Goal: Task Accomplishment & Management: Manage account settings

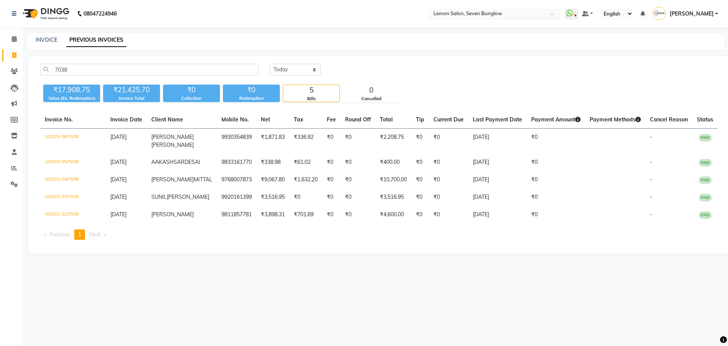
click at [483, 13] on input "text" at bounding box center [487, 15] width 110 height 8
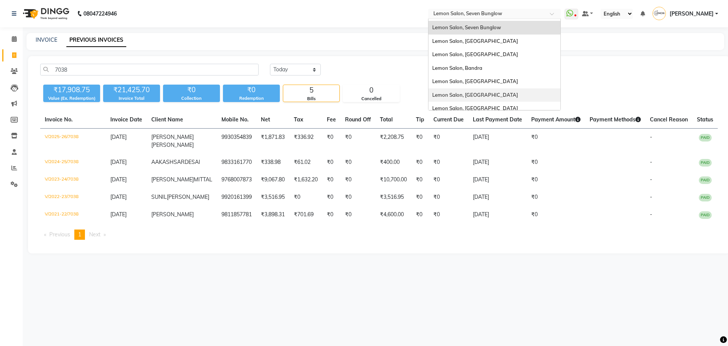
scroll to position [70, 0]
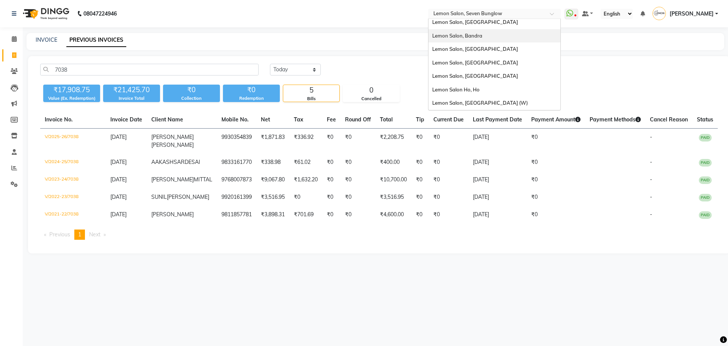
click at [504, 31] on div "Lemon Salon, Bandra" at bounding box center [494, 36] width 132 height 14
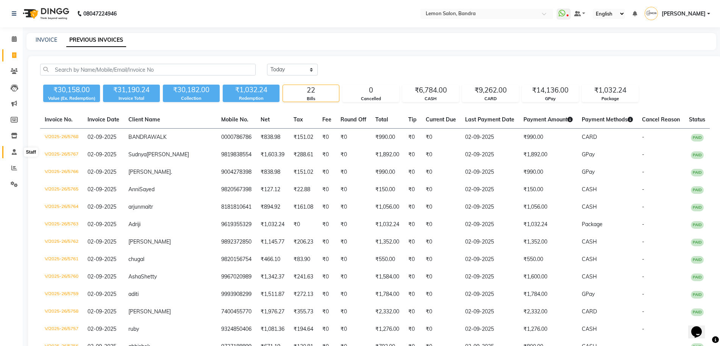
click at [17, 154] on icon at bounding box center [14, 152] width 5 height 6
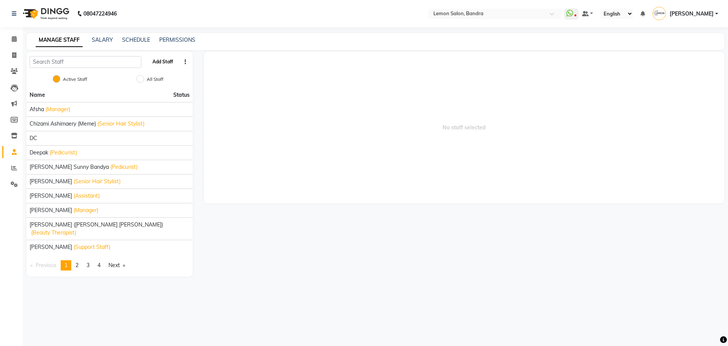
click at [158, 60] on button "Add Staff" at bounding box center [162, 61] width 27 height 13
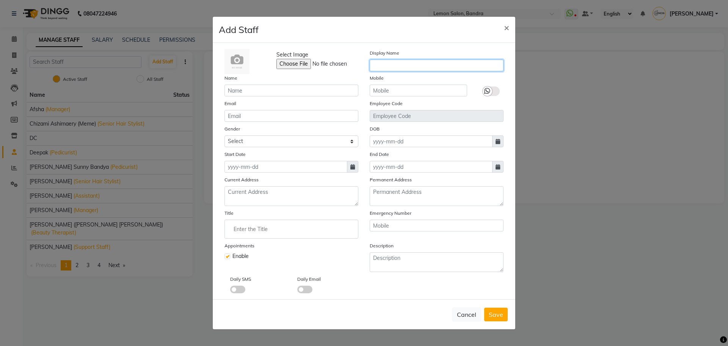
click at [393, 66] on input "text" at bounding box center [436, 65] width 134 height 12
type input "AKMAL"
click at [297, 91] on input "text" at bounding box center [291, 91] width 134 height 12
type input "AKMAL"
type input "9621220045"
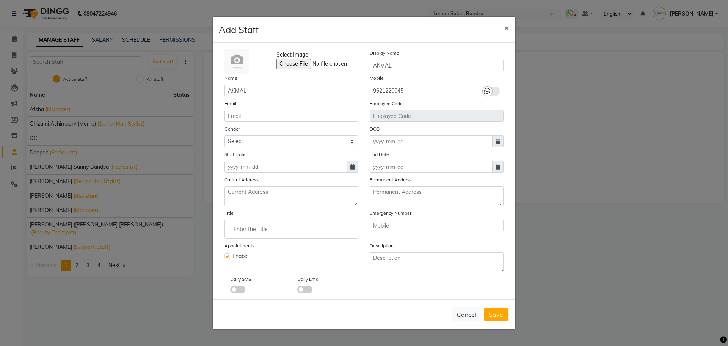
click at [487, 89] on icon at bounding box center [487, 91] width 6 height 7
click at [0, 0] on input "checkbox" at bounding box center [0, 0] width 0 height 0
click at [282, 117] on input "email" at bounding box center [291, 116] width 134 height 12
click at [283, 138] on select "Select Male Female Other Prefer Not To Say" at bounding box center [291, 141] width 134 height 12
select select "male"
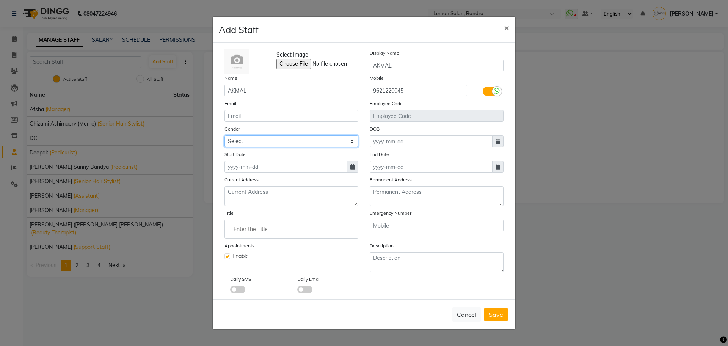
click at [224, 135] on select "Select Male Female Other Prefer Not To Say" at bounding box center [291, 141] width 134 height 12
click at [495, 141] on icon at bounding box center [497, 141] width 5 height 5
select select "9"
select select "2025"
click at [495, 141] on icon at bounding box center [497, 141] width 5 height 5
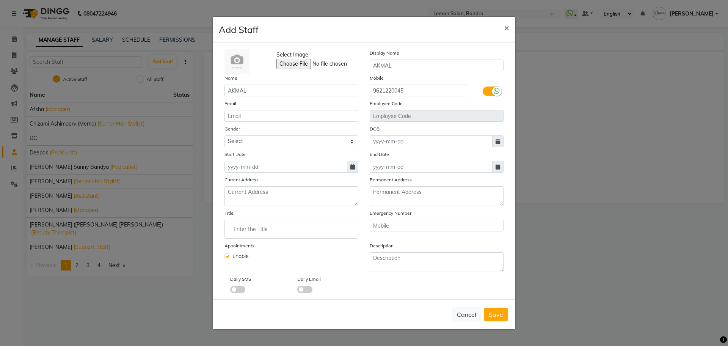
drag, startPoint x: 351, startPoint y: 162, endPoint x: 351, endPoint y: 166, distance: 4.2
click at [351, 162] on span at bounding box center [352, 167] width 11 height 12
select select "9"
select select "2025"
click at [230, 205] on div "1" at bounding box center [232, 206] width 12 height 12
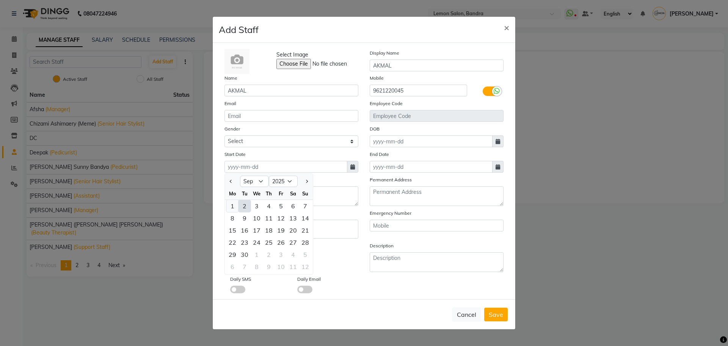
type input "[DATE]"
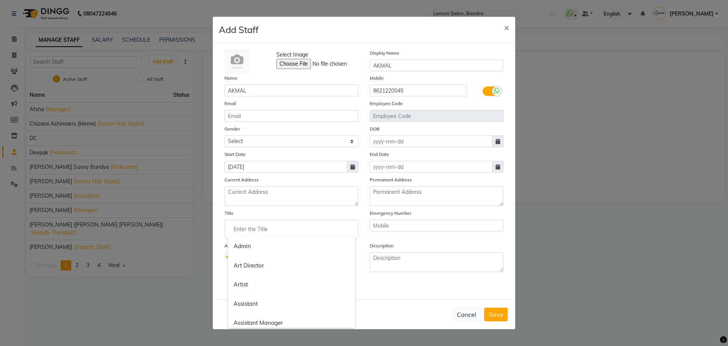
click at [262, 224] on input "Enter the Title" at bounding box center [291, 228] width 127 height 15
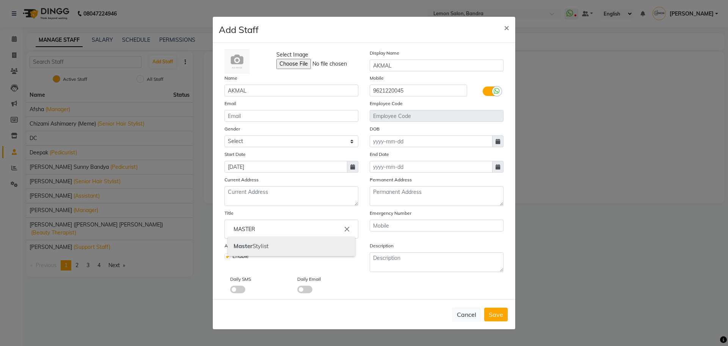
click at [272, 249] on link "Master Stylist" at bounding box center [291, 245] width 127 height 19
type input "Master Stylist"
drag, startPoint x: 233, startPoint y: 286, endPoint x: 237, endPoint y: 287, distance: 4.0
click at [234, 286] on span at bounding box center [237, 289] width 15 height 8
click at [230, 290] on input "checkbox" at bounding box center [230, 290] width 0 height 0
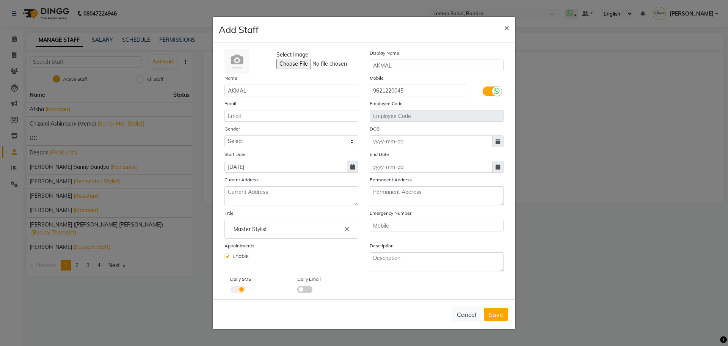
click at [305, 286] on span at bounding box center [304, 289] width 15 height 8
click at [297, 290] on input "checkbox" at bounding box center [297, 290] width 0 height 0
click at [489, 314] on span "Save" at bounding box center [495, 314] width 14 height 8
select select
checkbox input "false"
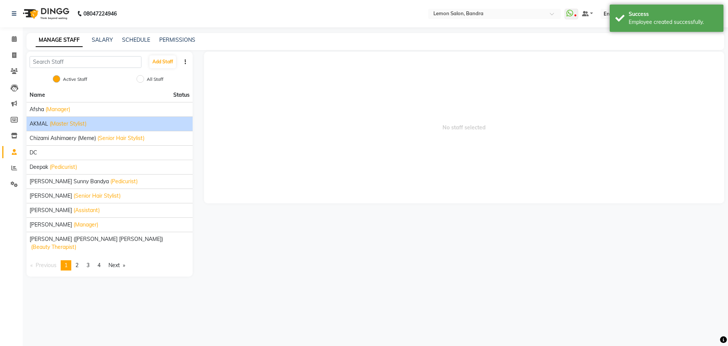
click at [59, 122] on span "(Master Stylist)" at bounding box center [68, 124] width 37 height 8
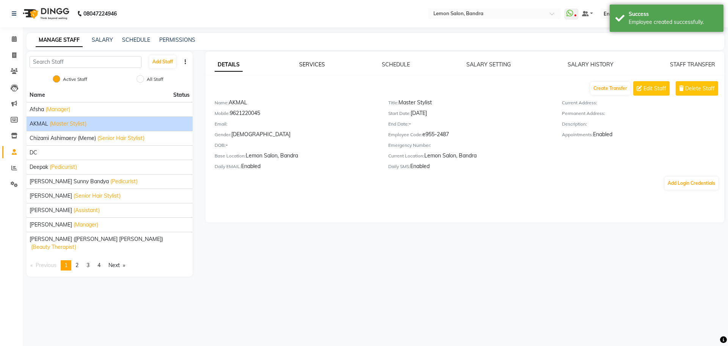
click at [319, 63] on link "SERVICES" at bounding box center [312, 64] width 26 height 7
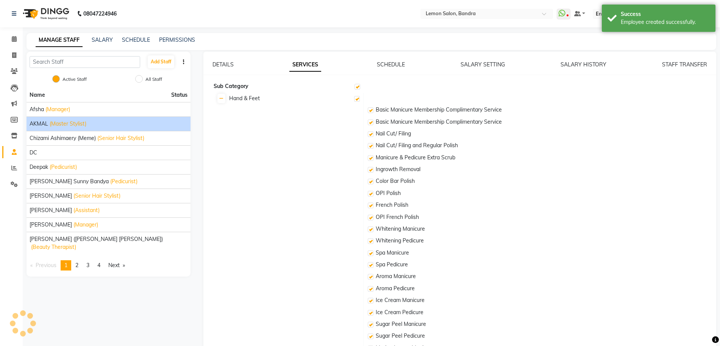
checkbox input "true"
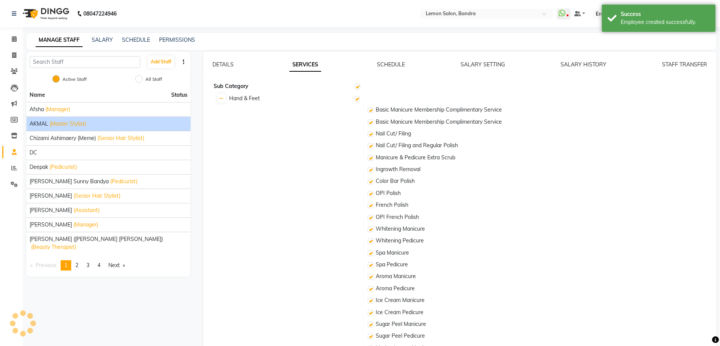
checkbox input "true"
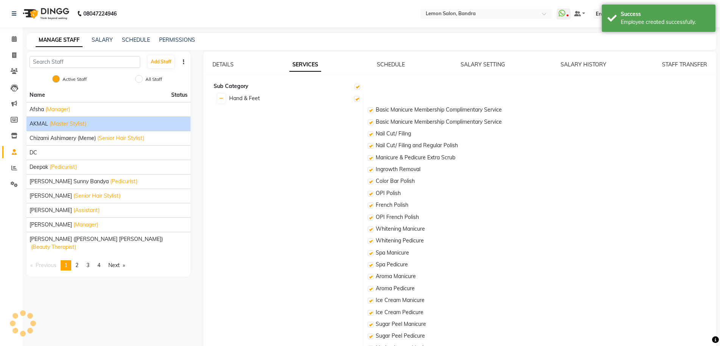
checkbox input "true"
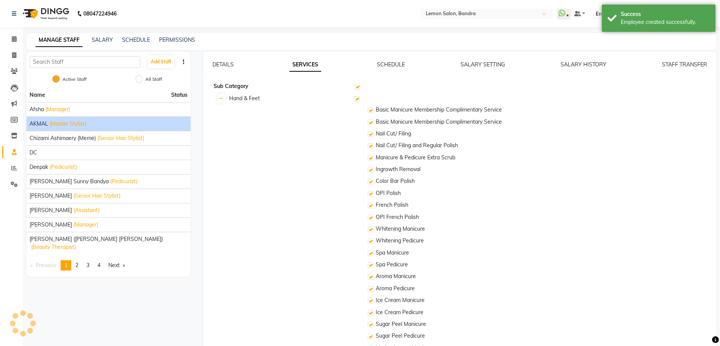
checkbox input "true"
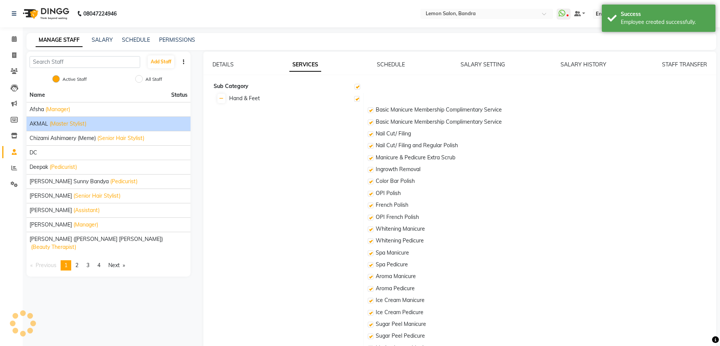
checkbox input "true"
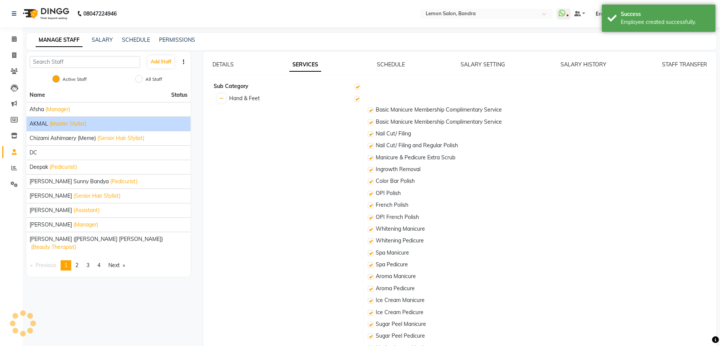
checkbox input "true"
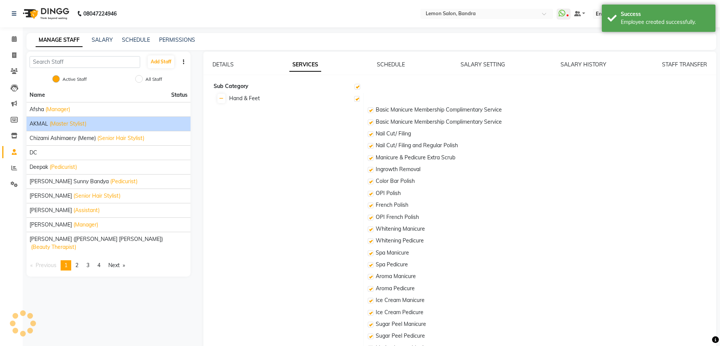
checkbox input "true"
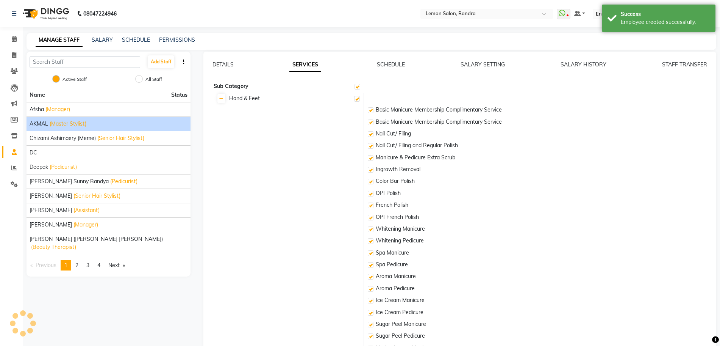
checkbox input "true"
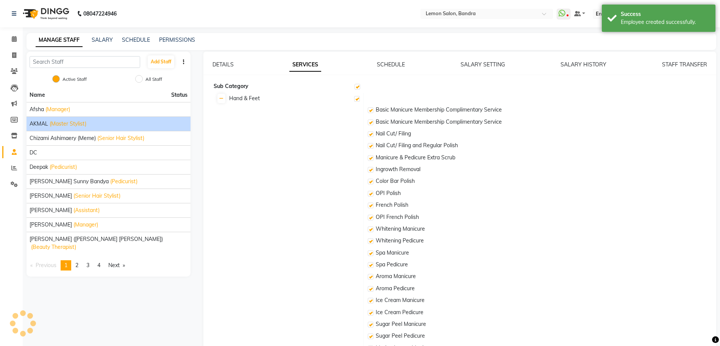
checkbox input "true"
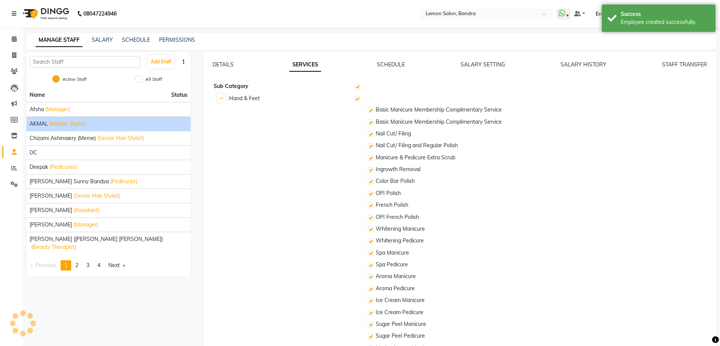
checkbox input "true"
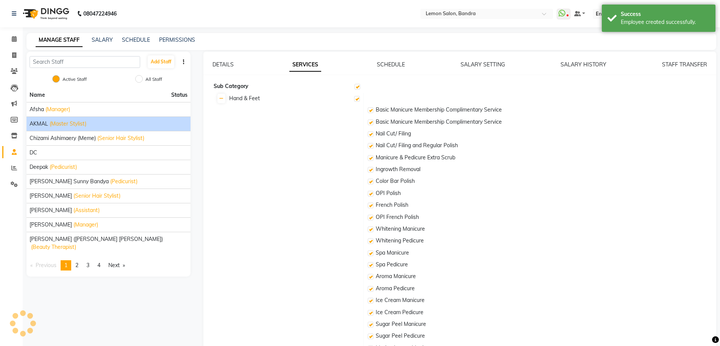
checkbox input "true"
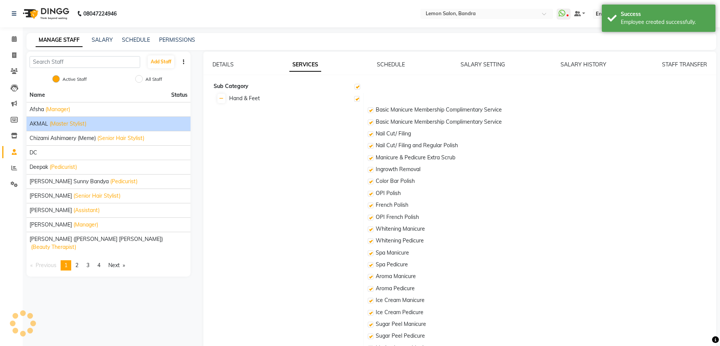
checkbox input "true"
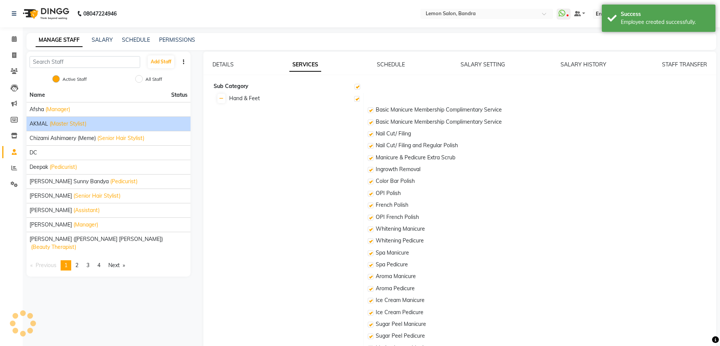
checkbox input "true"
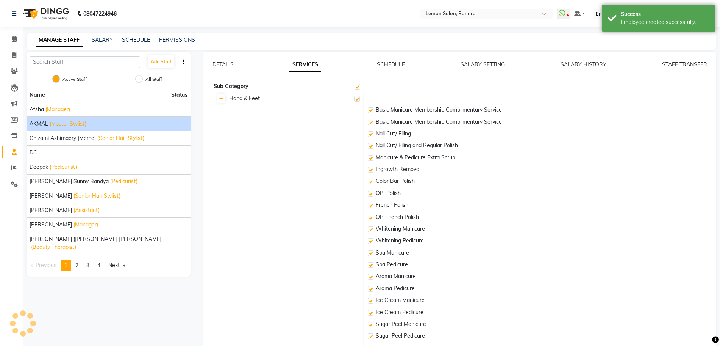
checkbox input "true"
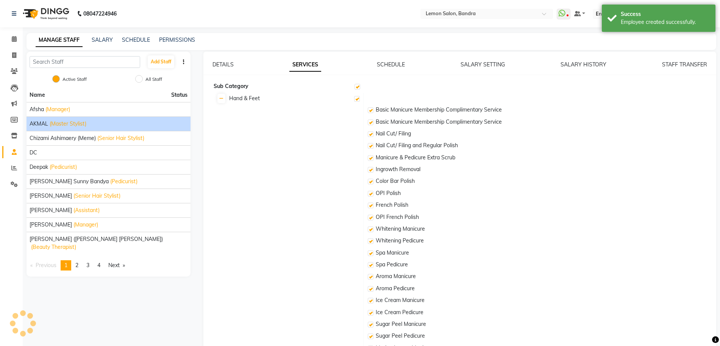
checkbox input "true"
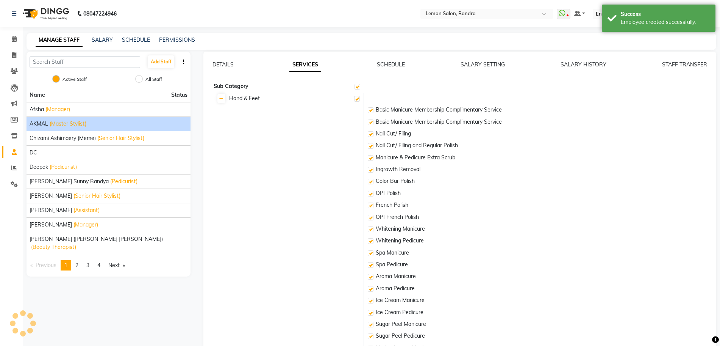
checkbox input "true"
click at [13, 45] on link "Calendar" at bounding box center [11, 39] width 18 height 13
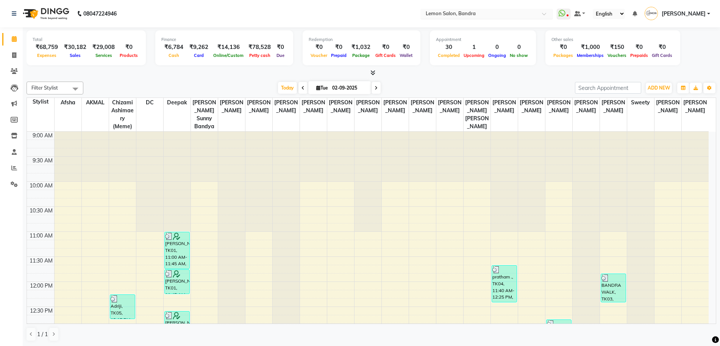
click at [495, 9] on div "Select Location × Lemon Salon, Bandra" at bounding box center [487, 14] width 133 height 10
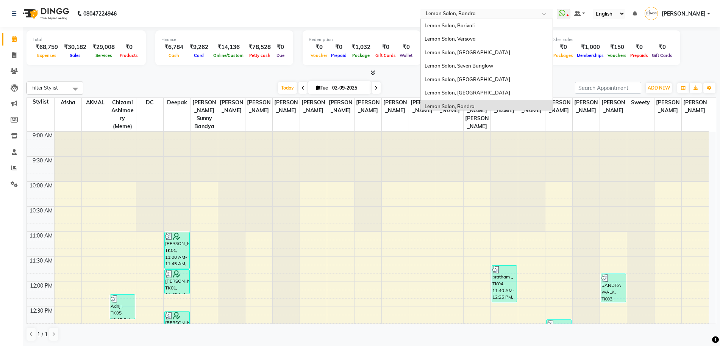
scroll to position [70, 0]
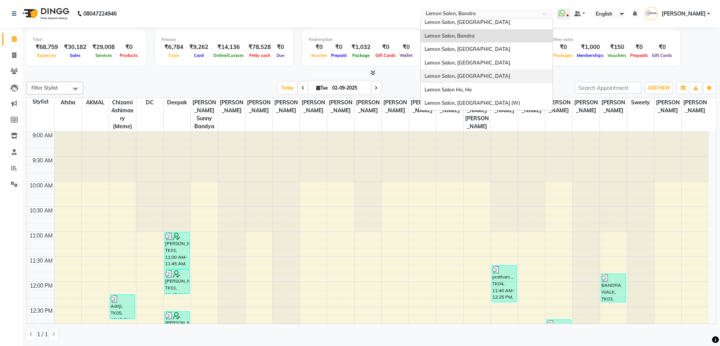
click at [499, 70] on div "Lemon Salon, [GEOGRAPHIC_DATA]" at bounding box center [487, 76] width 132 height 14
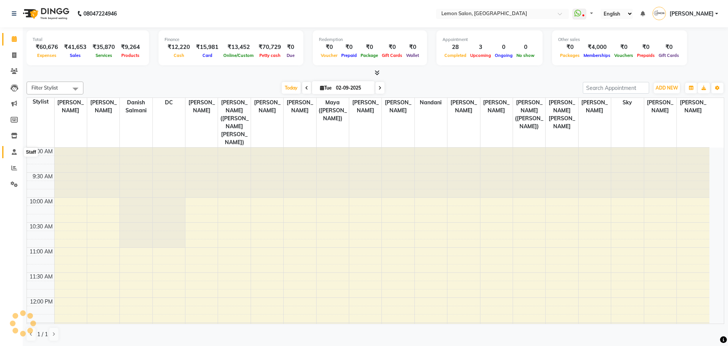
click at [15, 152] on icon at bounding box center [14, 152] width 5 height 6
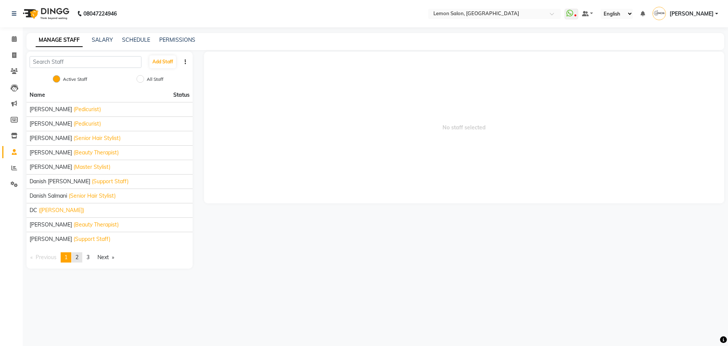
click at [77, 259] on span "2" at bounding box center [76, 257] width 3 height 7
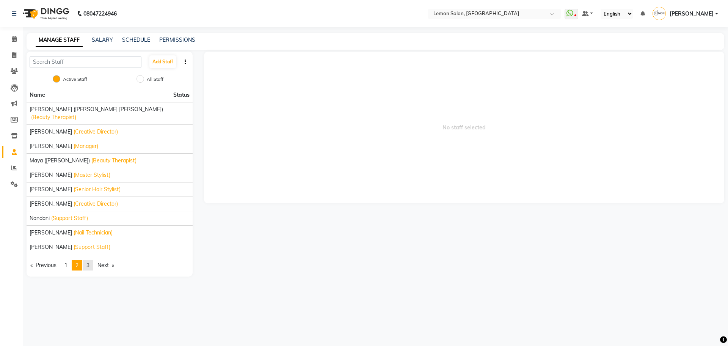
click at [88, 261] on span "3" at bounding box center [87, 264] width 3 height 7
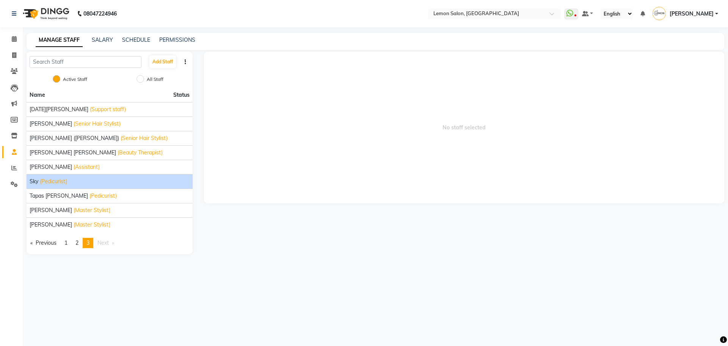
click at [59, 177] on span "(Pedicurist)" at bounding box center [53, 181] width 27 height 8
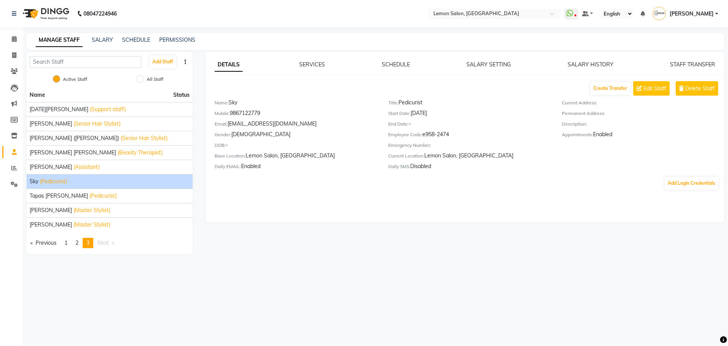
click at [698, 61] on div "STAFF TRANSFER" at bounding box center [692, 65] width 45 height 8
click at [699, 67] on link "STAFF TRANSFER" at bounding box center [692, 64] width 45 height 7
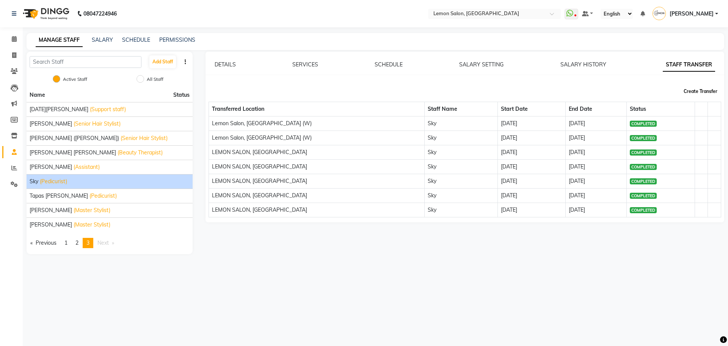
click at [697, 94] on button "Create Transfer" at bounding box center [700, 91] width 40 height 13
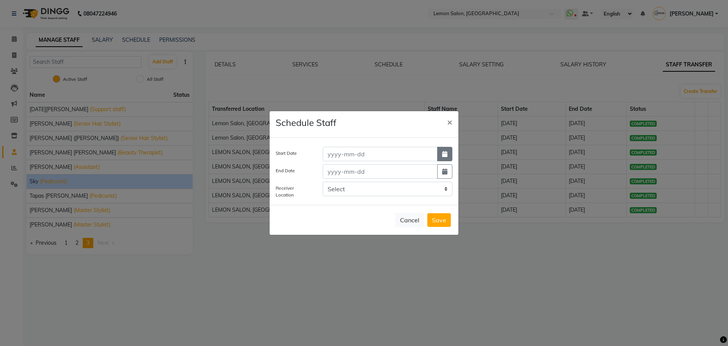
click at [447, 151] on button "button" at bounding box center [444, 154] width 15 height 14
select select "9"
select select "2025"
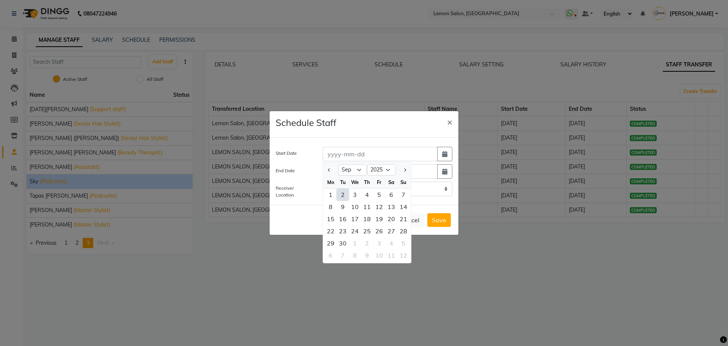
click at [343, 196] on div "2" at bounding box center [343, 194] width 12 height 12
type input "02-09-2025"
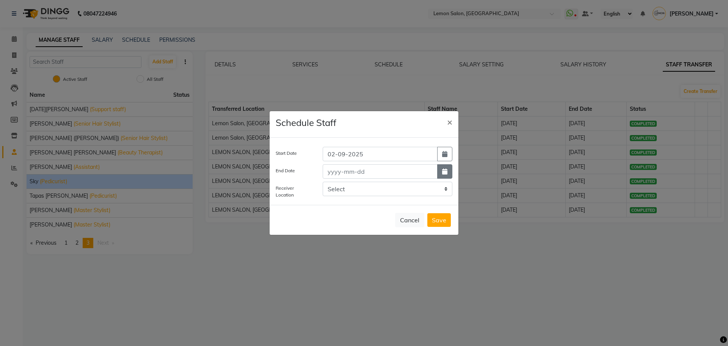
click at [441, 169] on button "button" at bounding box center [444, 171] width 15 height 14
select select "9"
select select "2025"
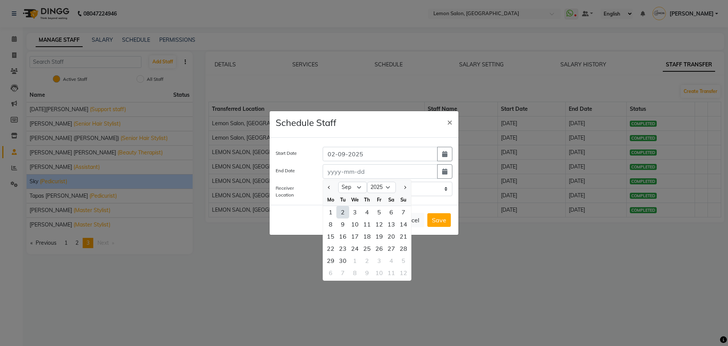
click at [341, 208] on div "2" at bounding box center [343, 212] width 12 height 12
type input "02-09-2025"
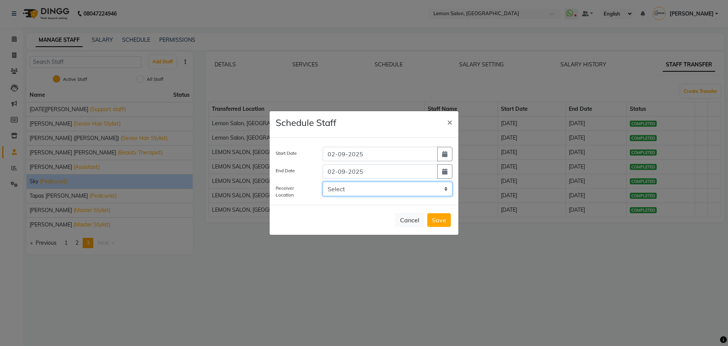
click at [347, 185] on select "Select LEMON SALON, Lokhandwala Lemon Salon, Malad Lemon Salon, Seven Bunglow L…" at bounding box center [387, 189] width 130 height 14
select select "941"
click at [322, 182] on select "Select LEMON SALON, Lokhandwala Lemon Salon, Malad Lemon Salon, Seven Bunglow L…" at bounding box center [387, 189] width 130 height 14
click at [440, 217] on button "Save" at bounding box center [438, 220] width 23 height 14
select select
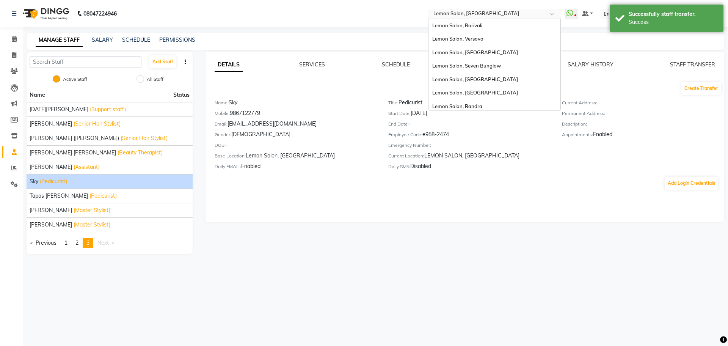
click at [471, 17] on input "text" at bounding box center [487, 15] width 110 height 8
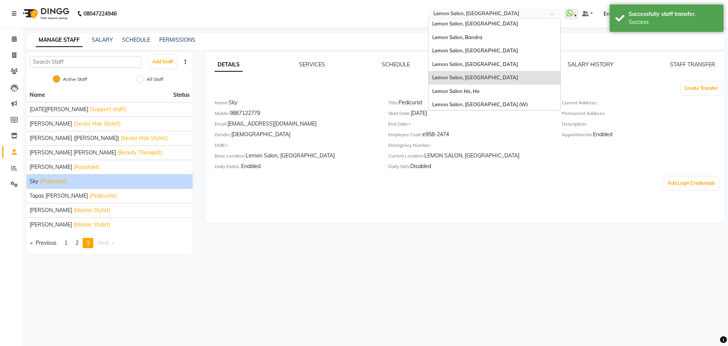
scroll to position [70, 0]
click at [512, 61] on span "Lemon Salon, [GEOGRAPHIC_DATA]" at bounding box center [475, 62] width 86 height 6
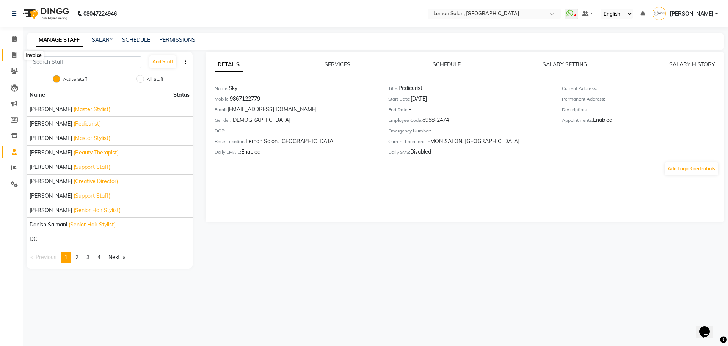
click at [14, 58] on icon at bounding box center [14, 55] width 4 height 6
select select "551"
select select "service"
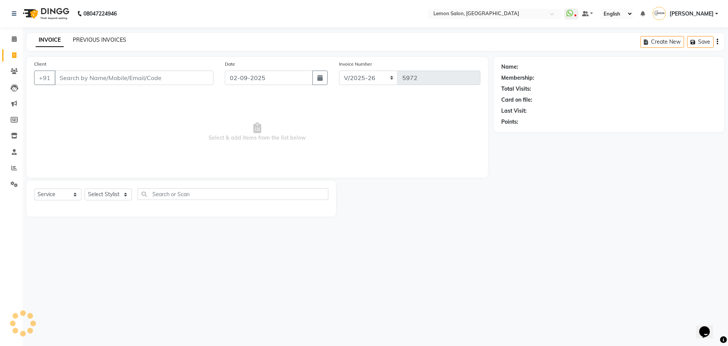
click at [112, 39] on link "PREVIOUS INVOICES" at bounding box center [99, 39] width 53 height 7
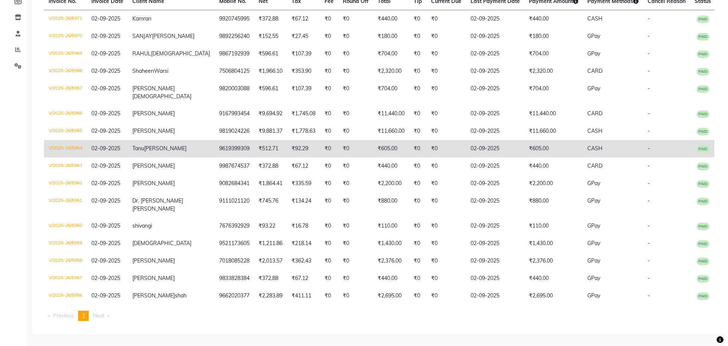
scroll to position [133, 0]
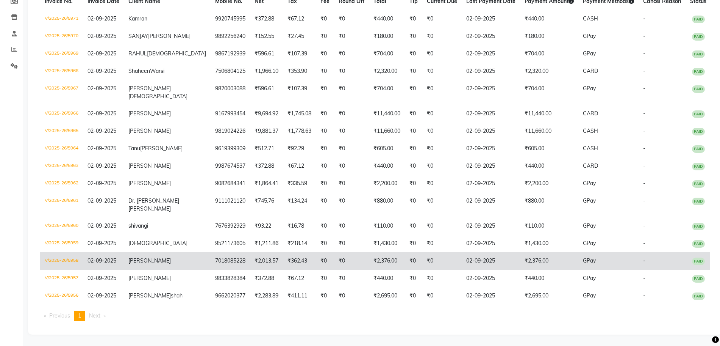
click at [83, 255] on td "V/2025-26/5958" at bounding box center [61, 260] width 43 height 17
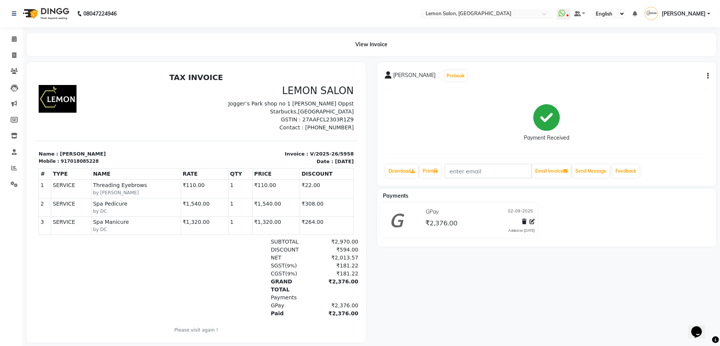
click at [706, 75] on button "button" at bounding box center [706, 76] width 5 height 8
click at [672, 77] on div "Edit Item Staff" at bounding box center [671, 75] width 52 height 9
select select
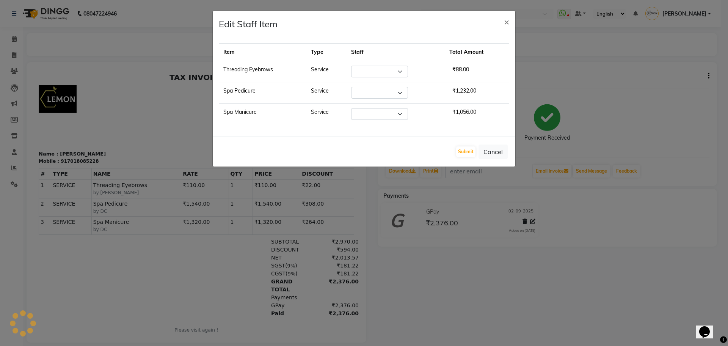
select select "33180"
select select "7889"
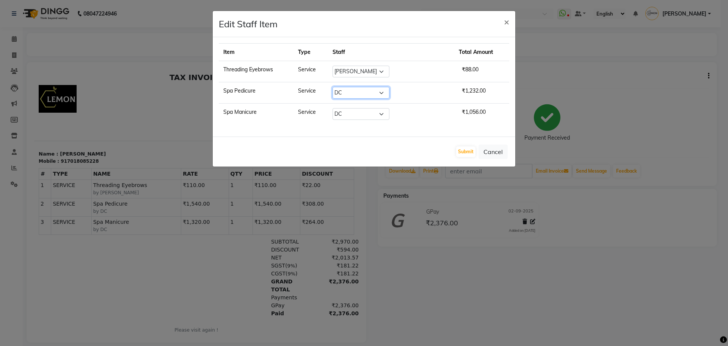
click at [371, 94] on select "Select Aalam Saifi Abhishek Shelar Ansar Ahmed Archana Muke Archana Rajbhar Ash…" at bounding box center [360, 93] width 57 height 12
select select "63910"
click at [351, 87] on select "Select Aalam Saifi Abhishek Shelar Ansar Ahmed Archana Muke Archana Rajbhar Ash…" at bounding box center [360, 93] width 57 height 12
click at [356, 113] on select "Select Aalam Saifi Abhishek Shelar Ansar Ahmed Archana Muke Archana Rajbhar Ash…" at bounding box center [360, 114] width 57 height 12
select select "63910"
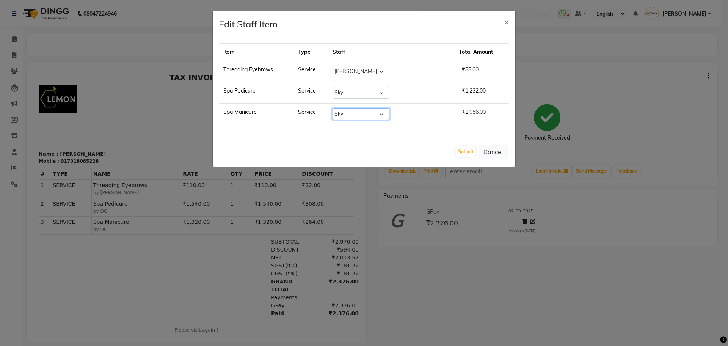
click at [351, 108] on select "Select Aalam Saifi Abhishek Shelar Ansar Ahmed Archana Muke Archana Rajbhar Ash…" at bounding box center [360, 114] width 57 height 12
click at [463, 151] on button "Submit" at bounding box center [465, 151] width 19 height 11
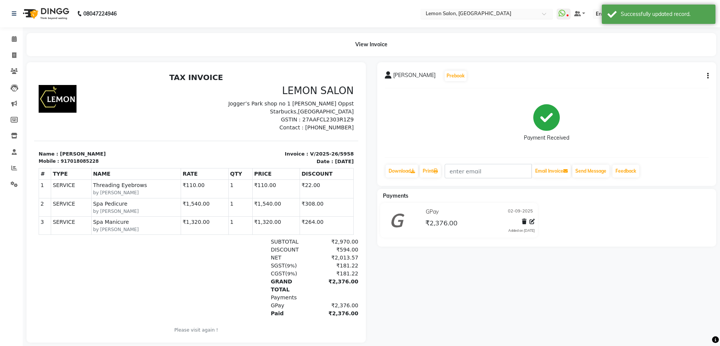
click at [482, 15] on input "text" at bounding box center [479, 15] width 110 height 8
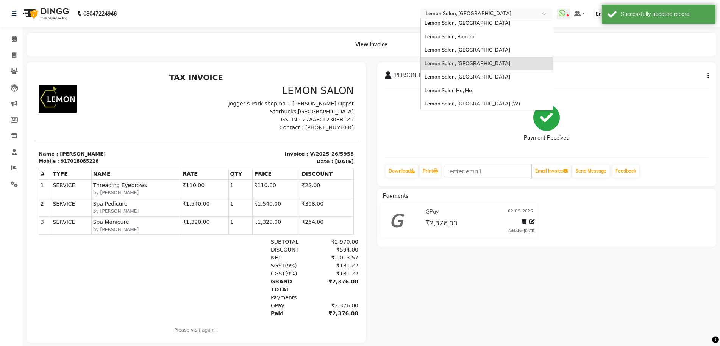
scroll to position [70, 0]
click at [475, 35] on span "Lemon Salon, Bandra" at bounding box center [450, 36] width 50 height 6
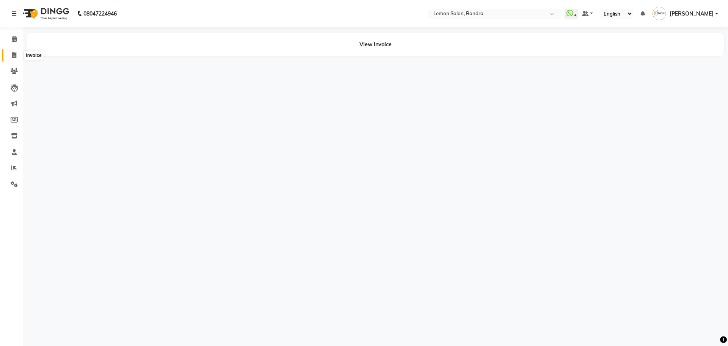
click at [12, 58] on icon at bounding box center [14, 55] width 4 height 6
select select "563"
select select "service"
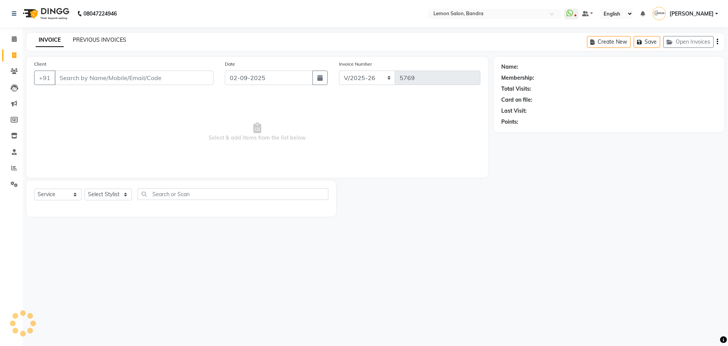
click at [81, 40] on link "PREVIOUS INVOICES" at bounding box center [99, 39] width 53 height 7
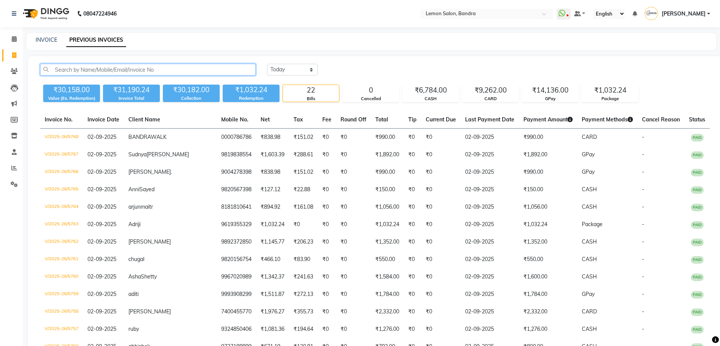
click at [83, 66] on input "text" at bounding box center [148, 70] width 216 height 12
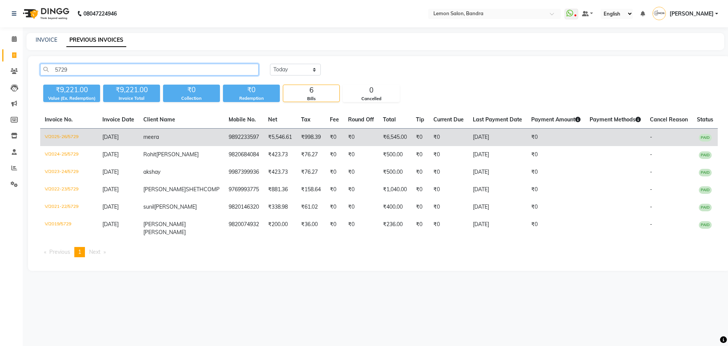
type input "5729"
click at [119, 142] on td "[DATE]" at bounding box center [118, 137] width 41 height 18
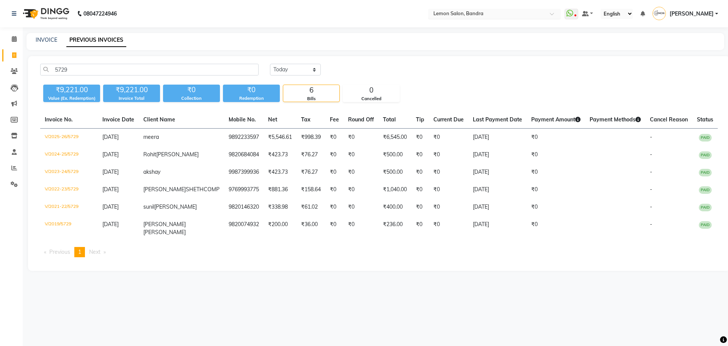
click at [487, 11] on input "text" at bounding box center [487, 15] width 110 height 8
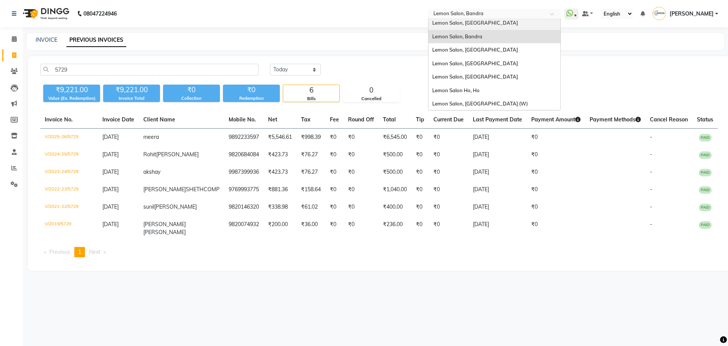
scroll to position [70, 0]
click at [515, 62] on span "Lemon Salon, [GEOGRAPHIC_DATA]" at bounding box center [475, 62] width 86 height 6
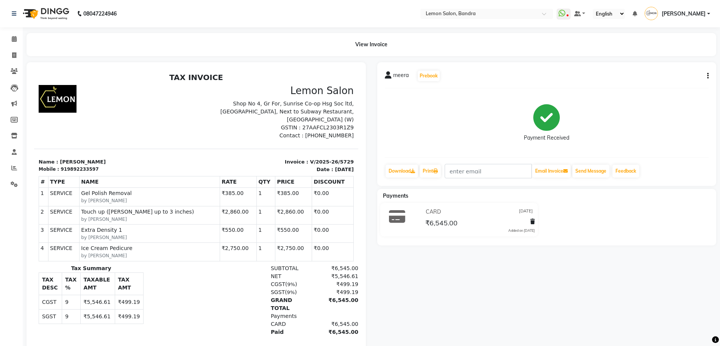
click at [705, 76] on button "button" at bounding box center [706, 76] width 5 height 8
click at [668, 77] on div "Edit Item Staff" at bounding box center [671, 75] width 52 height 9
select select
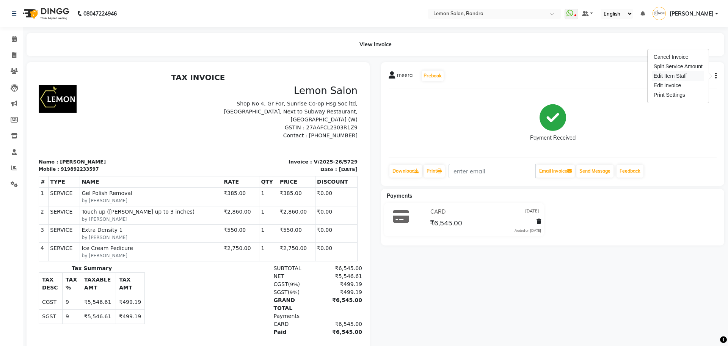
select select
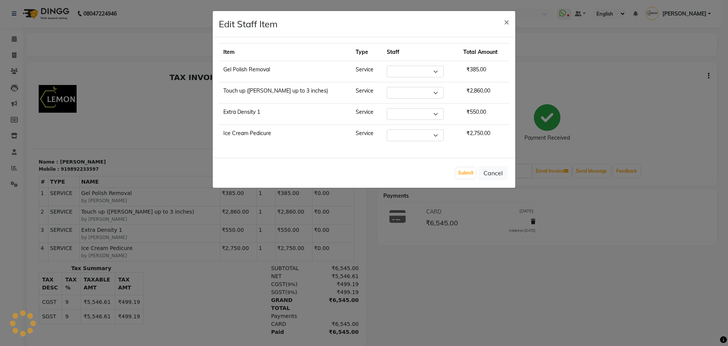
select select "65212"
select select "57965"
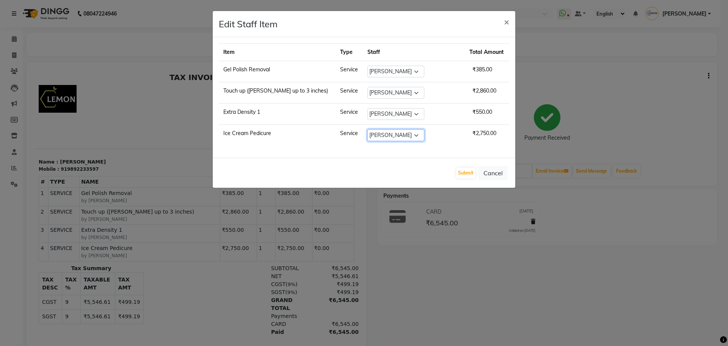
click at [379, 134] on select "Select [PERSON_NAME] (Meme) DC [PERSON_NAME] Sunny Bandya [PERSON_NAME] [PERSON…" at bounding box center [395, 135] width 57 height 12
select select "39333"
click at [367, 129] on select "Select [PERSON_NAME] (Meme) DC [PERSON_NAME] Sunny Bandya [PERSON_NAME] [PERSON…" at bounding box center [395, 135] width 57 height 12
click at [462, 171] on button "Submit" at bounding box center [465, 172] width 19 height 11
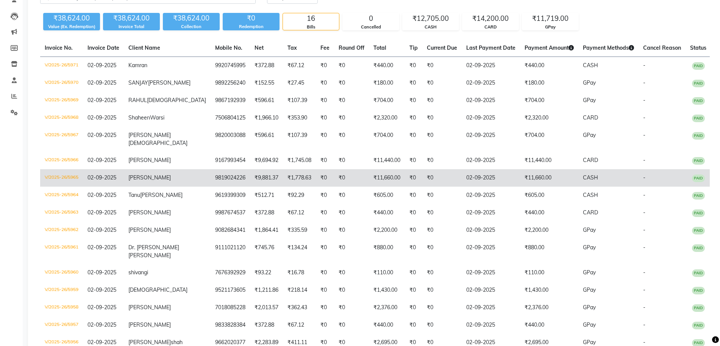
scroll to position [95, 0]
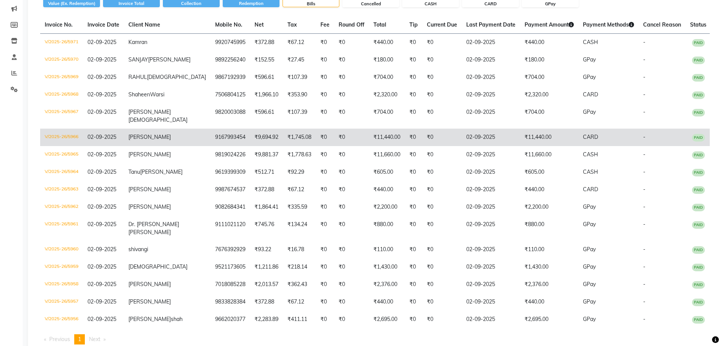
click at [83, 146] on td "V/2025-26/5966" at bounding box center [61, 136] width 43 height 17
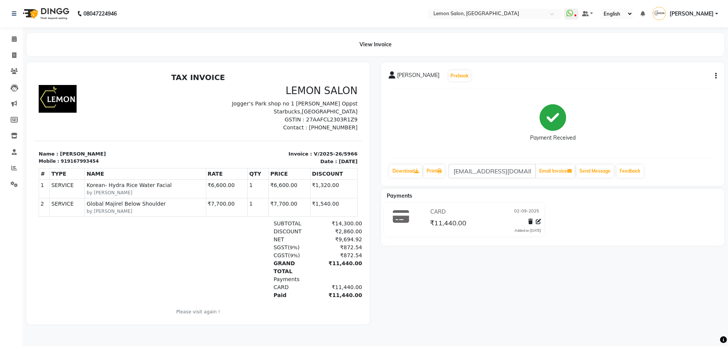
click at [714, 75] on button "button" at bounding box center [714, 76] width 5 height 8
click at [680, 83] on div "Edit Invoice" at bounding box center [678, 85] width 52 height 9
select select "service"
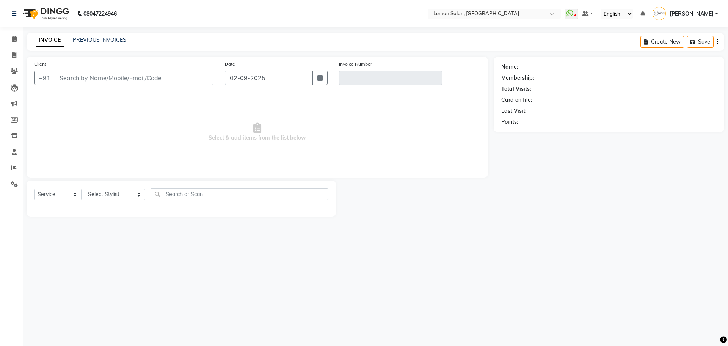
type input "9167993454"
type input "V/2025-26/5966"
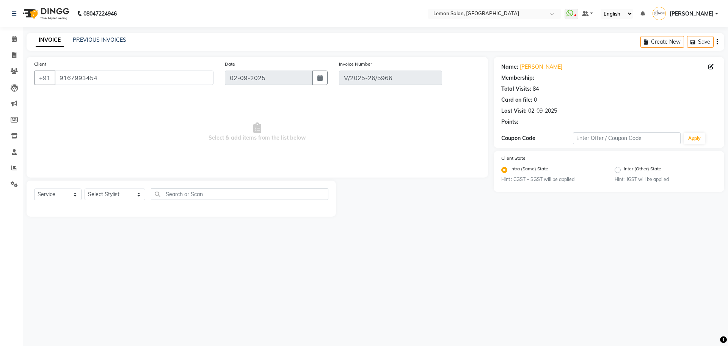
select select "select"
select select "1: Object"
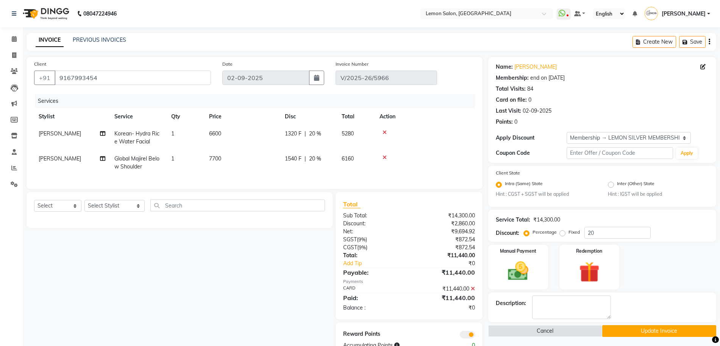
click at [310, 140] on td "1320 F | 20 %" at bounding box center [308, 137] width 57 height 25
select select "54463"
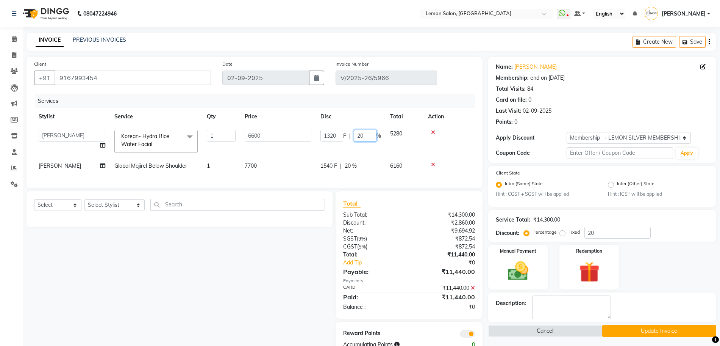
click at [355, 136] on input "20" at bounding box center [365, 136] width 23 height 12
type input "50"
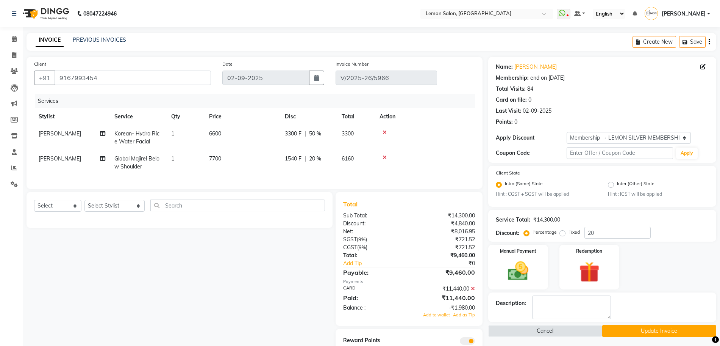
click at [302, 257] on div "Select Service Product Membership Package Voucher Prepaid Gift Card Select Styl…" at bounding box center [177, 277] width 312 height 171
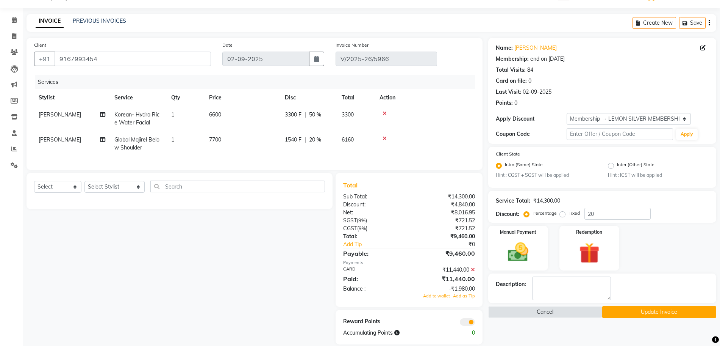
scroll to position [36, 0]
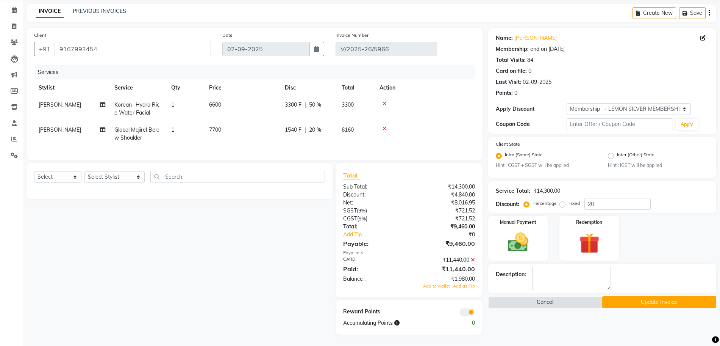
click at [473, 257] on icon at bounding box center [473, 259] width 4 height 5
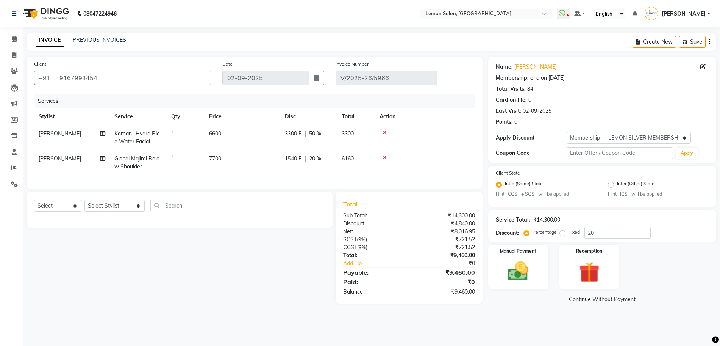
scroll to position [0, 0]
click at [525, 255] on div "Manual Payment" at bounding box center [523, 267] width 63 height 47
click at [586, 297] on span "CARD" at bounding box center [589, 299] width 16 height 9
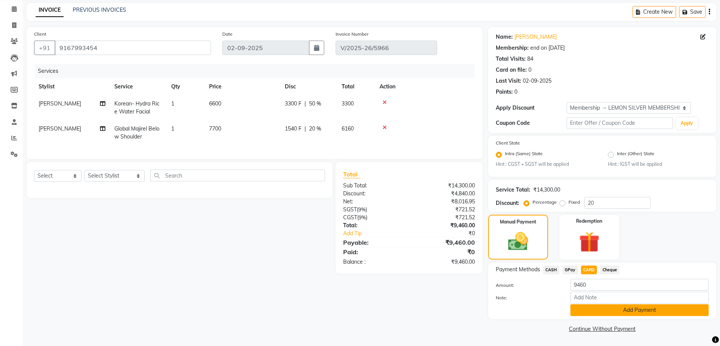
click at [600, 308] on button "Add Payment" at bounding box center [640, 310] width 138 height 12
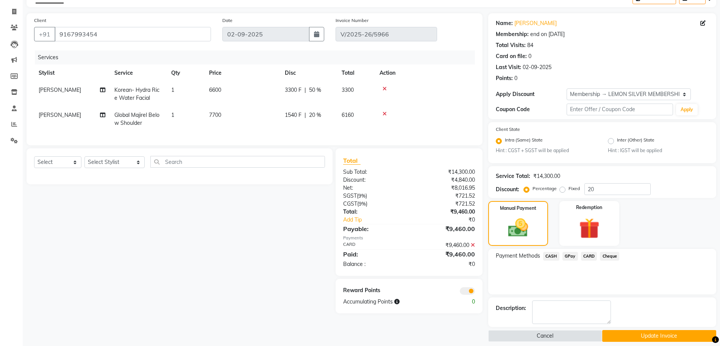
scroll to position [51, 0]
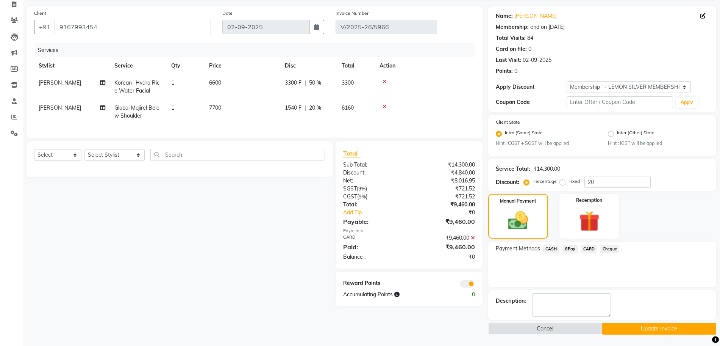
click at [637, 331] on button "Update Invoice" at bounding box center [660, 328] width 114 height 12
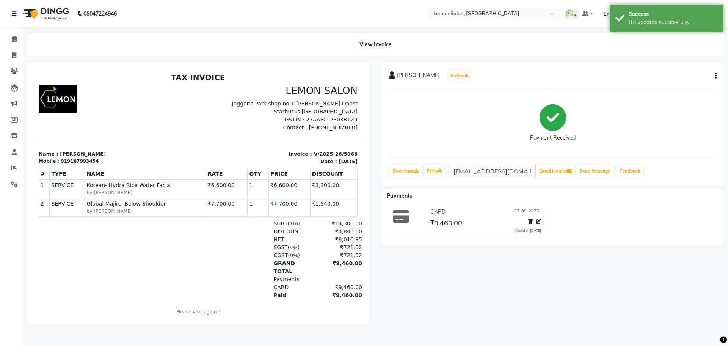
click at [502, 13] on input "text" at bounding box center [487, 15] width 110 height 8
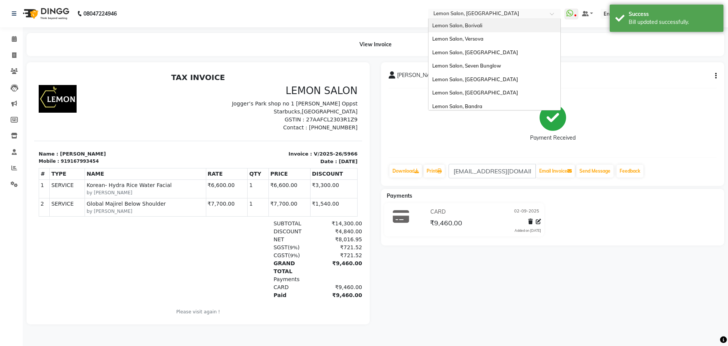
click at [507, 22] on div "Lemon Salon, Borivali" at bounding box center [494, 26] width 132 height 14
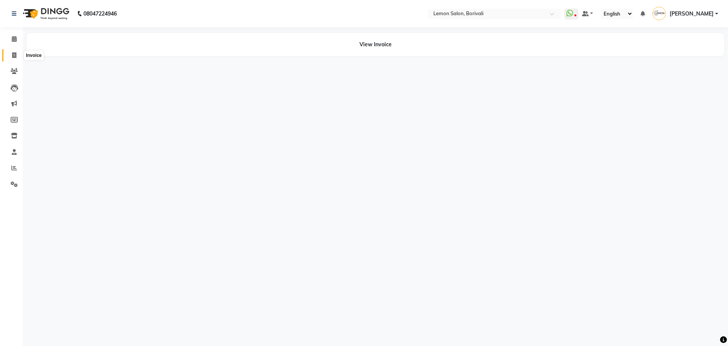
click at [17, 53] on span at bounding box center [14, 55] width 13 height 9
select select "567"
select select "service"
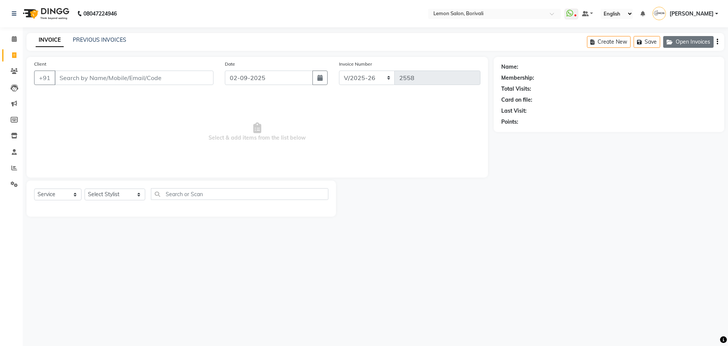
click at [698, 38] on button "Open Invoices" at bounding box center [688, 42] width 50 height 12
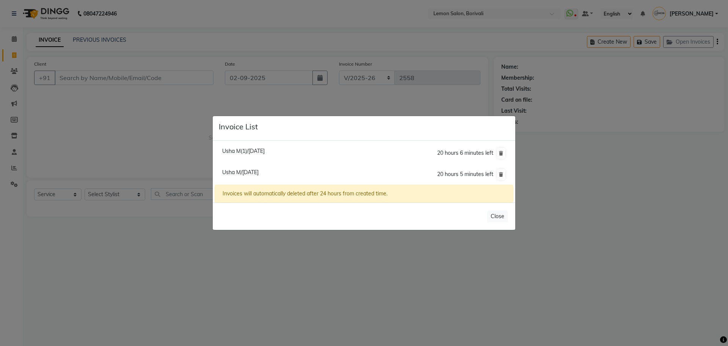
click at [243, 171] on span "Usha M/02 September 2025" at bounding box center [240, 172] width 36 height 7
type input "9869086576"
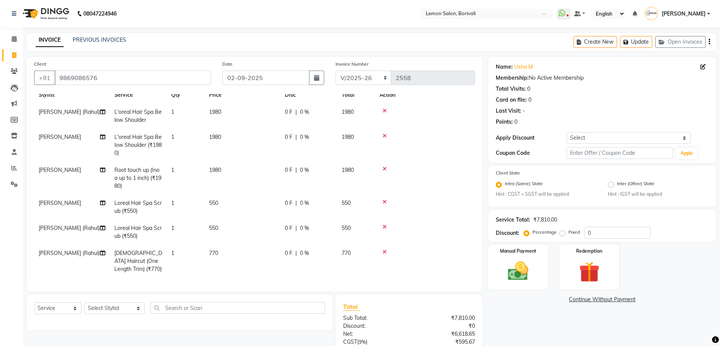
scroll to position [71, 0]
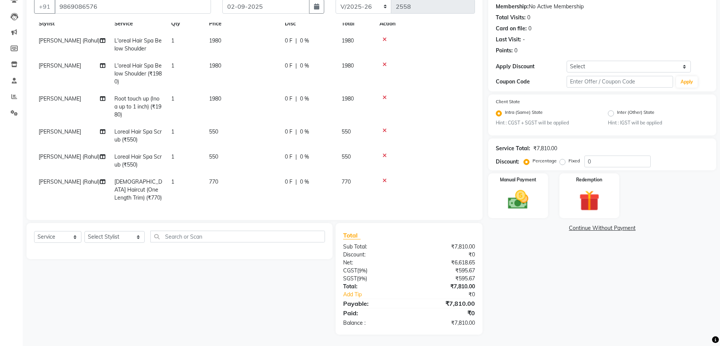
click at [569, 160] on label "Fixed" at bounding box center [574, 160] width 11 height 7
click at [562, 160] on input "Fixed" at bounding box center [564, 160] width 5 height 5
radio input "true"
drag, startPoint x: 578, startPoint y: 157, endPoint x: 572, endPoint y: 158, distance: 6.1
click at [577, 157] on div "Percentage Fixed 0" at bounding box center [588, 161] width 125 height 12
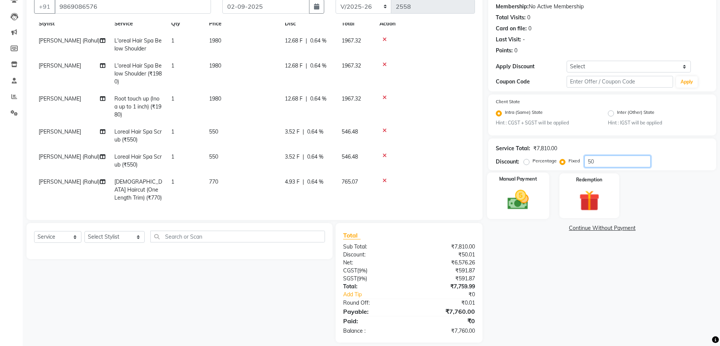
type input "50"
click at [546, 193] on div "Manual Payment" at bounding box center [518, 195] width 62 height 46
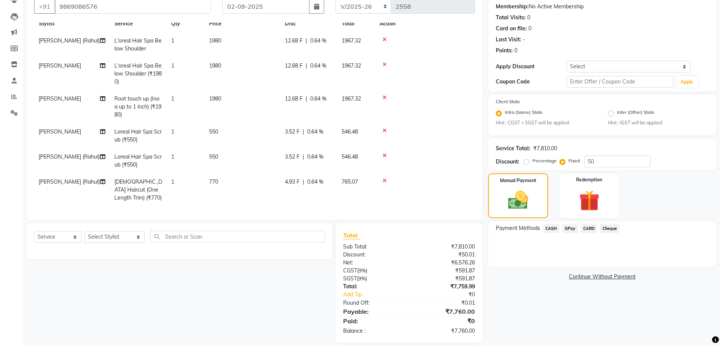
click at [587, 229] on span "CARD" at bounding box center [589, 228] width 16 height 9
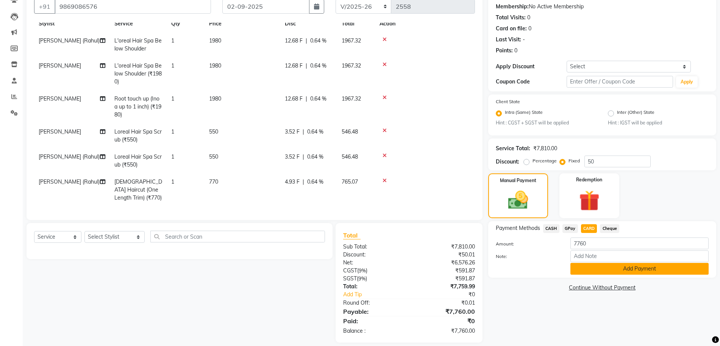
click at [589, 267] on button "Add Payment" at bounding box center [640, 269] width 138 height 12
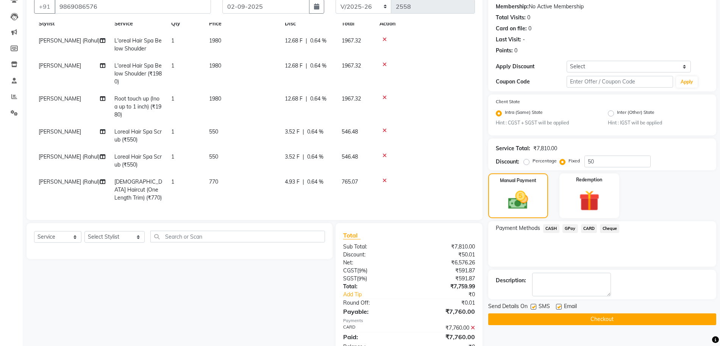
scroll to position [95, 0]
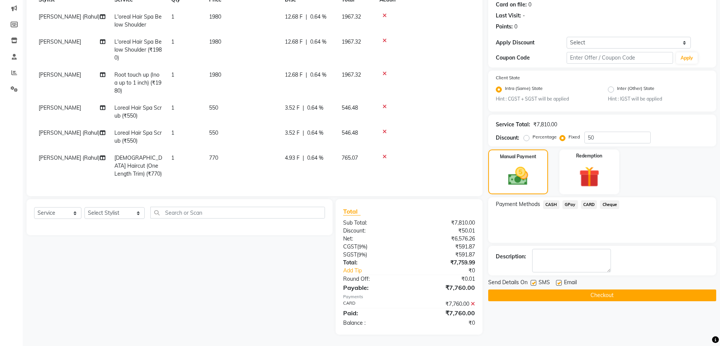
click at [589, 296] on button "Checkout" at bounding box center [602, 295] width 228 height 12
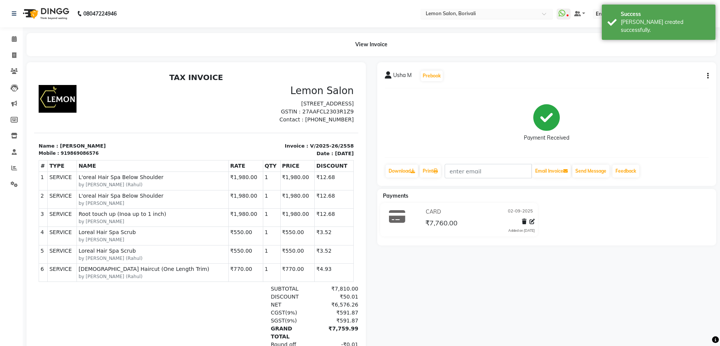
click at [475, 11] on input "text" at bounding box center [479, 15] width 110 height 8
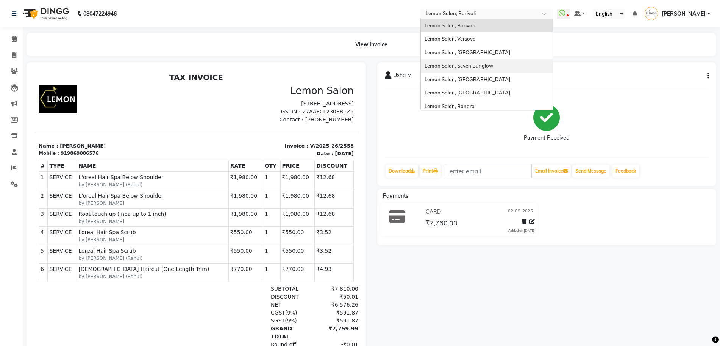
click at [493, 67] on span "Lemon Salon, Seven Bunglow" at bounding box center [459, 66] width 69 height 6
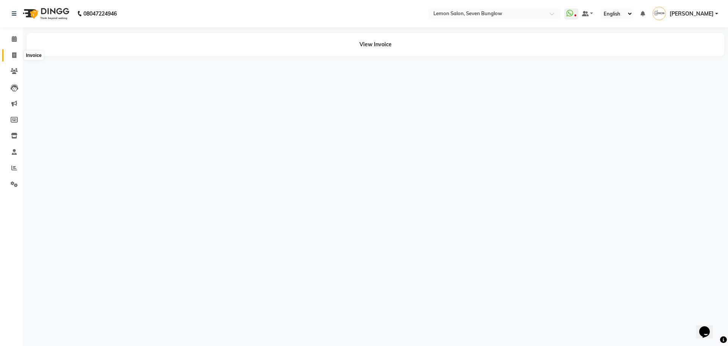
click at [13, 55] on icon at bounding box center [14, 55] width 4 height 6
select select "562"
select select "service"
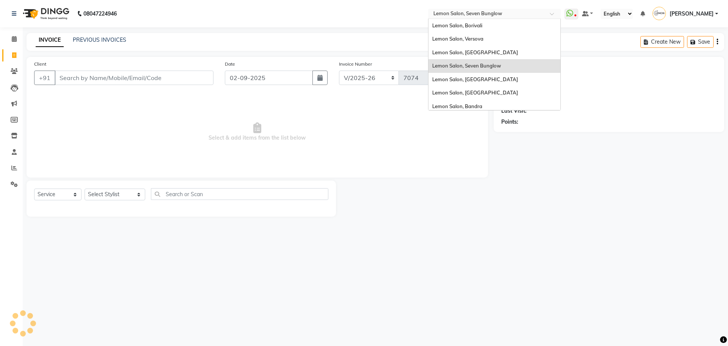
click at [526, 11] on input "text" at bounding box center [487, 15] width 110 height 8
click at [497, 44] on div "Lemon Salon, Versova" at bounding box center [494, 39] width 132 height 14
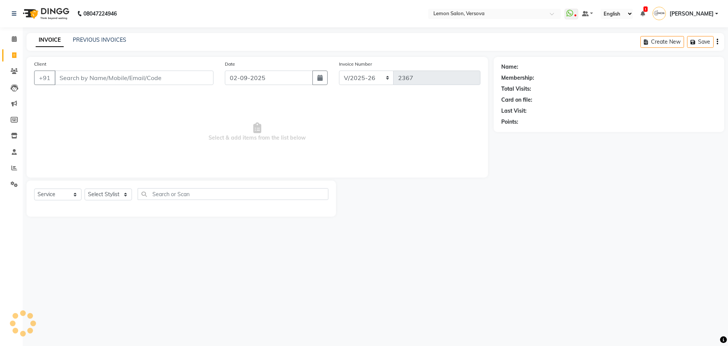
select select "564"
select select "service"
click at [10, 165] on span at bounding box center [14, 168] width 13 height 9
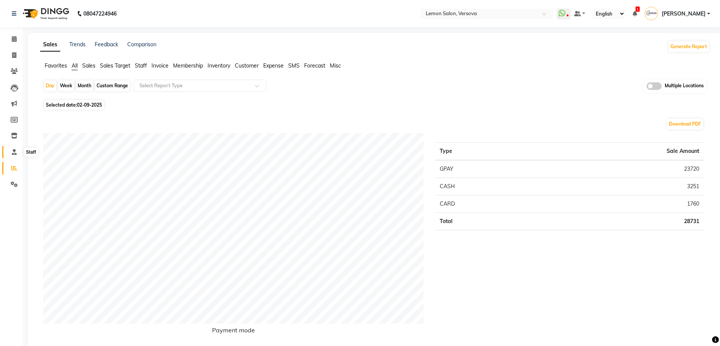
click at [13, 151] on icon at bounding box center [14, 152] width 5 height 6
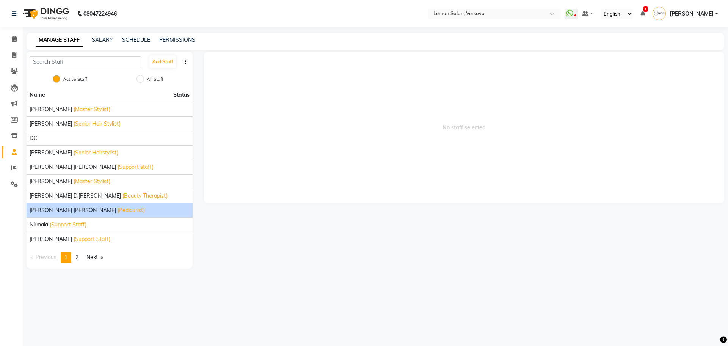
click at [70, 205] on li "Milind Kumar Ramnath (Pedicurist)" at bounding box center [110, 210] width 166 height 14
click at [71, 208] on span "[PERSON_NAME] [PERSON_NAME]" at bounding box center [73, 210] width 86 height 8
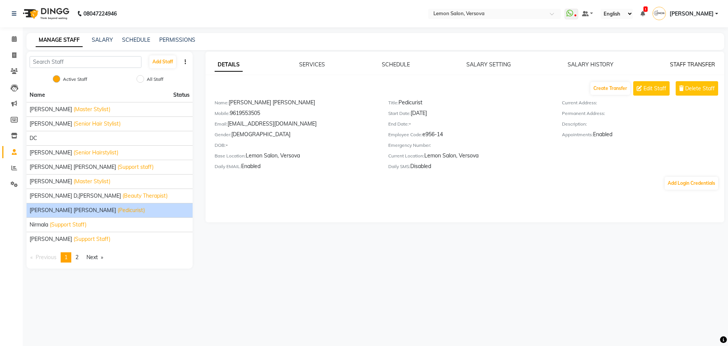
click at [690, 64] on link "STAFF TRANSFER" at bounding box center [692, 64] width 45 height 7
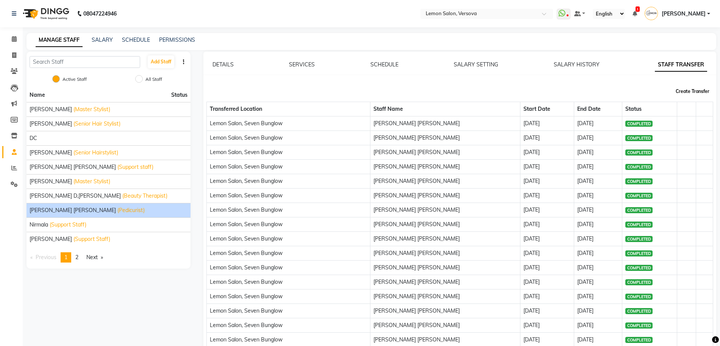
click at [688, 92] on button "Create Transfer" at bounding box center [693, 91] width 40 height 13
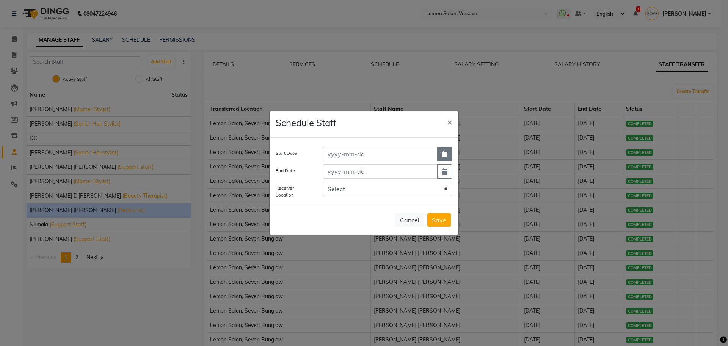
click at [443, 157] on icon "button" at bounding box center [444, 154] width 5 height 6
select select "9"
select select "2025"
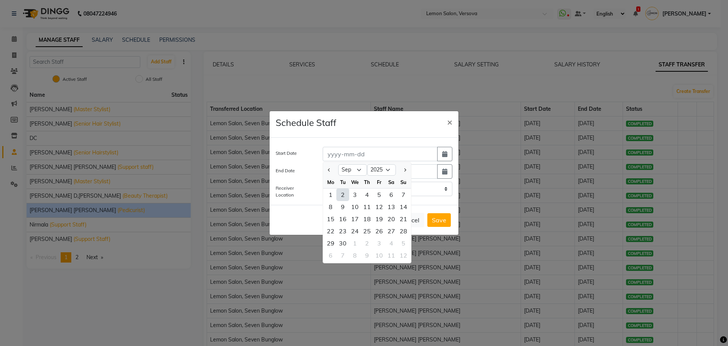
click at [341, 193] on div "2" at bounding box center [343, 194] width 12 height 12
type input "02-09-2025"
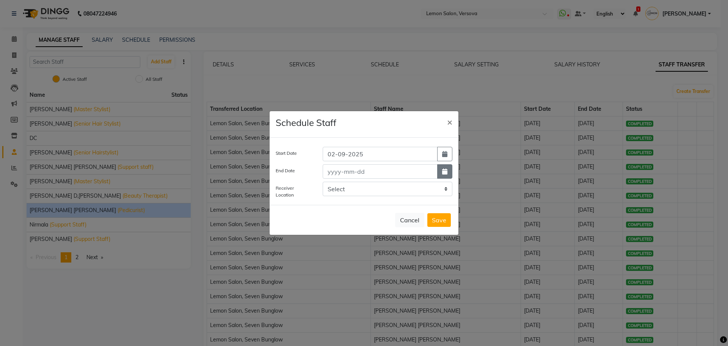
click at [444, 176] on button "button" at bounding box center [444, 171] width 15 height 14
select select "9"
select select "2025"
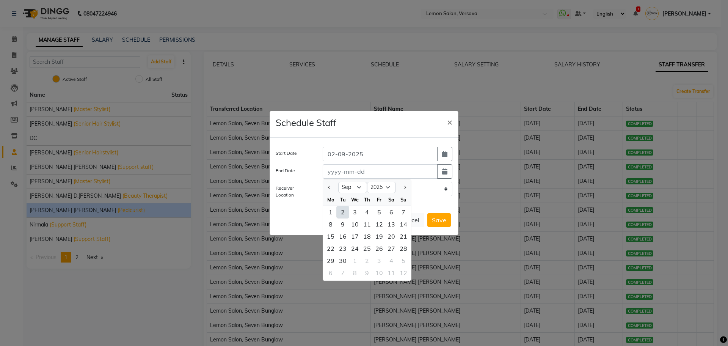
click at [346, 213] on div "2" at bounding box center [343, 212] width 12 height 12
type input "02-09-2025"
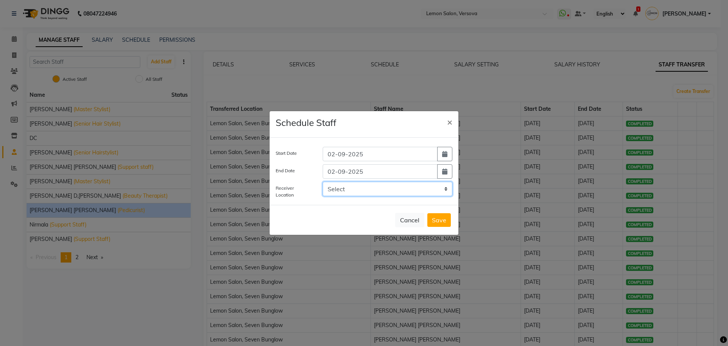
click at [349, 182] on select "Select LEMON SALON, Lokhandwala Lemon Salon, Malad Lemon Salon, Seven Bunglow L…" at bounding box center [387, 189] width 130 height 14
select select "954"
click at [322, 182] on select "Select LEMON SALON, Lokhandwala Lemon Salon, Malad Lemon Salon, Seven Bunglow L…" at bounding box center [387, 189] width 130 height 14
click at [438, 220] on button "Save" at bounding box center [438, 220] width 23 height 14
select select
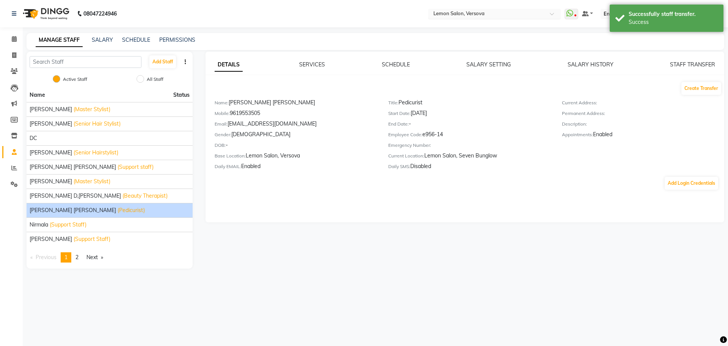
click at [488, 14] on input "text" at bounding box center [487, 15] width 110 height 8
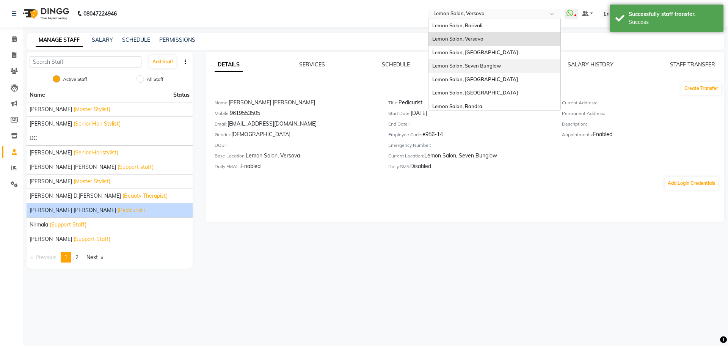
click at [496, 64] on span "Lemon Salon, Seven Bunglow" at bounding box center [466, 66] width 69 height 6
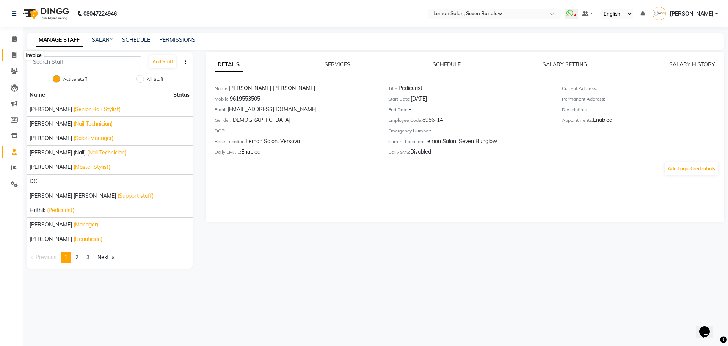
click at [14, 54] on icon at bounding box center [14, 55] width 4 height 6
select select "service"
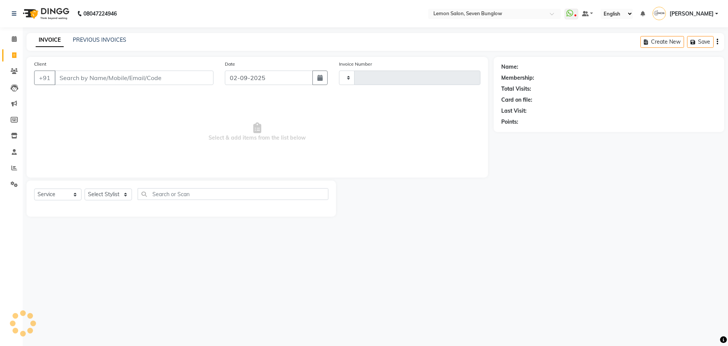
type input "7075"
select select "562"
click at [107, 39] on link "PREVIOUS INVOICES" at bounding box center [99, 39] width 53 height 7
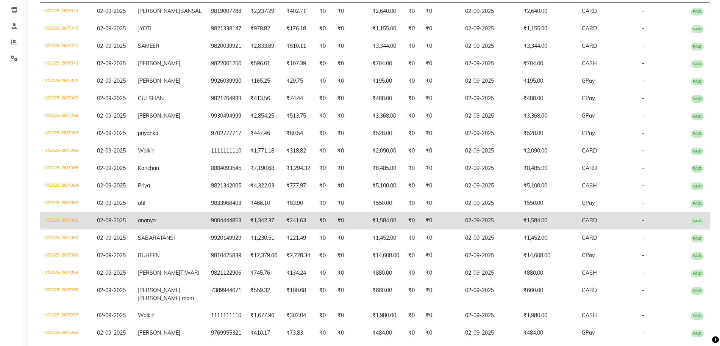
scroll to position [142, 0]
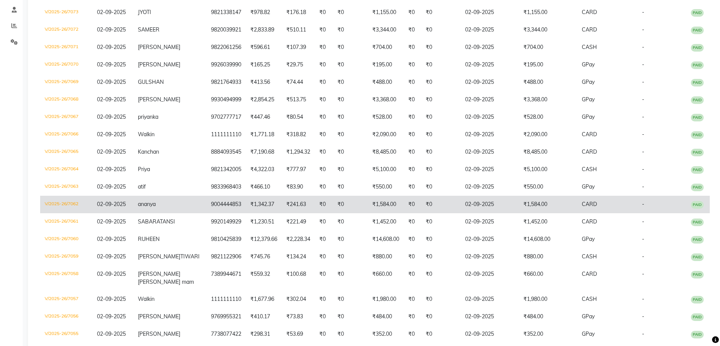
click at [116, 207] on span "02-09-2025" at bounding box center [111, 203] width 29 height 7
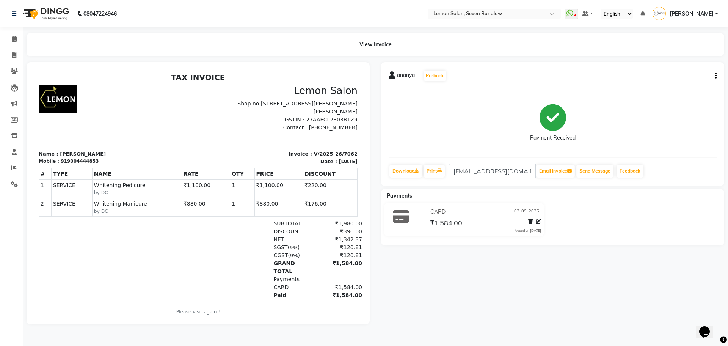
click at [711, 76] on div "[PERSON_NAME] Prebook" at bounding box center [552, 76] width 328 height 12
click at [713, 78] on button "button" at bounding box center [714, 76] width 5 height 8
click at [687, 79] on div "Edit Item Staff" at bounding box center [678, 75] width 52 height 9
select select
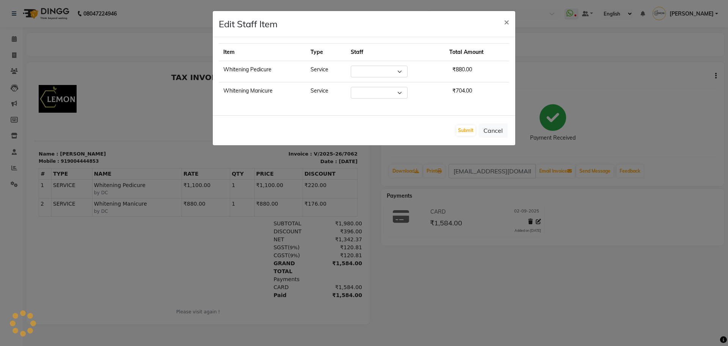
select select "7887"
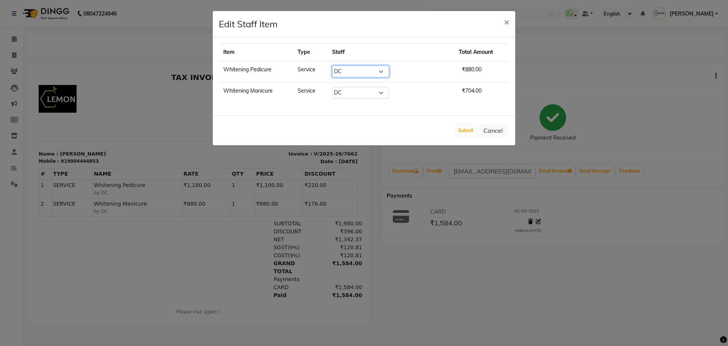
click at [363, 73] on select "Select [PERSON_NAME] [PERSON_NAME] [PERSON_NAME] (Nail) [PERSON_NAME] DC [PERSO…" at bounding box center [360, 72] width 57 height 12
select select "7578"
click at [341, 66] on select "Select [PERSON_NAME] [PERSON_NAME] [PERSON_NAME] (Nail) [PERSON_NAME] DC [PERSO…" at bounding box center [360, 72] width 57 height 12
click at [374, 91] on select "Select [PERSON_NAME] [PERSON_NAME] [PERSON_NAME] (Nail) [PERSON_NAME] DC [PERSO…" at bounding box center [360, 93] width 57 height 12
select select "7578"
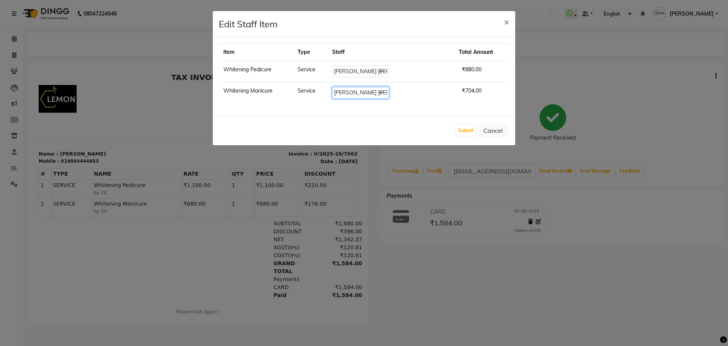
click at [341, 87] on select "Select Ajit Thakur Amreen Shaikh Aniket (Nail) Ashfak DC Hira Lal Om Prakash Ka…" at bounding box center [360, 93] width 57 height 12
click at [464, 124] on div "Submit Cancel" at bounding box center [364, 130] width 302 height 30
click at [464, 126] on button "Submit" at bounding box center [465, 130] width 19 height 11
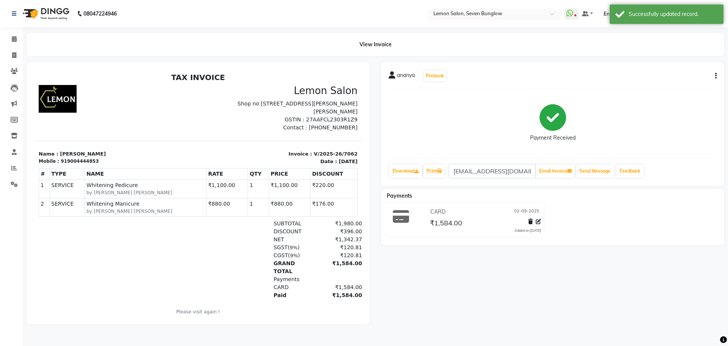
click at [488, 15] on input "text" at bounding box center [487, 15] width 110 height 8
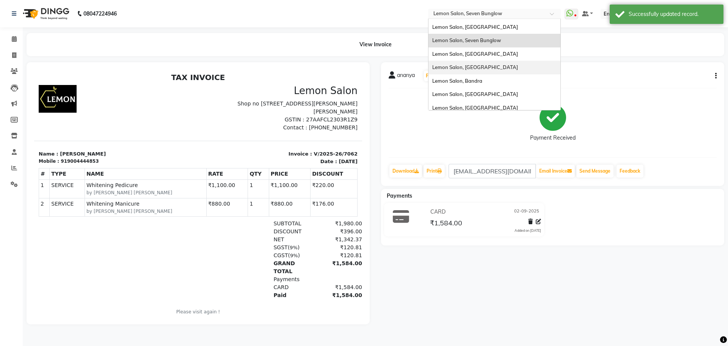
scroll to position [47, 0]
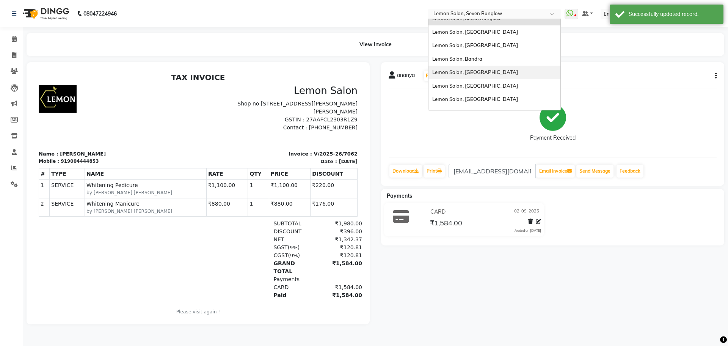
click at [505, 72] on span "Lemon Salon, [GEOGRAPHIC_DATA]" at bounding box center [475, 72] width 86 height 6
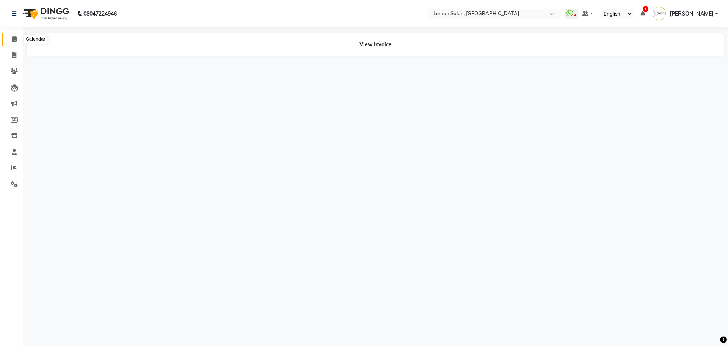
click at [12, 38] on icon at bounding box center [14, 39] width 5 height 6
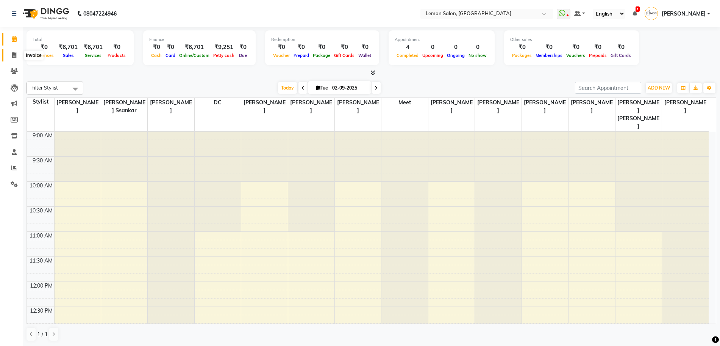
click at [12, 58] on span at bounding box center [14, 55] width 13 height 9
select select "568"
select select "service"
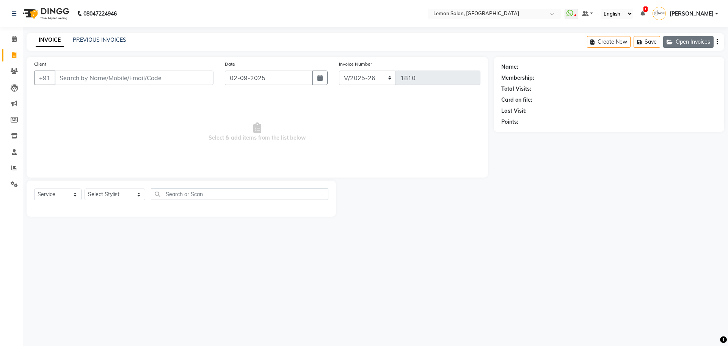
click at [681, 36] on button "Open Invoices" at bounding box center [688, 42] width 50 height 12
click at [112, 44] on div "PREVIOUS INVOICES" at bounding box center [99, 40] width 53 height 8
click at [112, 43] on link "PREVIOUS INVOICES" at bounding box center [99, 39] width 53 height 7
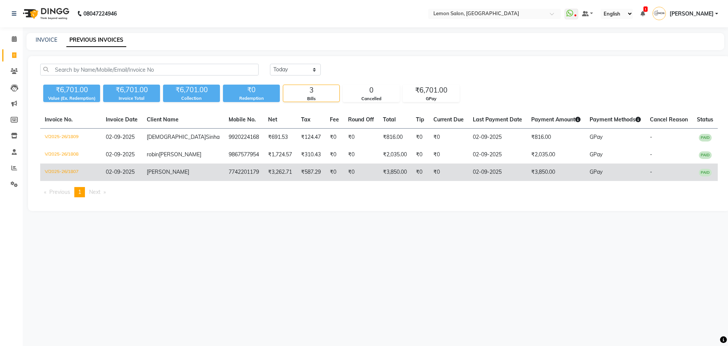
click at [135, 175] on span "02-09-2025" at bounding box center [120, 171] width 29 height 7
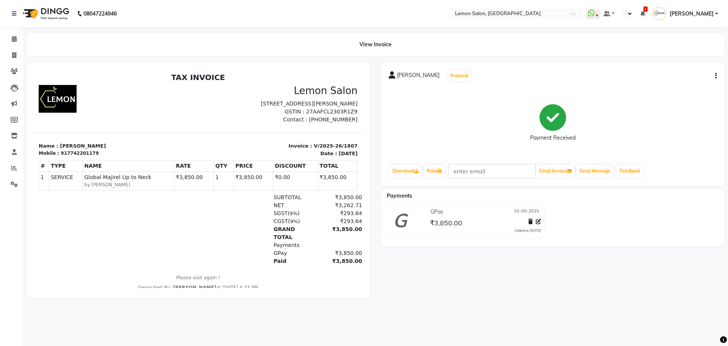
select select "en"
click at [717, 67] on div "[PERSON_NAME] Prebook Payment Received Download Print Email Invoice Send Messag…" at bounding box center [552, 124] width 343 height 124
click at [713, 70] on div "[PERSON_NAME] Prebook" at bounding box center [552, 76] width 328 height 12
click at [713, 76] on button "button" at bounding box center [714, 76] width 5 height 8
click at [690, 85] on div "Edit Invoice" at bounding box center [678, 85] width 52 height 9
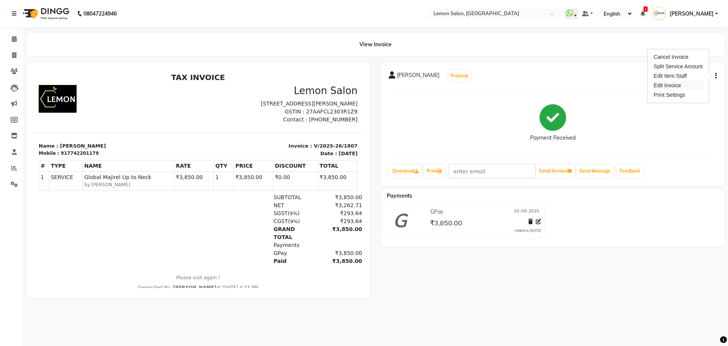
select select "service"
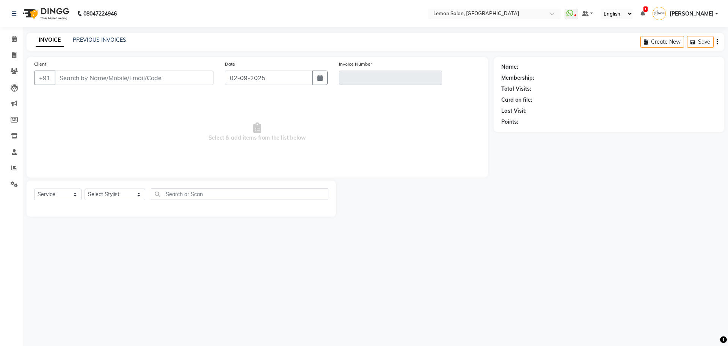
type input "7742201179"
type input "V/2025-26/1807"
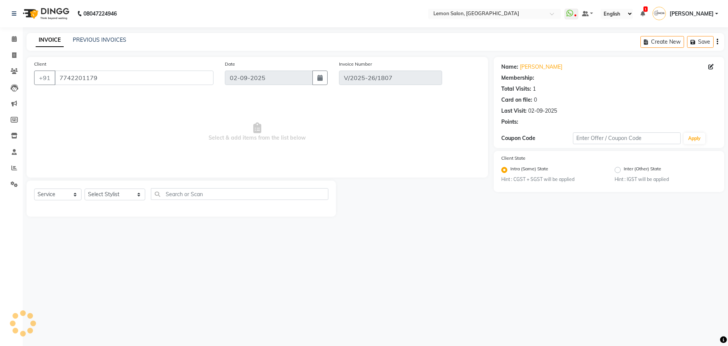
select select "select"
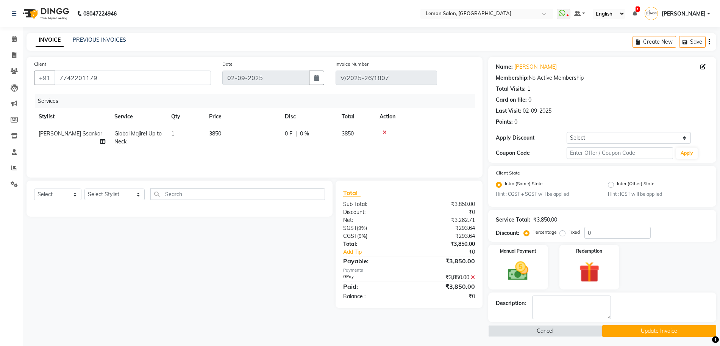
click at [275, 149] on td "3850" at bounding box center [243, 137] width 76 height 25
select select "67818"
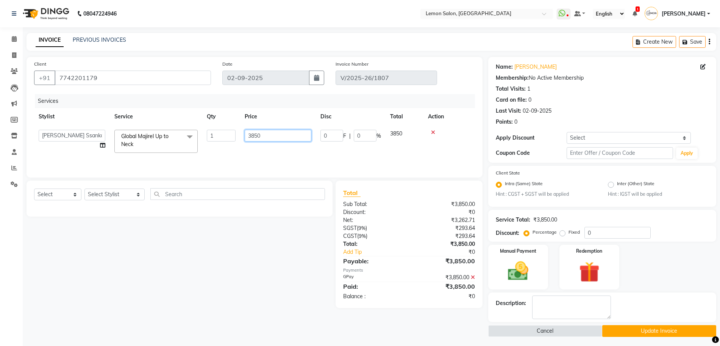
click at [258, 135] on input "3850" at bounding box center [278, 136] width 67 height 12
type input "4000"
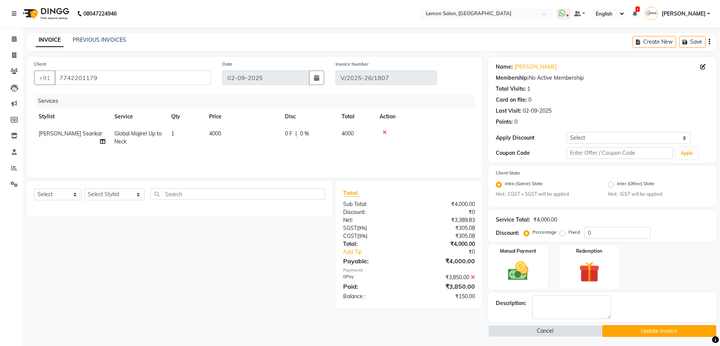
click at [252, 244] on div "Select Service Product Membership Package Voucher Prepaid Gift Card Select Styl…" at bounding box center [177, 243] width 312 height 127
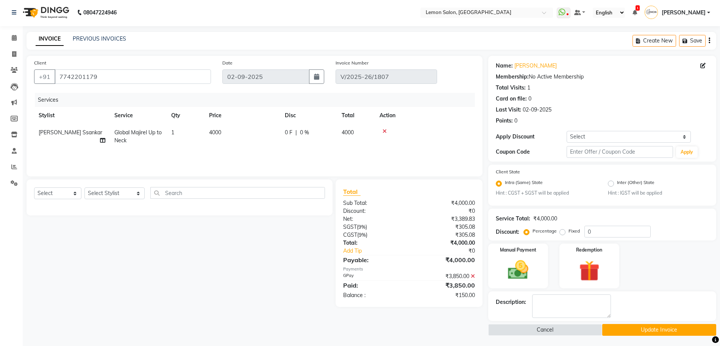
scroll to position [2, 0]
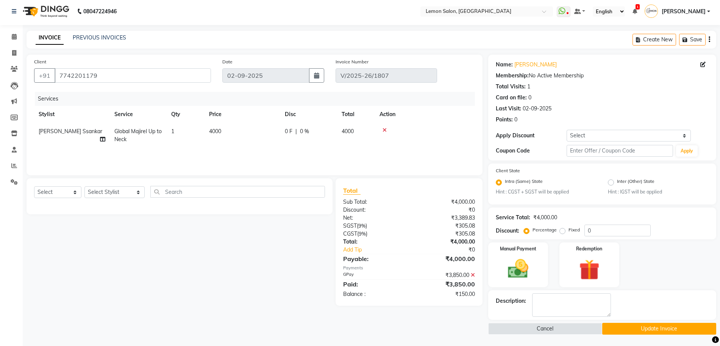
click at [470, 275] on div "₹3,850.00" at bounding box center [445, 275] width 72 height 8
click at [474, 276] on icon at bounding box center [473, 274] width 4 height 5
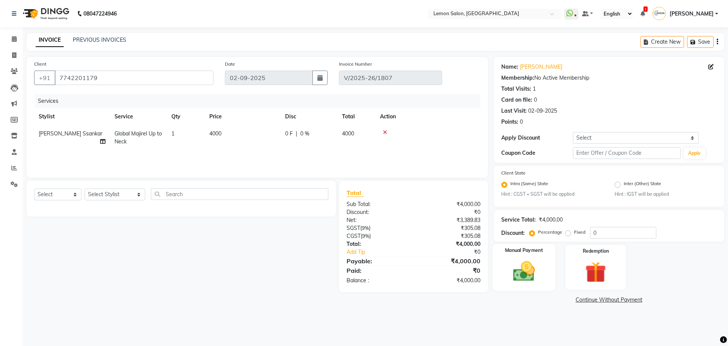
click at [526, 272] on img at bounding box center [523, 271] width 35 height 25
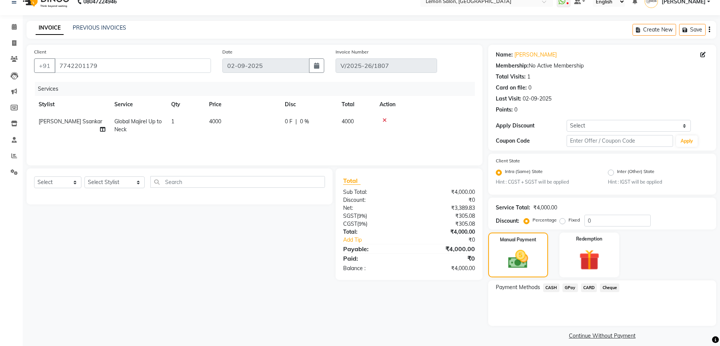
scroll to position [19, 0]
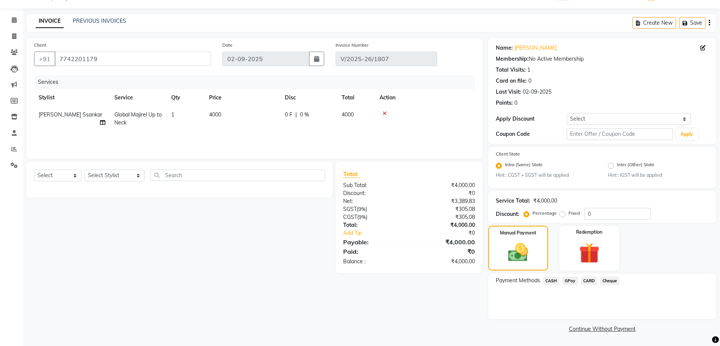
click at [568, 279] on span "GPay" at bounding box center [571, 280] width 16 height 9
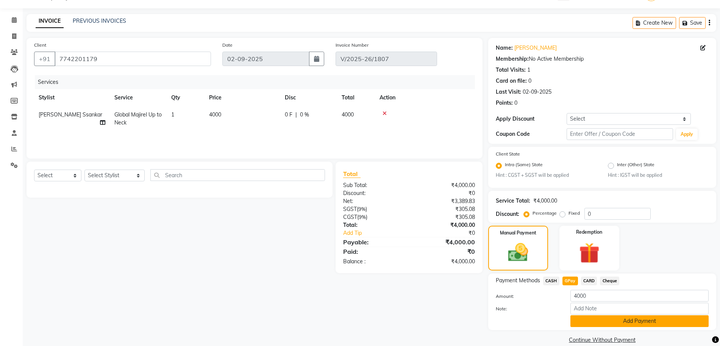
click at [590, 323] on button "Add Payment" at bounding box center [640, 321] width 138 height 12
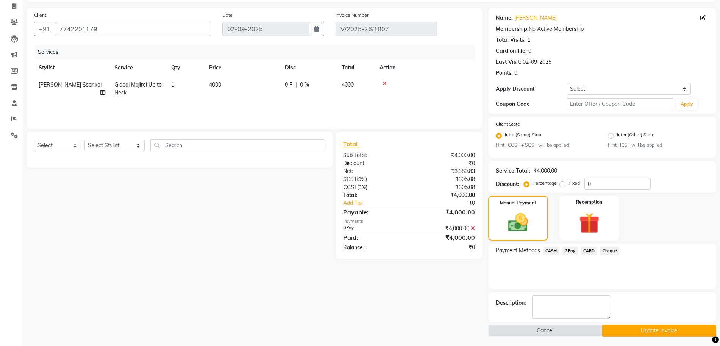
scroll to position [51, 0]
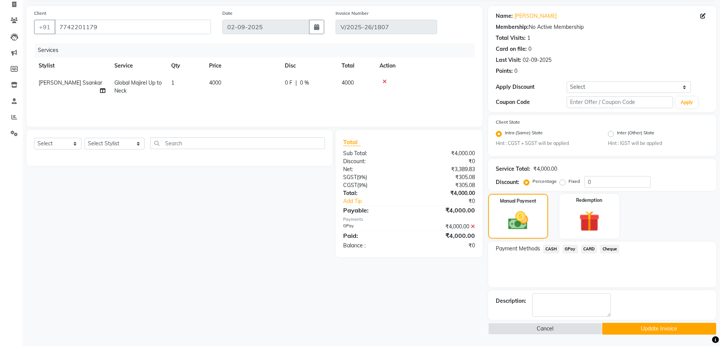
click at [636, 329] on button "Update Invoice" at bounding box center [660, 328] width 114 height 12
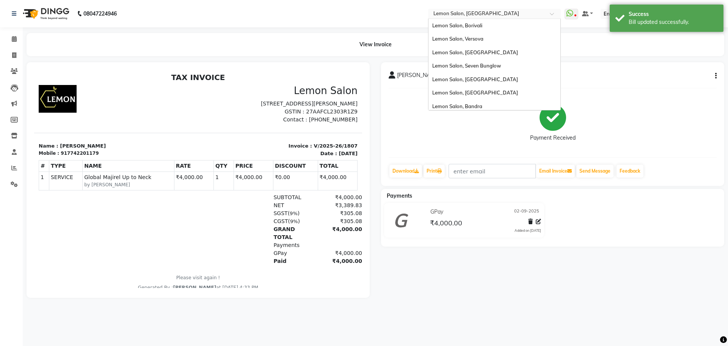
click at [496, 13] on input "text" at bounding box center [487, 15] width 110 height 8
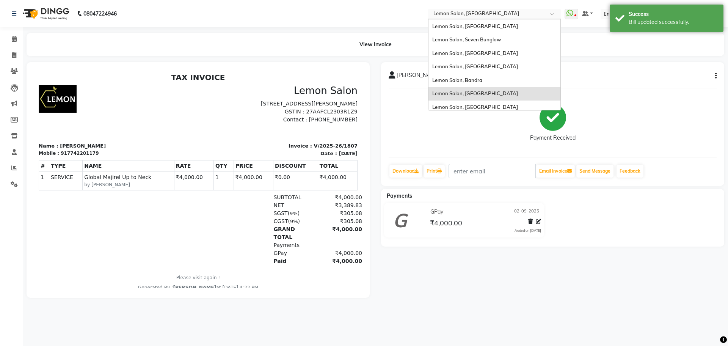
scroll to position [47, 0]
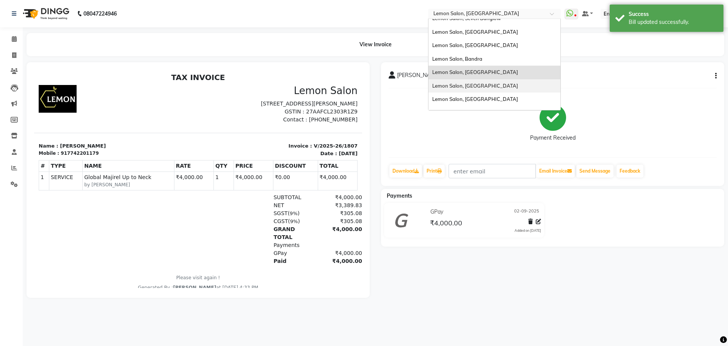
click at [508, 84] on span "Lemon Salon, [GEOGRAPHIC_DATA]" at bounding box center [475, 86] width 86 height 6
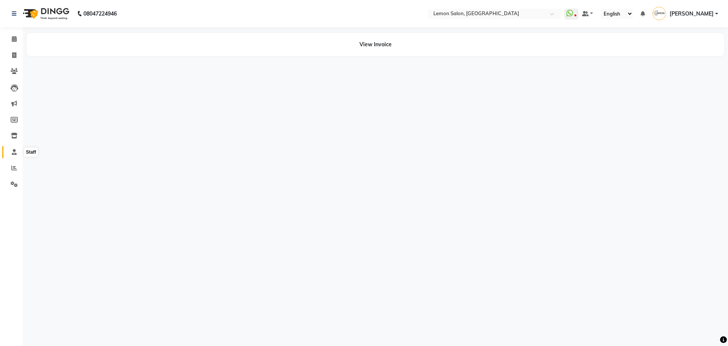
click at [13, 155] on span at bounding box center [14, 152] width 13 height 9
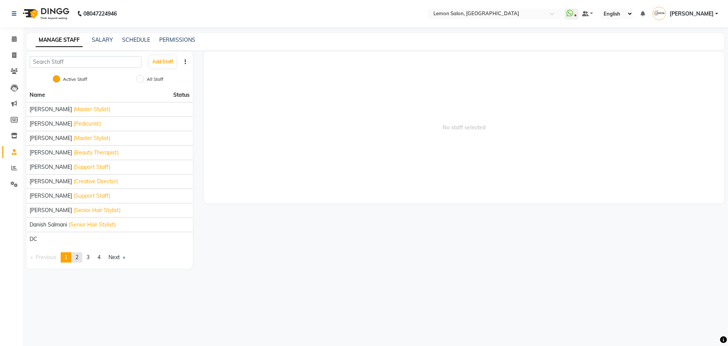
click at [78, 255] on span "2" at bounding box center [76, 257] width 3 height 7
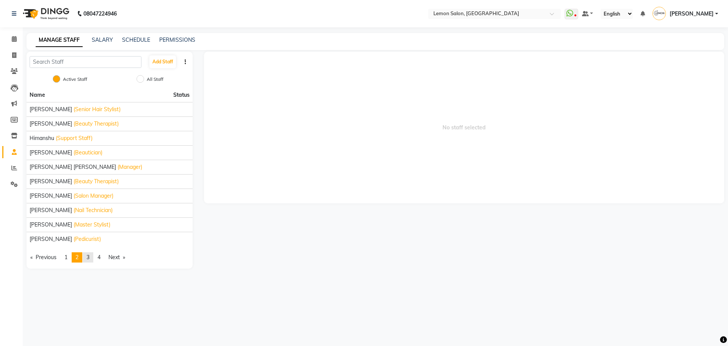
click at [86, 254] on link "page 3" at bounding box center [88, 257] width 11 height 10
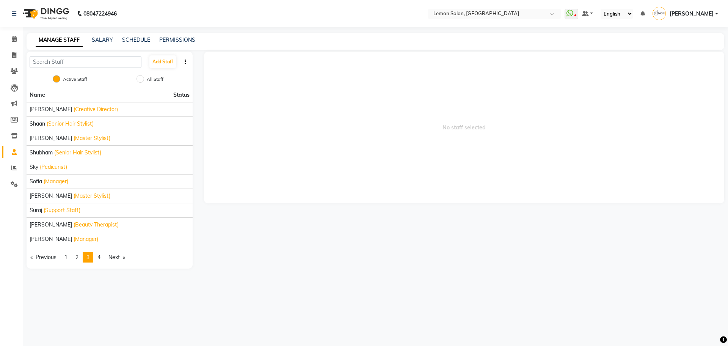
click at [502, 3] on nav "08047224946 Select Location × Lemon Salon, Lokhandwala WhatsApp Status ✕ Status…" at bounding box center [364, 13] width 728 height 27
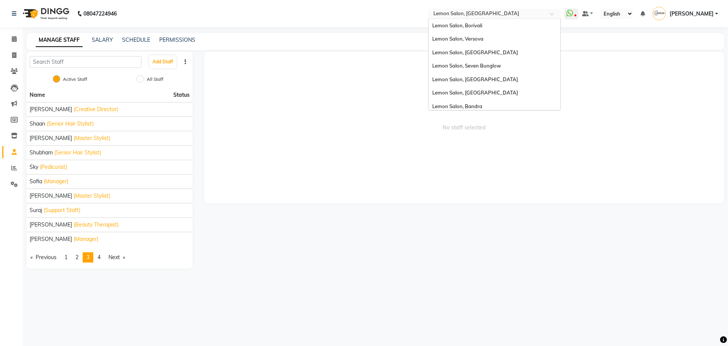
click at [498, 17] on input "text" at bounding box center [487, 15] width 110 height 8
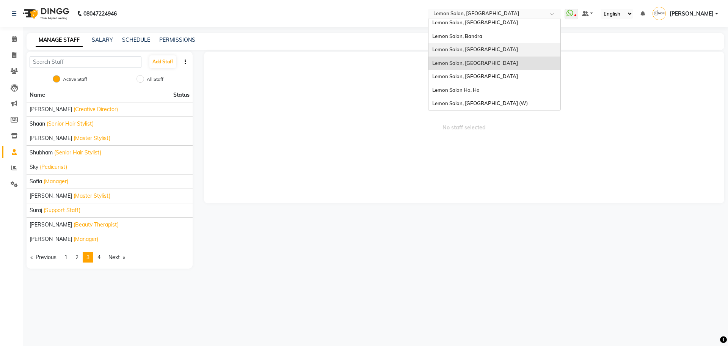
scroll to position [70, 0]
click at [504, 74] on span "Lemon Salon, [GEOGRAPHIC_DATA]" at bounding box center [475, 76] width 86 height 6
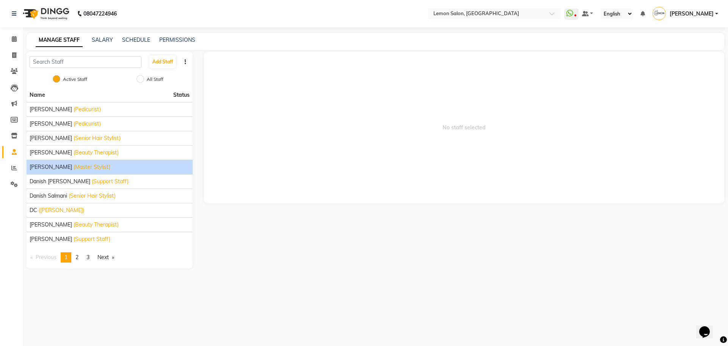
click at [57, 171] on span "Azaz Kassara" at bounding box center [51, 167] width 42 height 8
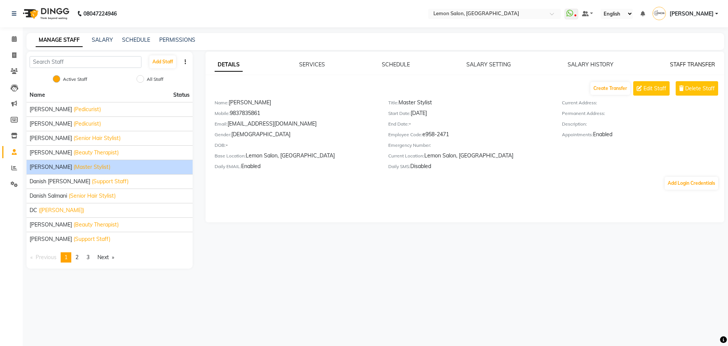
click at [690, 61] on link "STAFF TRANSFER" at bounding box center [692, 64] width 45 height 7
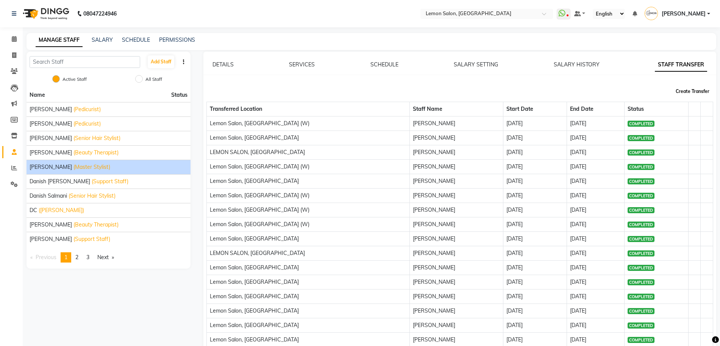
click at [690, 95] on button "Create Transfer" at bounding box center [693, 91] width 40 height 13
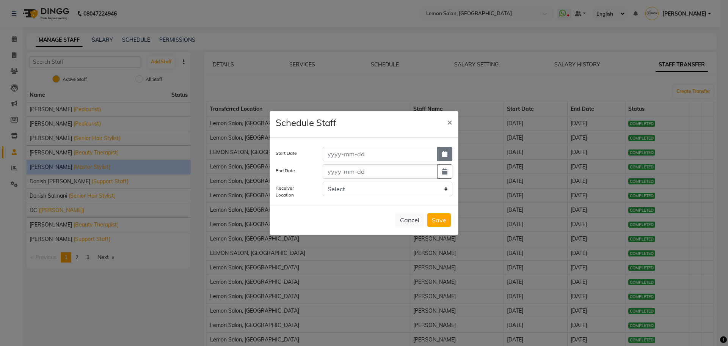
click at [439, 157] on button "button" at bounding box center [444, 154] width 15 height 14
select select "9"
select select "2025"
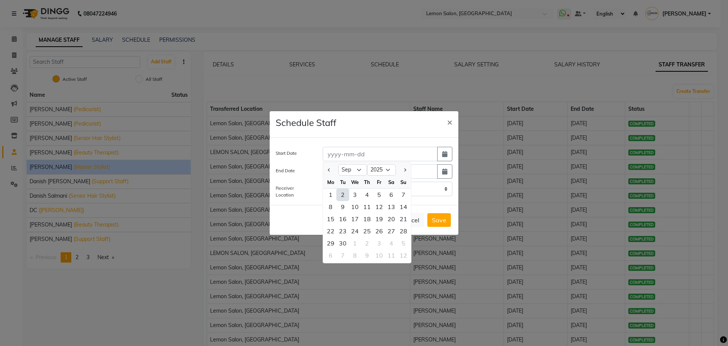
click at [345, 194] on div "2" at bounding box center [343, 194] width 12 height 12
type input "02-09-2025"
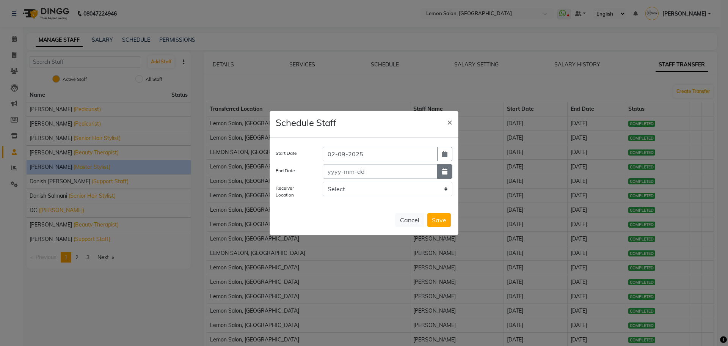
click at [444, 174] on button "button" at bounding box center [444, 171] width 15 height 14
select select "9"
select select "2025"
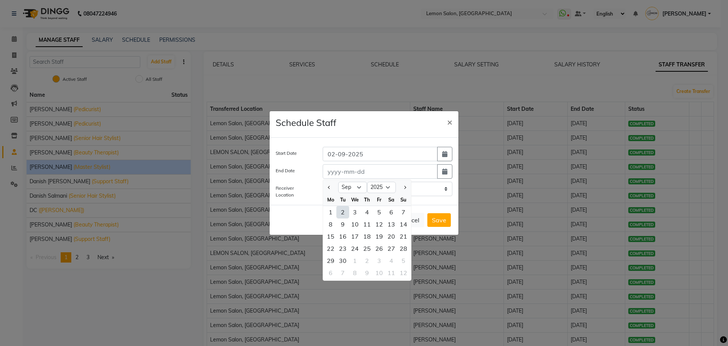
click at [345, 213] on div "2" at bounding box center [343, 212] width 12 height 12
type input "02-09-2025"
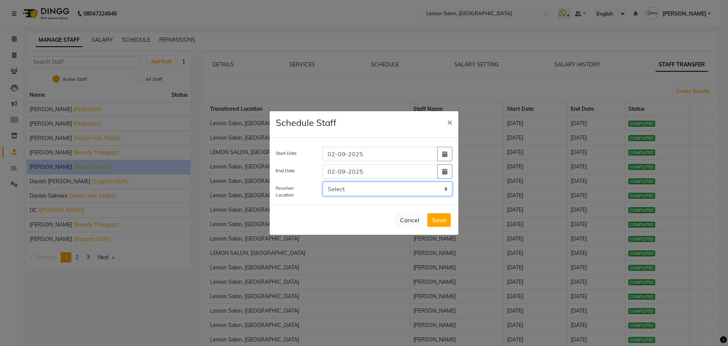
click at [356, 188] on select "Select LEMON SALON, Lokhandwala Lemon Salon, Malad Lemon Salon, Seven Bunglow L…" at bounding box center [387, 189] width 130 height 14
select select "941"
click at [322, 182] on select "Select LEMON SALON, Lokhandwala Lemon Salon, Malad Lemon Salon, Seven Bunglow L…" at bounding box center [387, 189] width 130 height 14
click at [446, 221] on button "Save" at bounding box center [438, 220] width 23 height 14
select select "959"
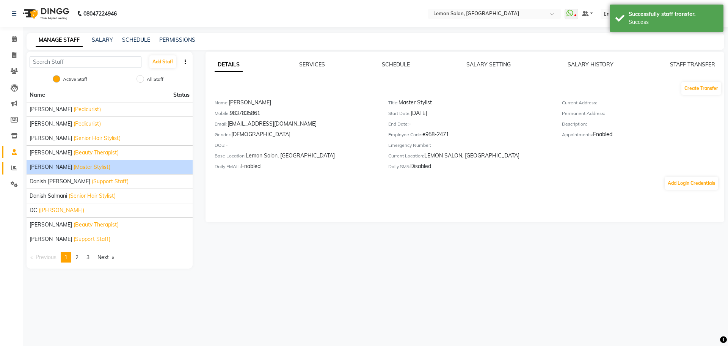
click at [7, 167] on link "Reports" at bounding box center [11, 168] width 18 height 13
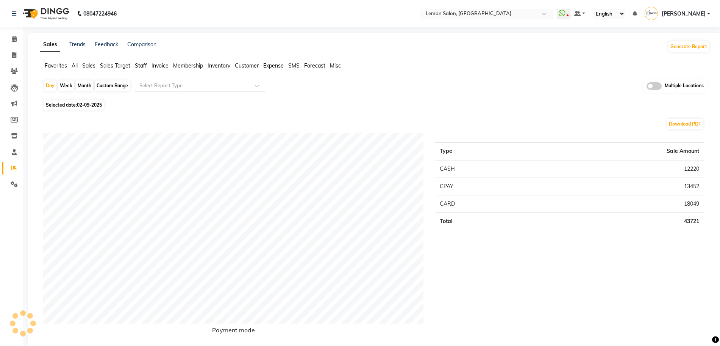
click at [528, 15] on input "text" at bounding box center [479, 15] width 110 height 8
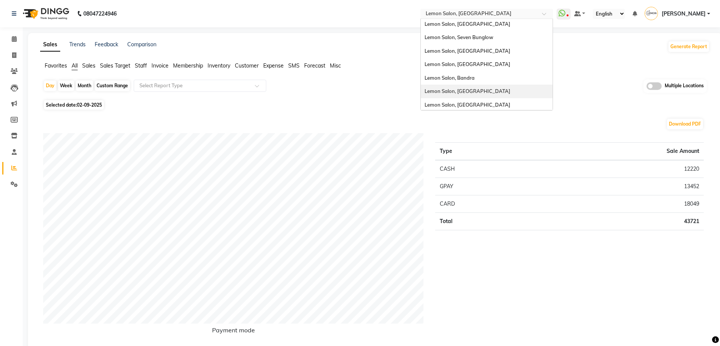
scroll to position [70, 0]
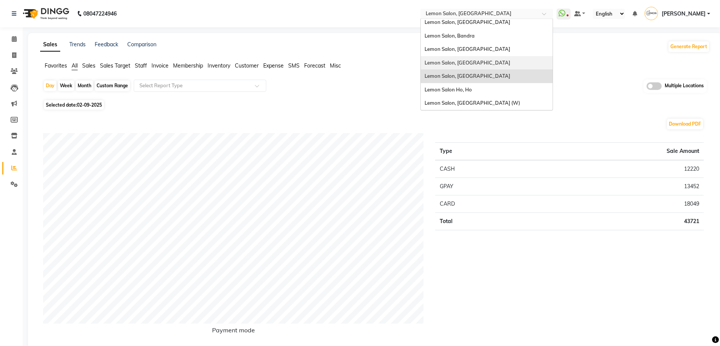
click at [507, 66] on div "Lemon Salon, [GEOGRAPHIC_DATA]" at bounding box center [487, 63] width 132 height 14
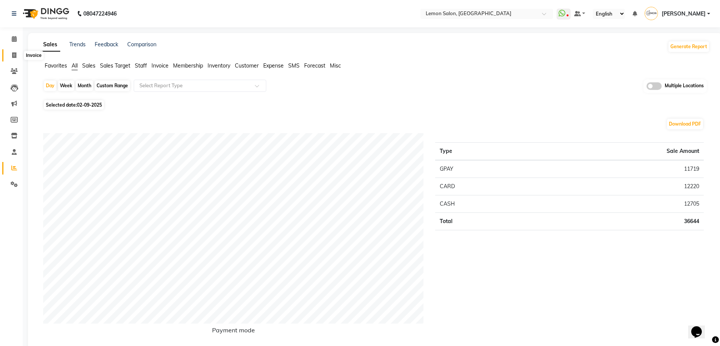
click at [11, 53] on span at bounding box center [14, 55] width 13 height 9
select select "551"
select select "service"
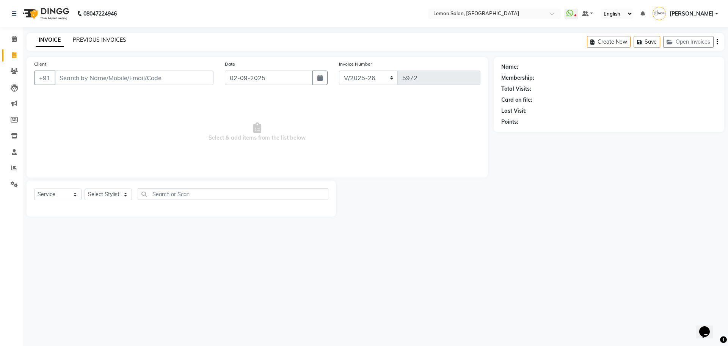
click at [98, 39] on link "PREVIOUS INVOICES" at bounding box center [99, 39] width 53 height 7
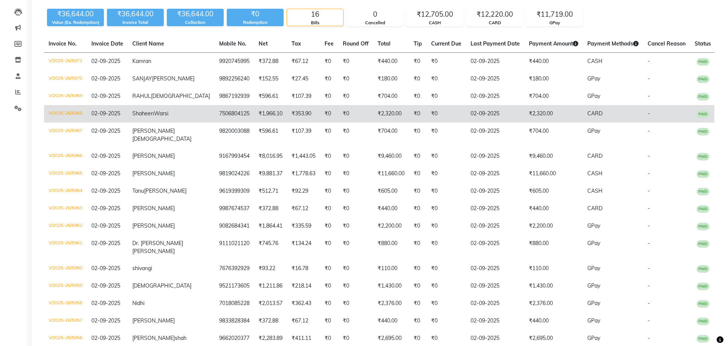
scroll to position [95, 0]
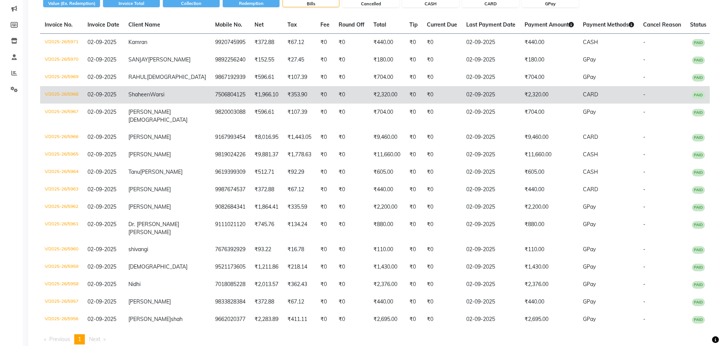
click at [83, 103] on td "V/2025-26/5968" at bounding box center [61, 94] width 43 height 17
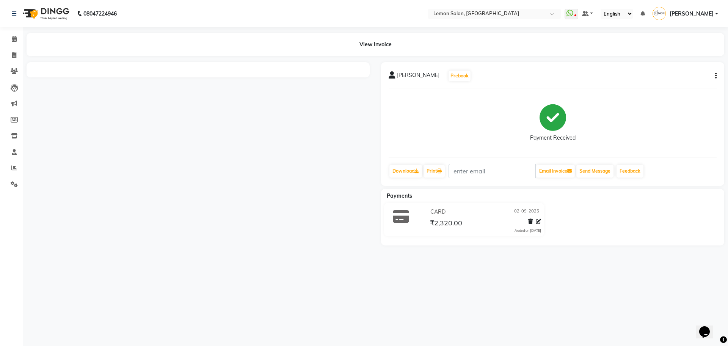
click at [714, 76] on button "button" at bounding box center [714, 76] width 5 height 8
click at [675, 78] on div "Edit Item Staff" at bounding box center [678, 75] width 52 height 9
select select
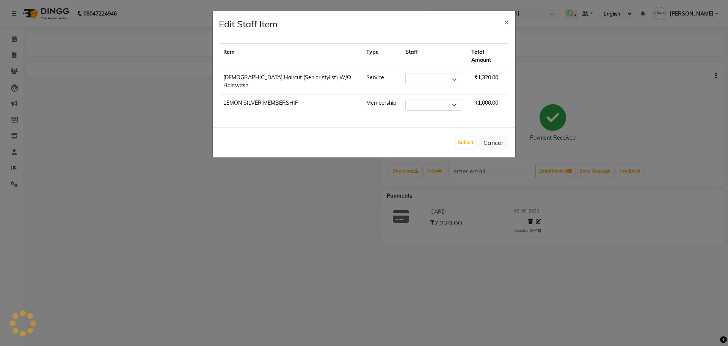
select select "7889"
select select "70227"
click at [408, 74] on select "Select Aalam Saifi Abhishek Shelar Ansar Ahmed Archana Muke Archana Rajbhar Ash…" at bounding box center [415, 80] width 57 height 12
select select "60419"
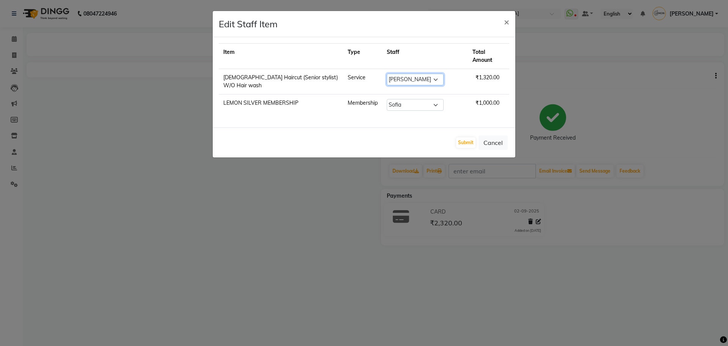
click at [396, 74] on select "Select Aalam Saifi Abhishek Shelar Ansar Ahmed Archana Muke Archana Rajbhar Ash…" at bounding box center [415, 80] width 57 height 12
click at [469, 137] on button "Submit" at bounding box center [465, 142] width 19 height 11
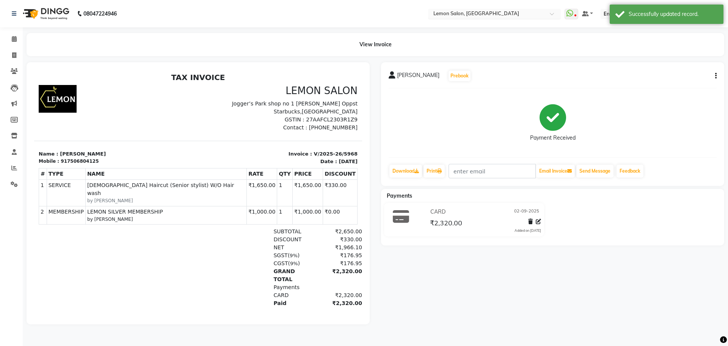
click at [507, 15] on input "text" at bounding box center [487, 15] width 110 height 8
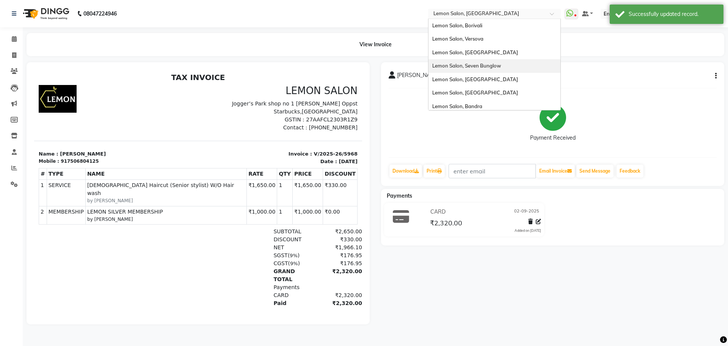
click at [501, 65] on span "Lemon Salon, Seven Bunglow" at bounding box center [466, 66] width 69 height 6
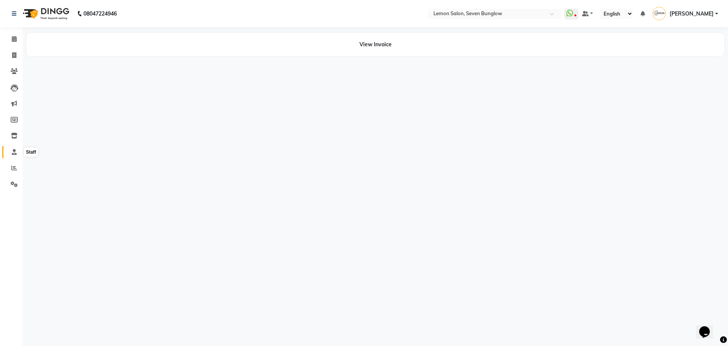
click at [12, 152] on icon at bounding box center [14, 152] width 5 height 6
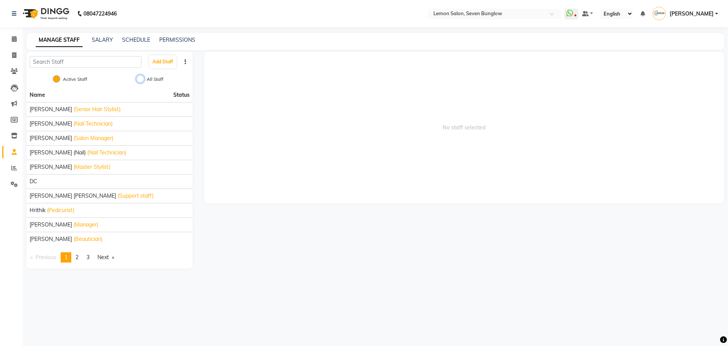
click at [141, 77] on input "All Staff" at bounding box center [140, 79] width 8 height 8
radio input "true"
radio input "false"
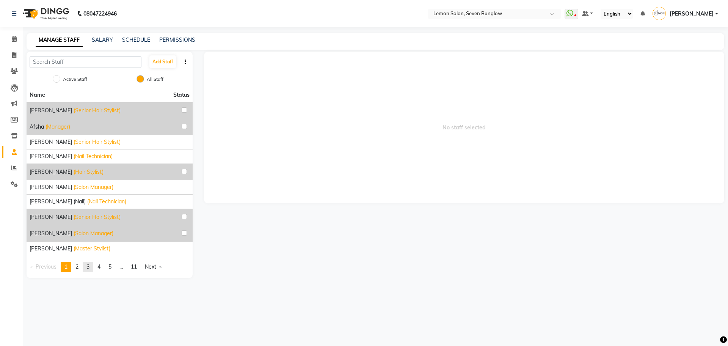
click at [89, 270] on link "page 3" at bounding box center [88, 266] width 11 height 10
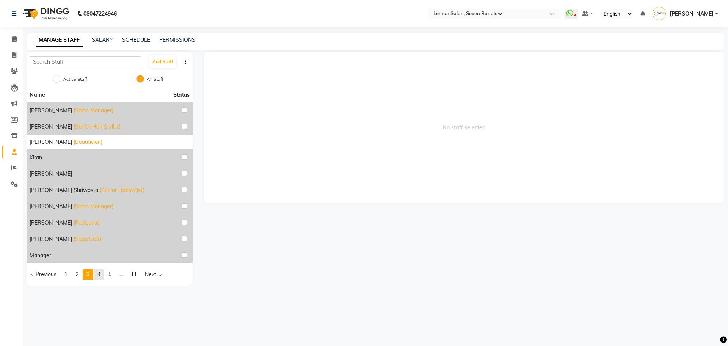
click at [100, 273] on span "4" at bounding box center [98, 274] width 3 height 7
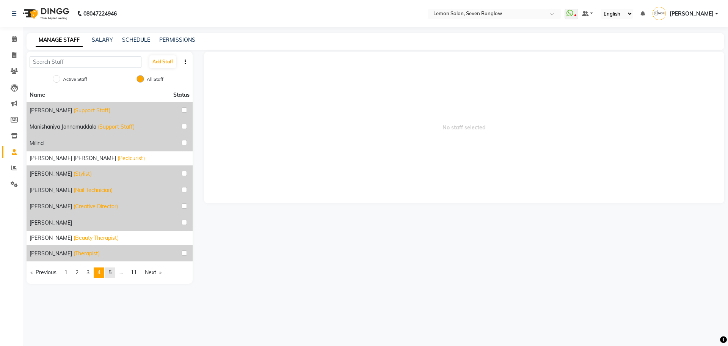
click at [111, 272] on span "5" at bounding box center [109, 272] width 3 height 7
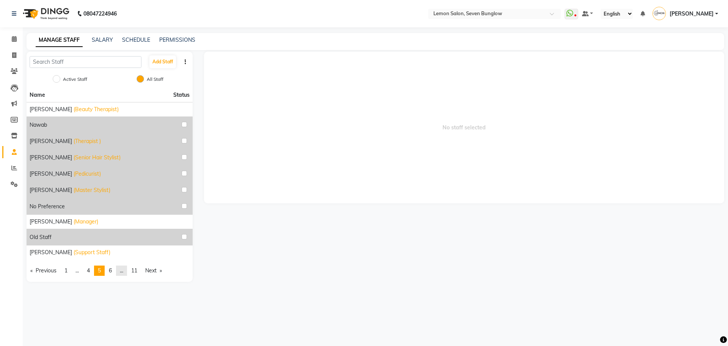
click at [122, 272] on link "page ..." at bounding box center [121, 270] width 11 height 10
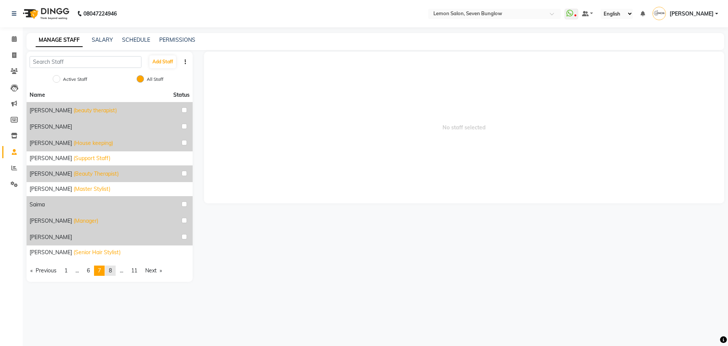
click at [112, 270] on span "8" at bounding box center [110, 270] width 3 height 7
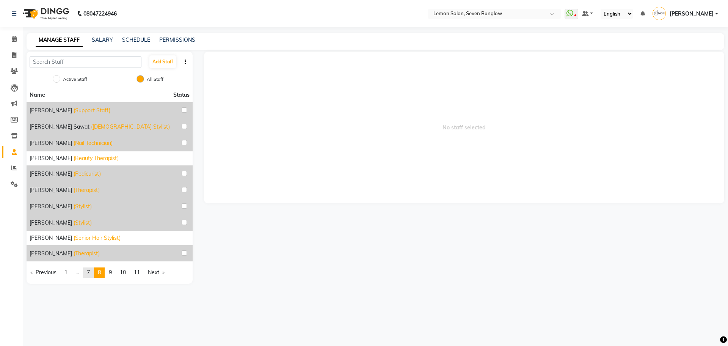
click at [90, 273] on span "7" at bounding box center [88, 272] width 3 height 7
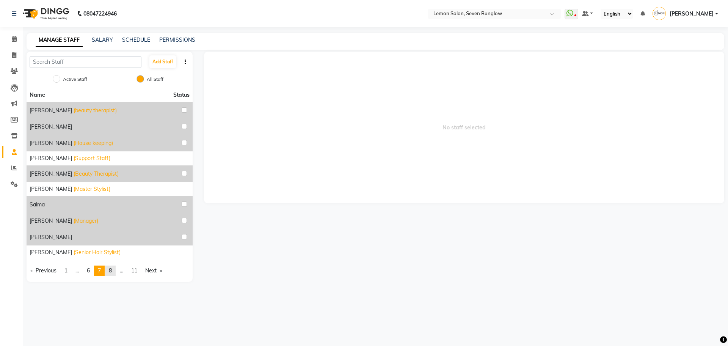
click at [114, 270] on link "page 8" at bounding box center [110, 270] width 11 height 10
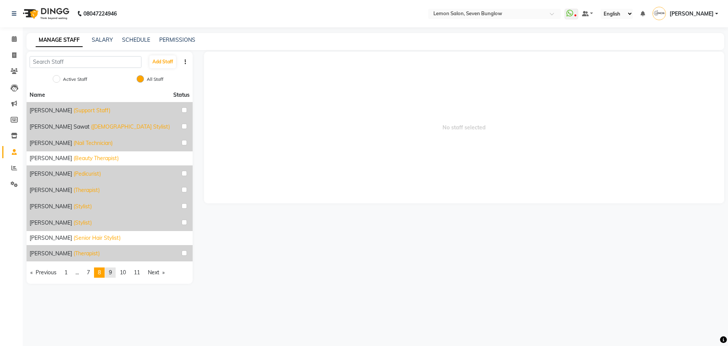
click at [114, 270] on link "page 9" at bounding box center [110, 272] width 11 height 10
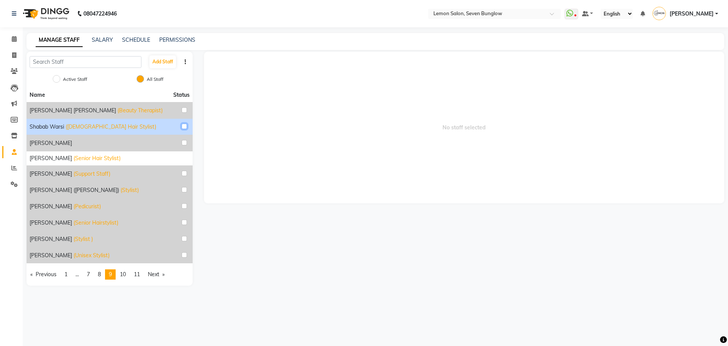
click at [183, 127] on input "checkbox" at bounding box center [184, 126] width 5 height 5
checkbox input "true"
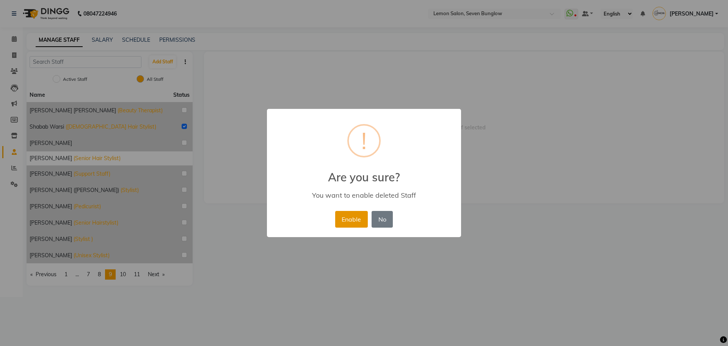
click at [345, 217] on button "Enable" at bounding box center [351, 219] width 33 height 17
radio input "true"
radio input "false"
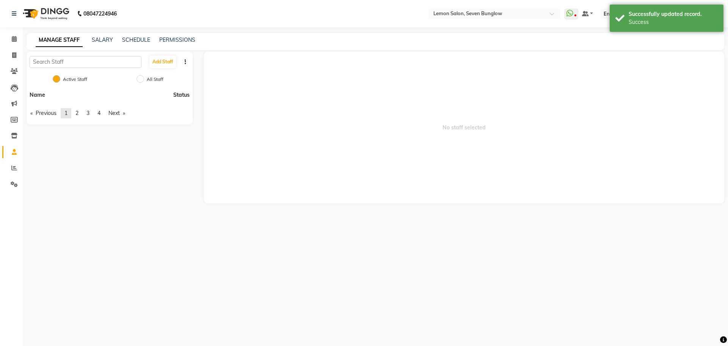
click at [67, 114] on span "1" at bounding box center [65, 113] width 3 height 7
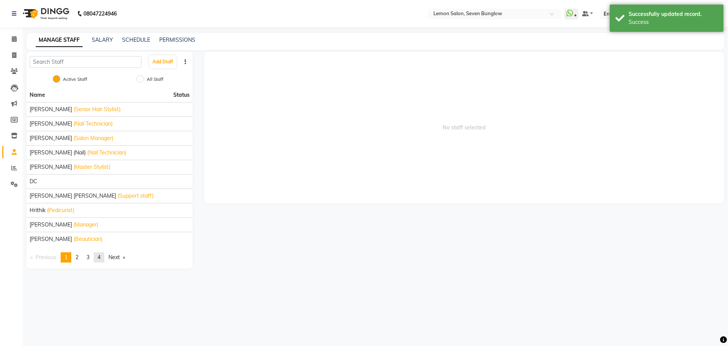
click at [104, 258] on link "page 4" at bounding box center [99, 257] width 11 height 10
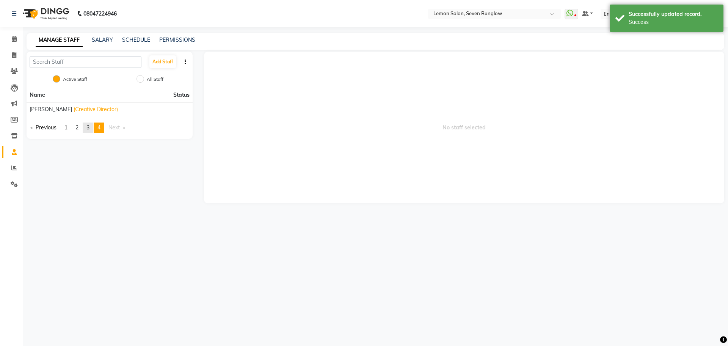
click at [92, 125] on link "page 3" at bounding box center [88, 127] width 11 height 10
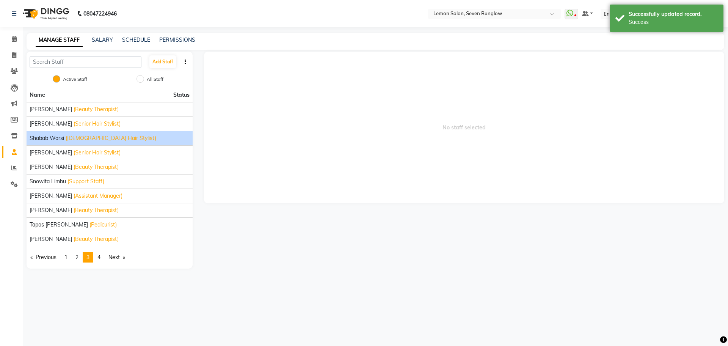
click at [98, 137] on span "(Male Hair Stylist)" at bounding box center [111, 138] width 91 height 8
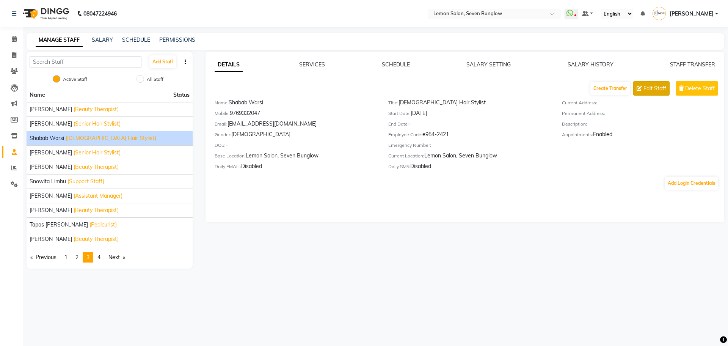
click at [653, 91] on span "Edit Staff" at bounding box center [654, 89] width 23 height 8
select select "male"
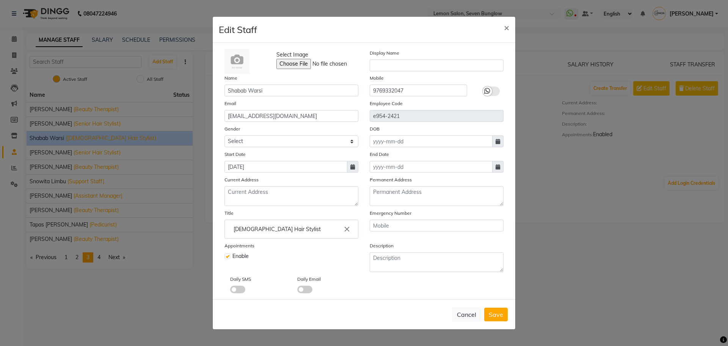
click at [301, 226] on input "Male Hair Stylist" at bounding box center [291, 228] width 127 height 15
click at [347, 229] on icon "close" at bounding box center [347, 229] width 8 height 8
click at [288, 231] on input "Enter the Title" at bounding box center [291, 228] width 127 height 15
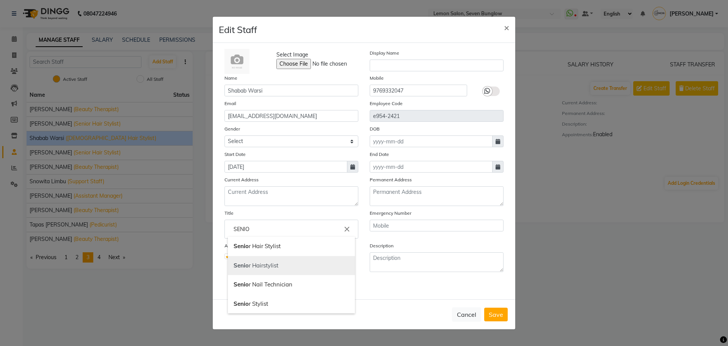
click at [275, 265] on link "Senio r Hairstylist" at bounding box center [291, 265] width 127 height 19
type input "Senior Hairstylist"
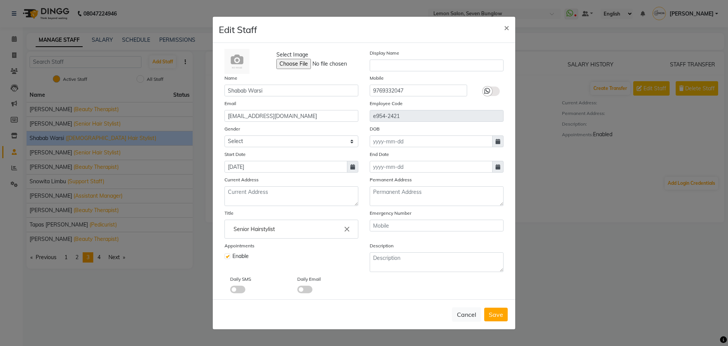
click at [237, 285] on span at bounding box center [237, 289] width 15 height 8
click at [230, 290] on input "checkbox" at bounding box center [230, 290] width 0 height 0
click at [304, 289] on span at bounding box center [304, 289] width 15 height 8
click at [297, 290] on input "checkbox" at bounding box center [297, 290] width 0 height 0
click at [493, 314] on span "Save" at bounding box center [495, 314] width 14 height 8
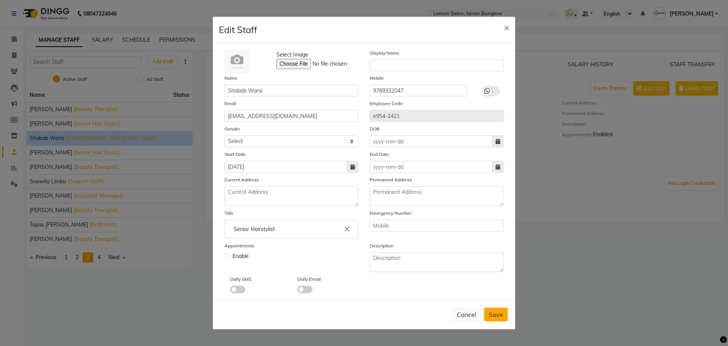
select select
checkbox input "false"
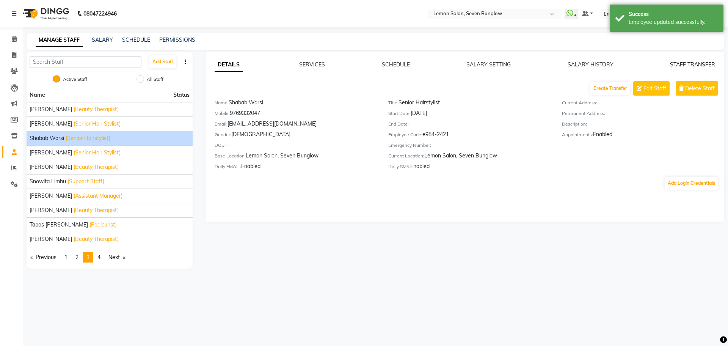
click at [704, 64] on link "STAFF TRANSFER" at bounding box center [692, 64] width 45 height 7
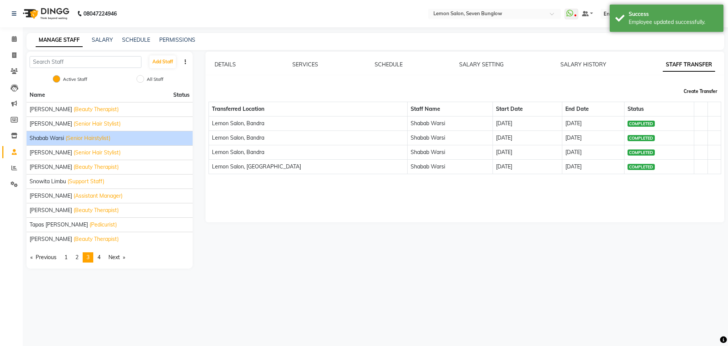
click at [698, 91] on button "Create Transfer" at bounding box center [700, 91] width 40 height 13
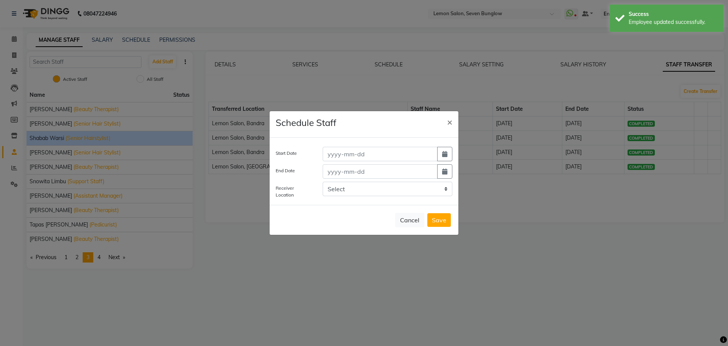
drag, startPoint x: 443, startPoint y: 158, endPoint x: 441, endPoint y: 162, distance: 4.1
click at [443, 158] on button "button" at bounding box center [444, 154] width 15 height 14
select select "9"
select select "2025"
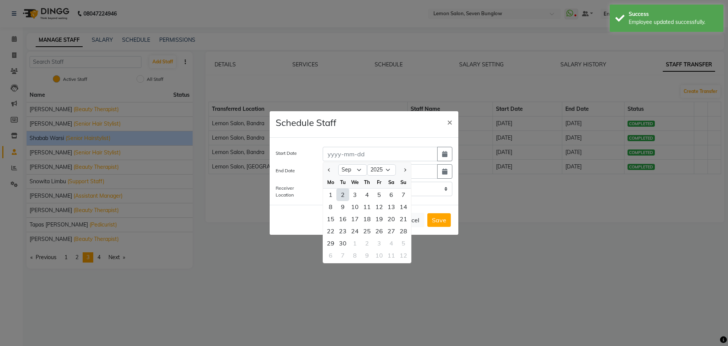
click at [343, 194] on div "2" at bounding box center [343, 194] width 12 height 12
type input "02-09-2025"
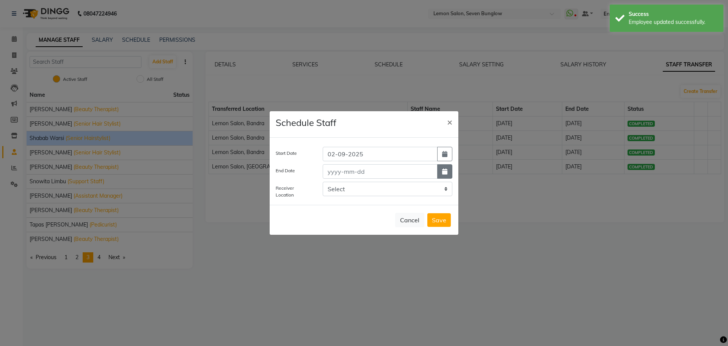
click at [444, 177] on button "button" at bounding box center [444, 171] width 15 height 14
select select "9"
select select "2025"
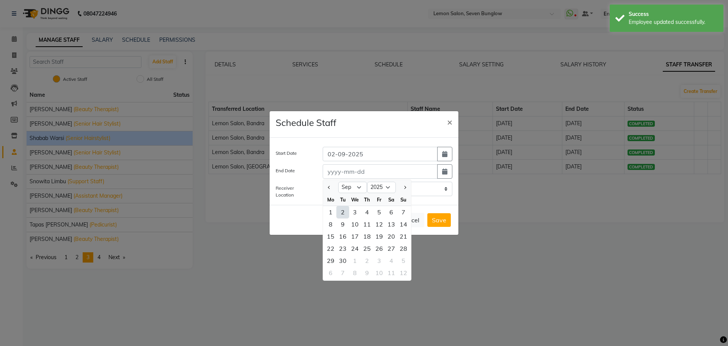
drag, startPoint x: 343, startPoint y: 259, endPoint x: 351, endPoint y: 246, distance: 16.2
click at [343, 259] on div "30" at bounding box center [343, 260] width 12 height 12
type input "30-09-2025"
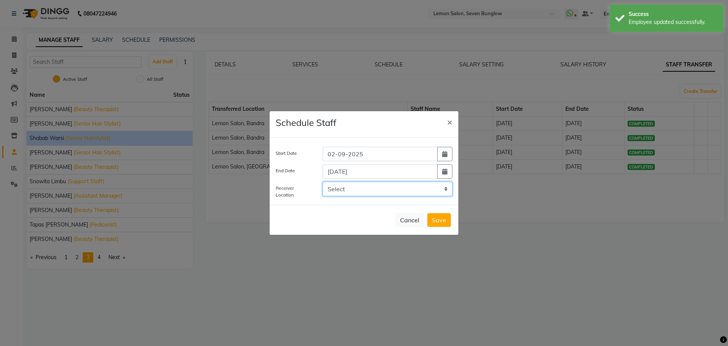
click at [360, 192] on select "Select LEMON SALON, Lokhandwala Lemon Salon, Malad Lemon Salon, Bandra Lemon Sa…" at bounding box center [387, 189] width 130 height 14
select select "958"
click at [322, 182] on select "Select LEMON SALON, Lokhandwala Lemon Salon, Malad Lemon Salon, Bandra Lemon Sa…" at bounding box center [387, 189] width 130 height 14
click at [435, 221] on button "Save" at bounding box center [438, 220] width 23 height 14
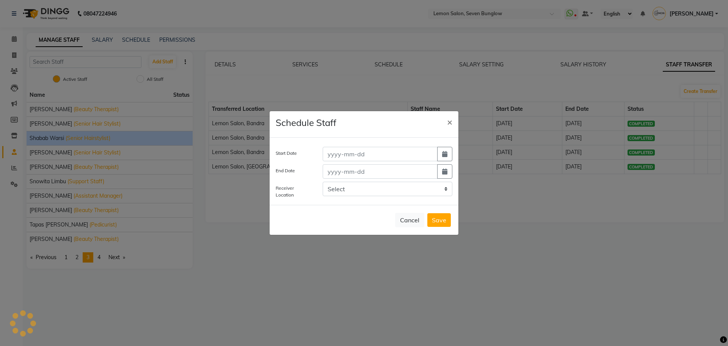
select select
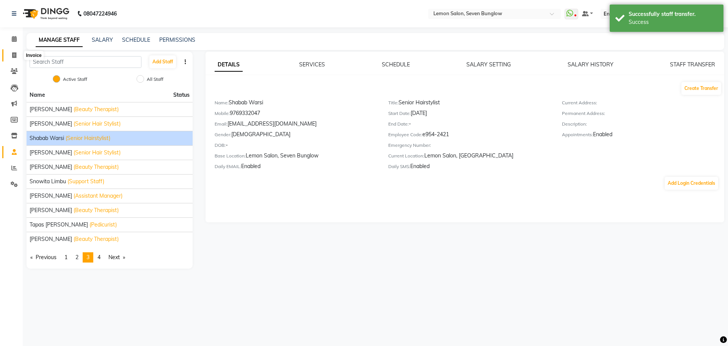
click at [12, 54] on icon at bounding box center [14, 55] width 4 height 6
select select "service"
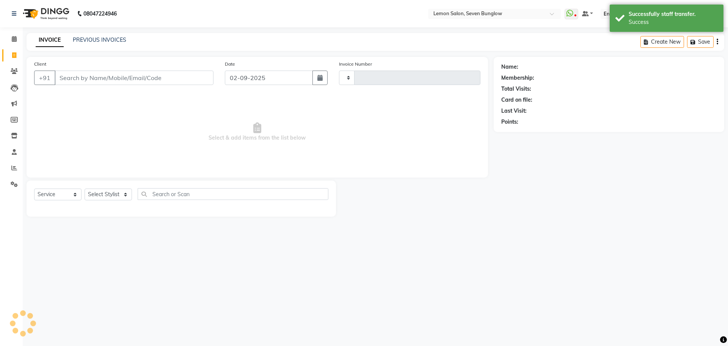
type input "7075"
select select "562"
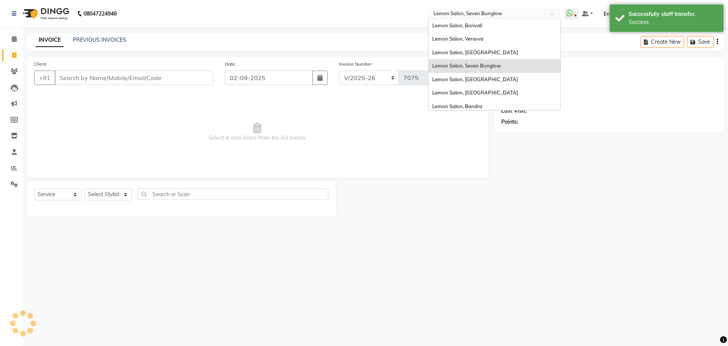
click at [527, 13] on input "text" at bounding box center [487, 15] width 110 height 8
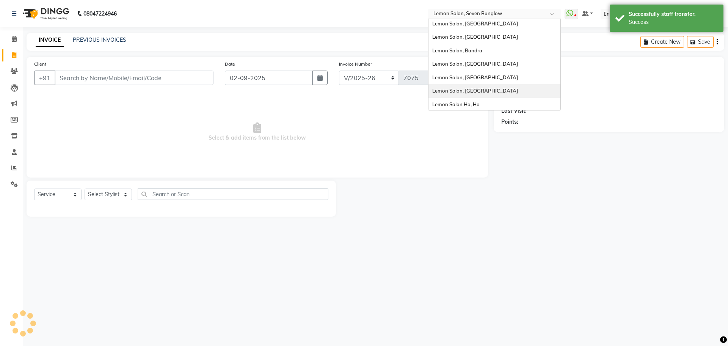
scroll to position [70, 0]
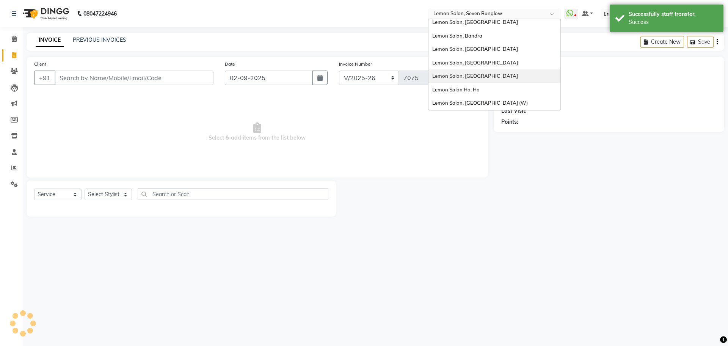
click at [513, 70] on div "Lemon Salon, [GEOGRAPHIC_DATA]" at bounding box center [494, 76] width 132 height 14
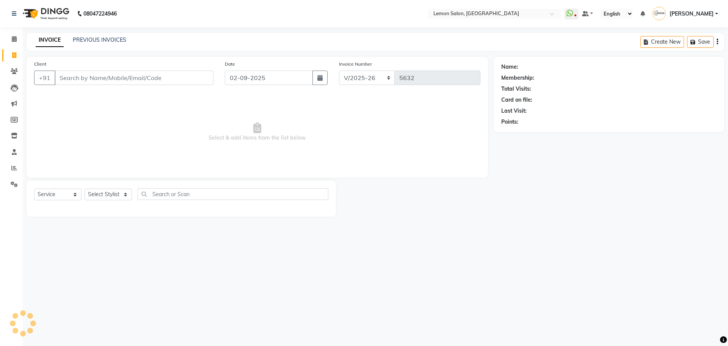
select select "566"
select select "service"
click at [108, 39] on link "PREVIOUS INVOICES" at bounding box center [99, 39] width 53 height 7
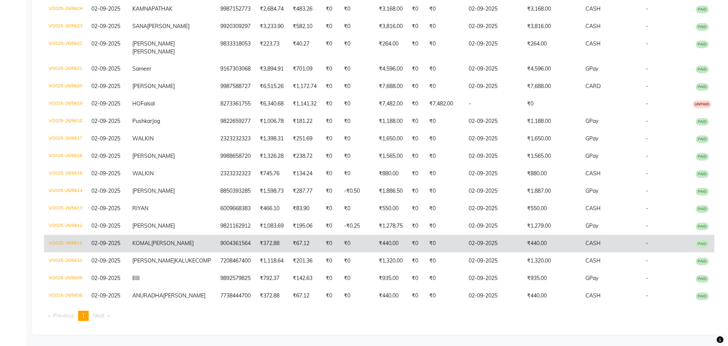
scroll to position [273, 0]
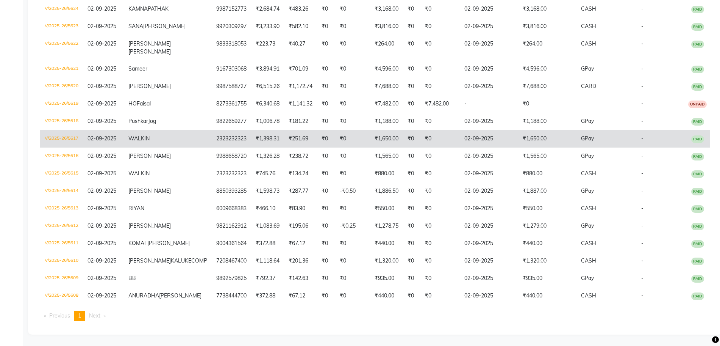
click at [112, 130] on td "02-09-2025" at bounding box center [103, 138] width 41 height 17
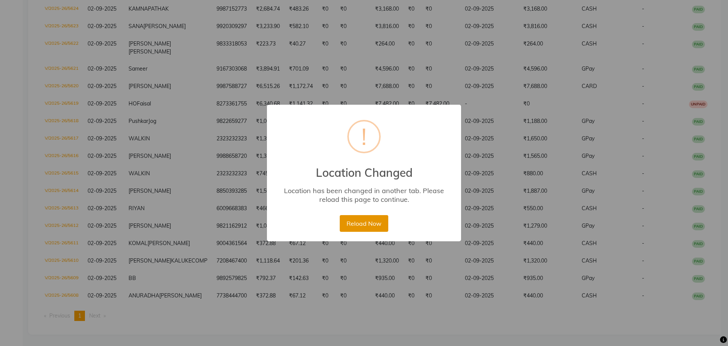
click at [367, 227] on button "Reload Now" at bounding box center [364, 223] width 48 height 17
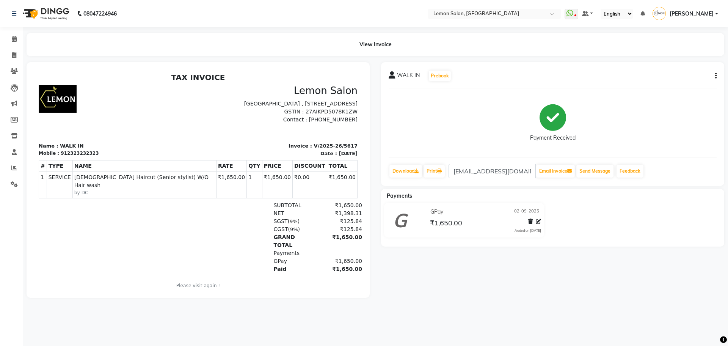
click at [714, 75] on button "button" at bounding box center [714, 76] width 5 height 8
click at [685, 74] on div "Edit Item Staff" at bounding box center [678, 75] width 52 height 9
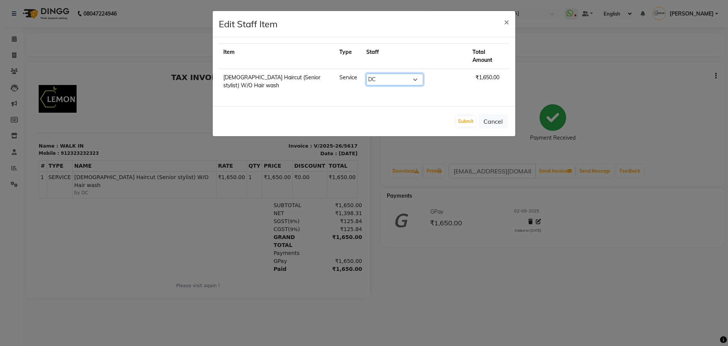
click at [399, 80] on select "Select [PERSON_NAME] Danish Salmani DC [PERSON_NAME] [PERSON_NAME] ([PERSON_NAM…" at bounding box center [394, 80] width 57 height 12
select select "20622"
click at [368, 74] on select "Select [PERSON_NAME] Danish Salmani DC [PERSON_NAME] [PERSON_NAME] ([PERSON_NAM…" at bounding box center [394, 80] width 57 height 12
click at [470, 117] on button "Submit" at bounding box center [465, 121] width 19 height 11
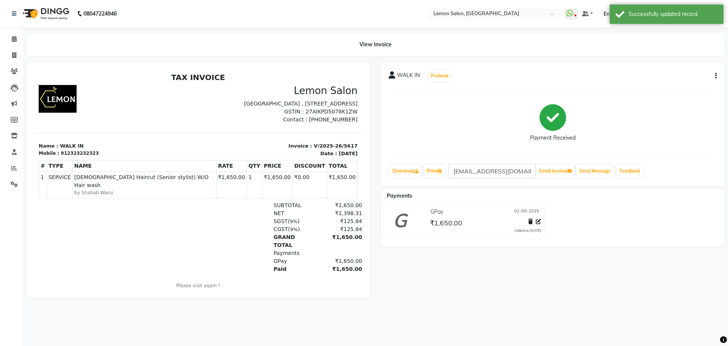
click at [479, 8] on nav "08047224946 Select Location × [GEOGRAPHIC_DATA], Oshiwara WhatsApp Status ✕ Sta…" at bounding box center [364, 13] width 728 height 27
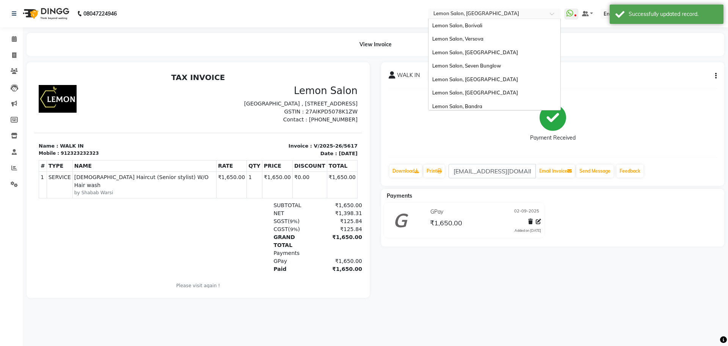
click at [479, 10] on span "Lemon Salon, [GEOGRAPHIC_DATA]" at bounding box center [476, 13] width 86 height 6
click at [482, 26] on span "Lemon Salon, Borivali" at bounding box center [457, 25] width 50 height 6
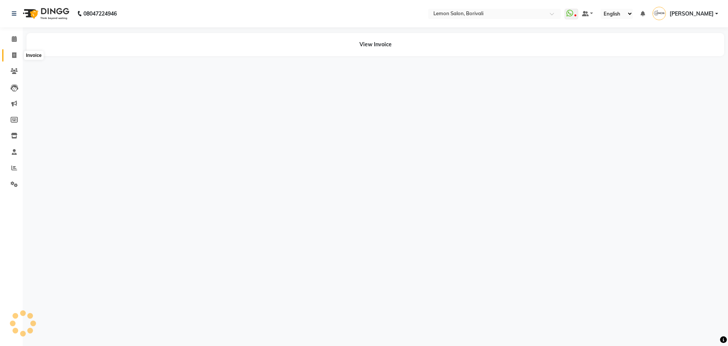
drag, startPoint x: 0, startPoint y: 0, endPoint x: 13, endPoint y: 57, distance: 58.4
click at [13, 57] on icon at bounding box center [14, 55] width 4 height 6
select select "567"
select select "service"
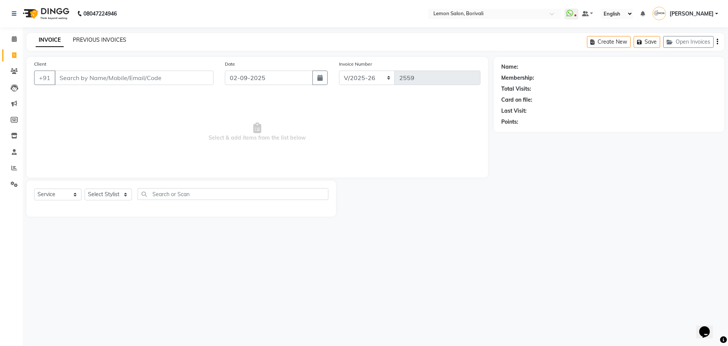
click at [99, 40] on link "PREVIOUS INVOICES" at bounding box center [99, 39] width 53 height 7
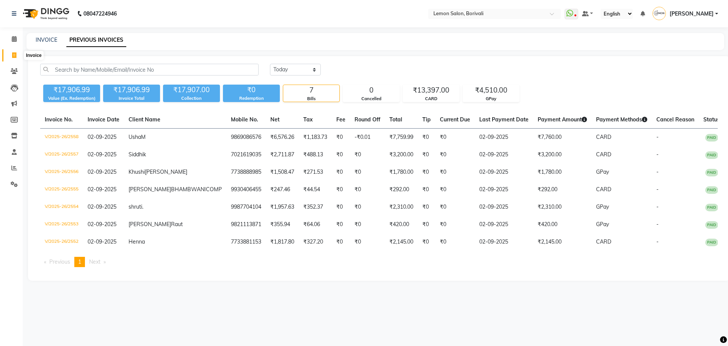
click at [9, 54] on span at bounding box center [14, 55] width 13 height 9
select select "567"
select select "service"
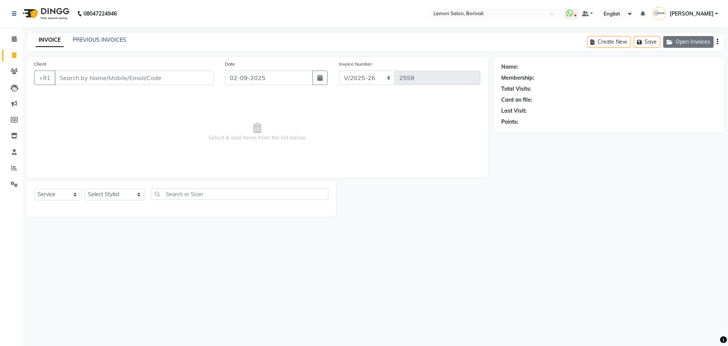
click at [701, 42] on button "Open Invoices" at bounding box center [688, 42] width 50 height 12
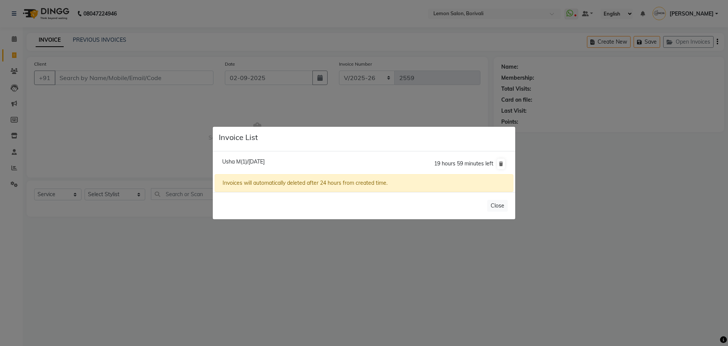
click at [287, 118] on ngb-modal-window "Invoice List Usha M(1)/02 September 2025 19 hours 59 minutes left Invoices will…" at bounding box center [364, 173] width 728 height 346
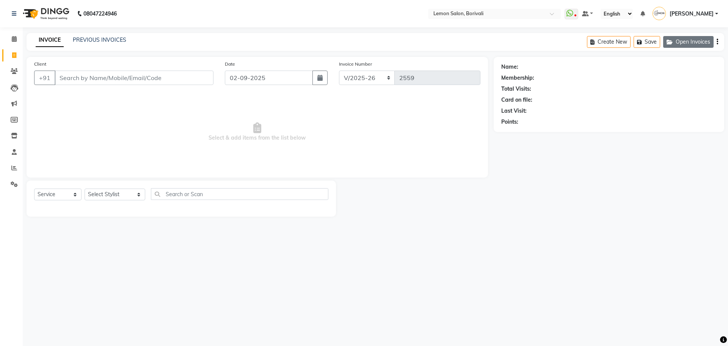
click at [686, 43] on button "Open Invoices" at bounding box center [688, 42] width 50 height 12
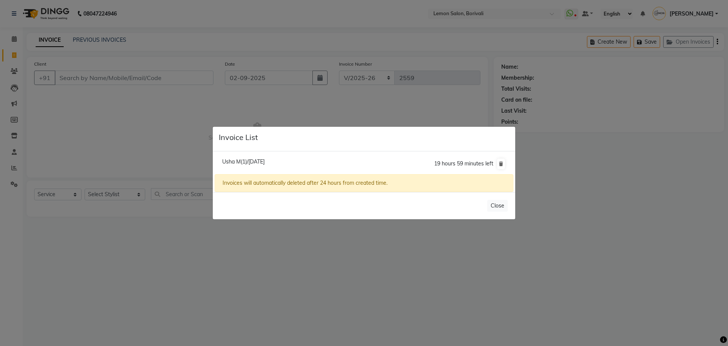
click at [238, 161] on span "Usha M(1)/02 September 2025" at bounding box center [243, 161] width 42 height 7
type input "9869086576"
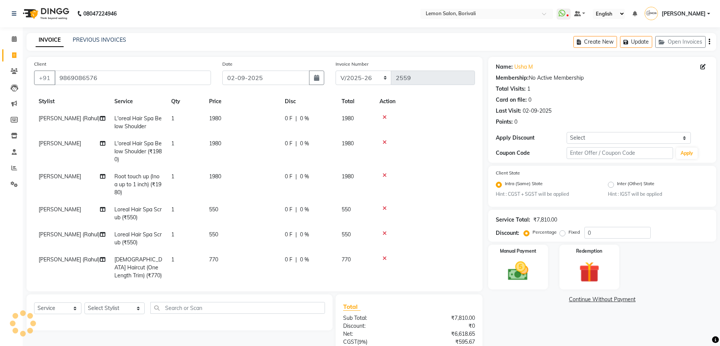
scroll to position [29, 0]
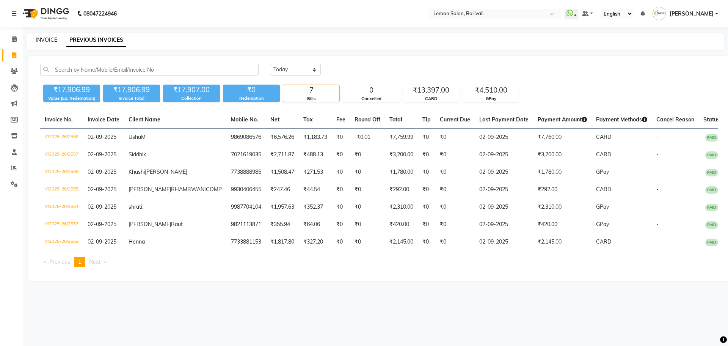
click at [53, 37] on link "INVOICE" at bounding box center [47, 39] width 22 height 7
select select "567"
select select "service"
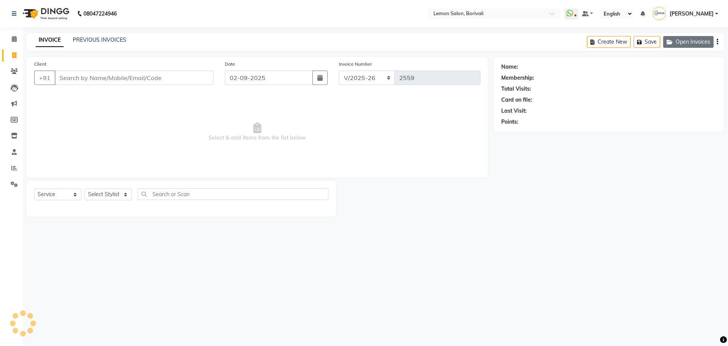
click at [694, 44] on button "Open Invoices" at bounding box center [688, 42] width 50 height 12
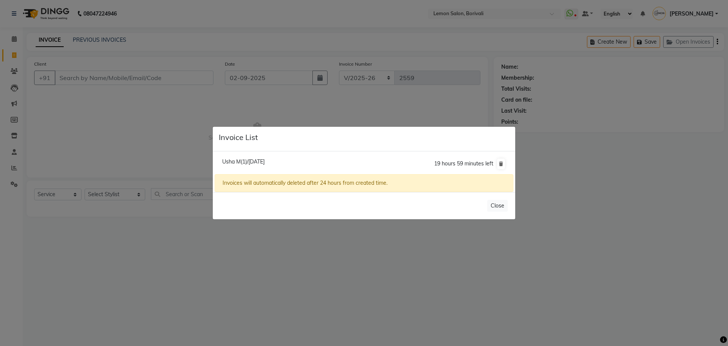
click at [693, 66] on ngb-modal-window "Invoice List Usha M(1)/[DATE] 19 hours 59 minutes left Invoices will automatica…" at bounding box center [364, 173] width 728 height 346
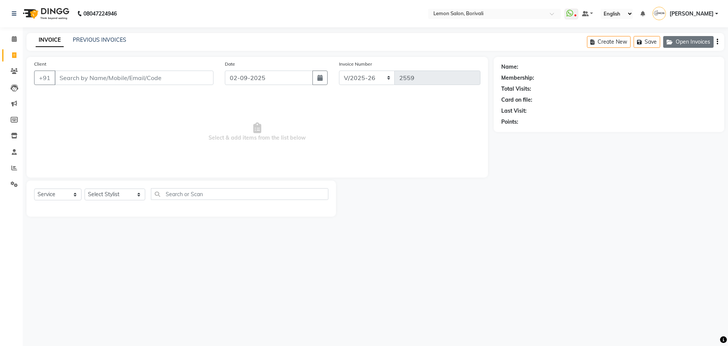
click at [685, 39] on button "Open Invoices" at bounding box center [688, 42] width 50 height 12
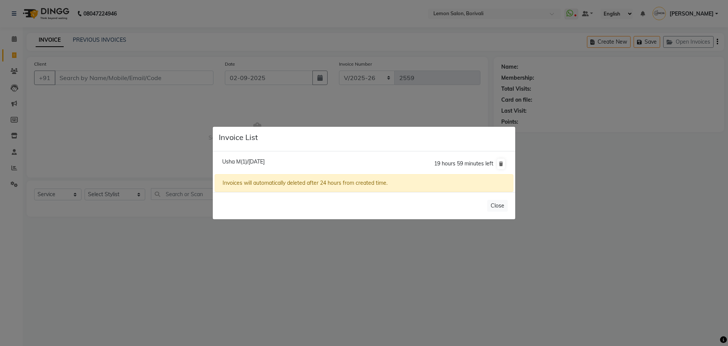
click at [276, 182] on div "Invoices will automatically deleted after 24 hours from created time." at bounding box center [363, 183] width 299 height 18
click at [258, 160] on span "Usha M(1)/[DATE]" at bounding box center [243, 161] width 42 height 7
type input "9869086576"
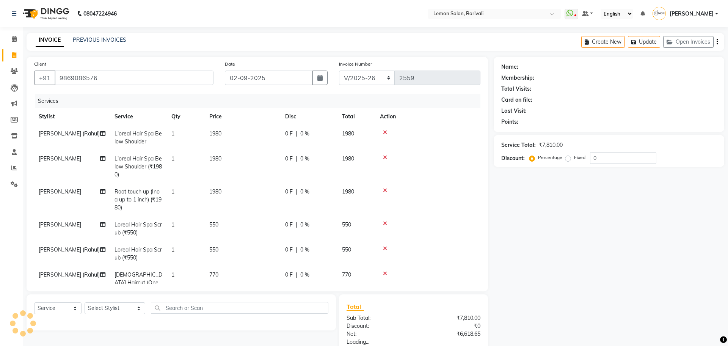
click at [258, 146] on span "Usha M(1)/[DATE]" at bounding box center [243, 142] width 42 height 7
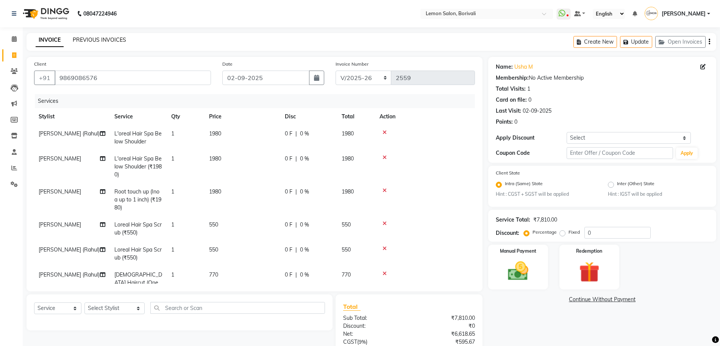
click at [85, 40] on link "PREVIOUS INVOICES" at bounding box center [99, 39] width 53 height 7
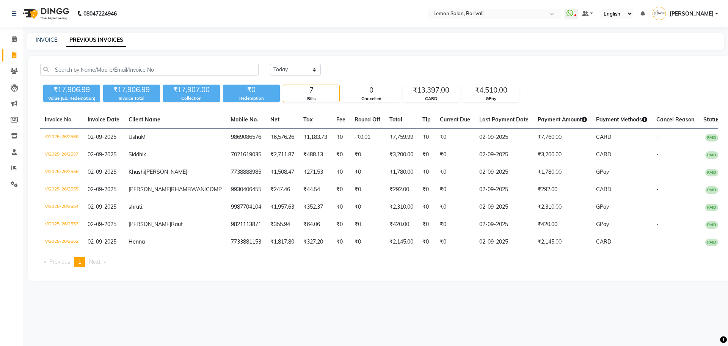
click at [35, 40] on div "INVOICE PREVIOUS INVOICES" at bounding box center [371, 40] width 688 height 8
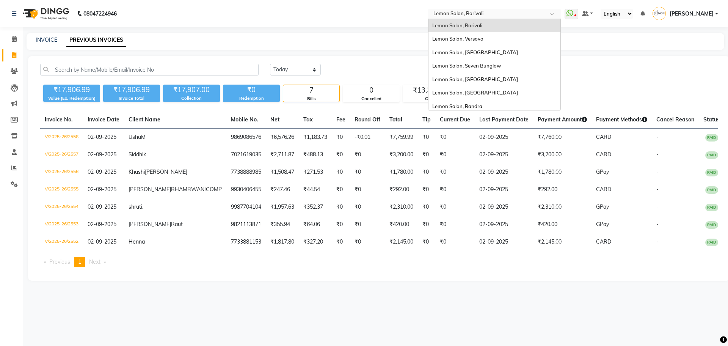
click at [476, 14] on input "text" at bounding box center [487, 15] width 110 height 8
click at [505, 45] on div "Lemon Salon, Versova" at bounding box center [494, 39] width 132 height 14
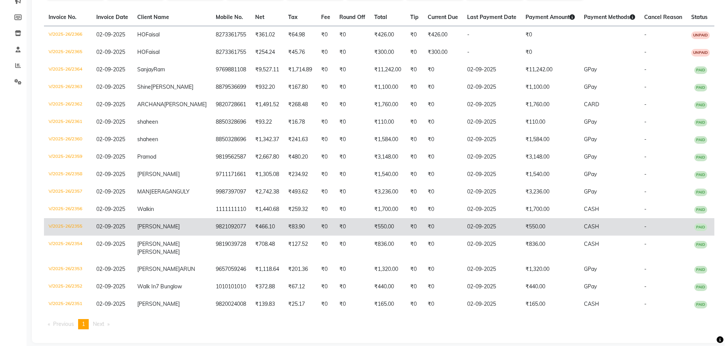
scroll to position [86, 0]
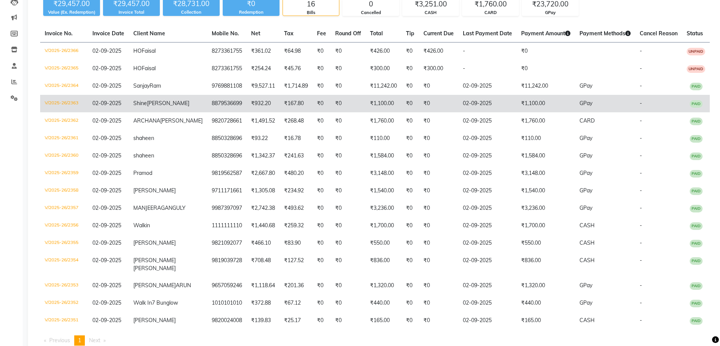
click at [110, 108] on td "02-09-2025" at bounding box center [108, 103] width 41 height 17
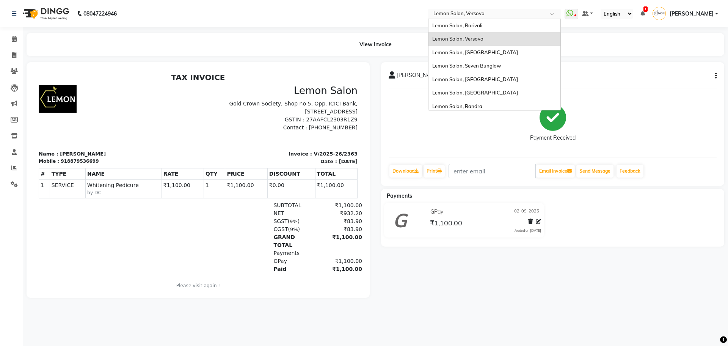
click at [489, 14] on input "text" at bounding box center [487, 15] width 110 height 8
click at [501, 65] on span "Lemon Salon, Seven Bunglow" at bounding box center [466, 66] width 69 height 6
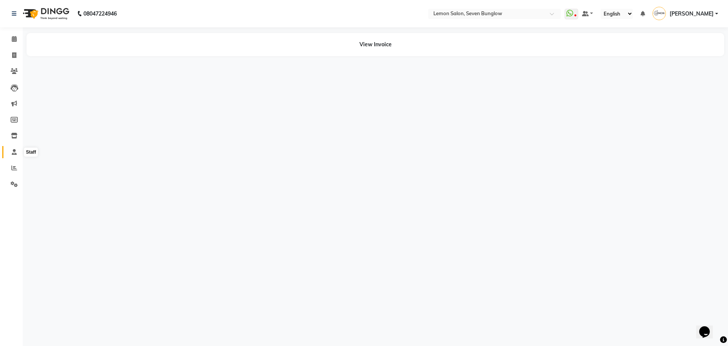
click at [12, 154] on icon at bounding box center [14, 152] width 5 height 6
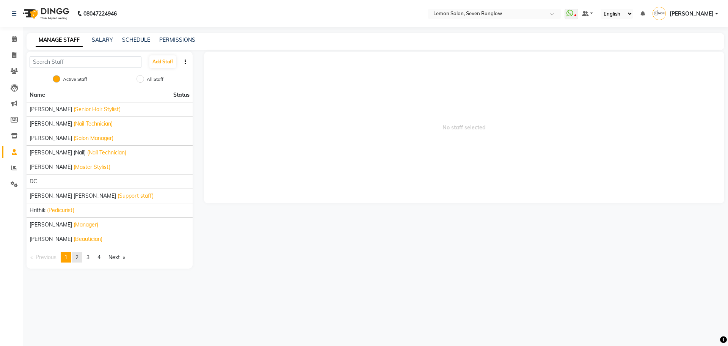
click at [78, 256] on span "2" at bounding box center [76, 257] width 3 height 7
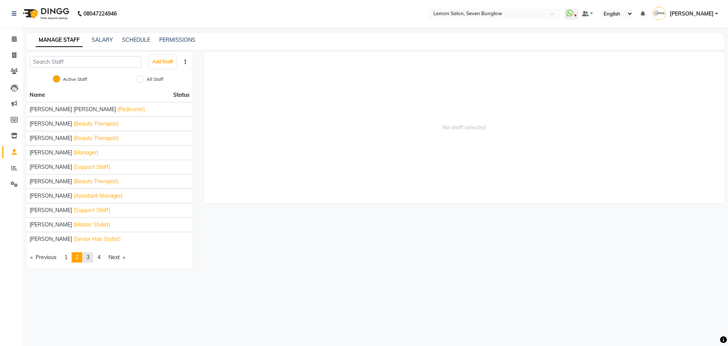
click at [89, 256] on span "3" at bounding box center [87, 257] width 3 height 7
click at [103, 256] on link "page 4" at bounding box center [99, 257] width 11 height 10
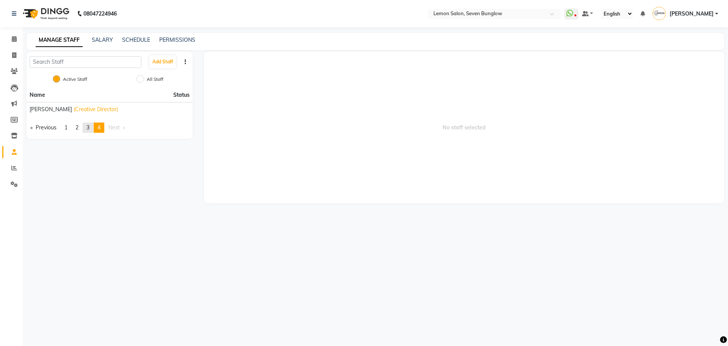
click at [89, 130] on span "3" at bounding box center [87, 127] width 3 height 7
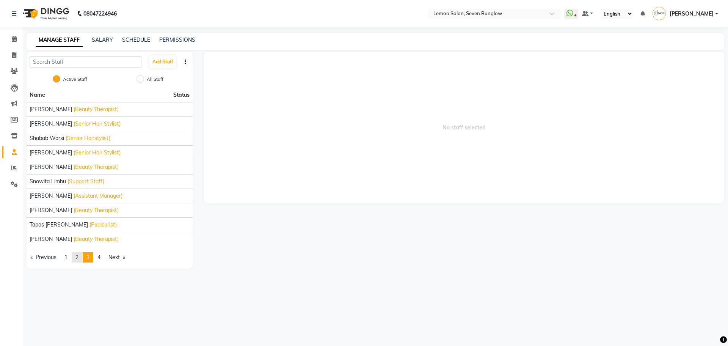
click at [81, 258] on link "page 2" at bounding box center [77, 257] width 11 height 10
click at [64, 255] on link "page 1" at bounding box center [66, 257] width 11 height 10
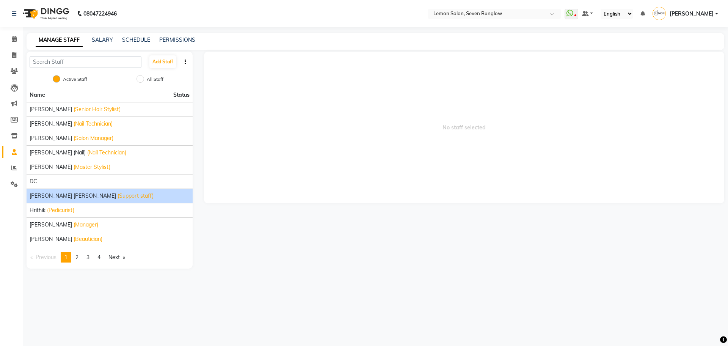
click at [68, 192] on span "[PERSON_NAME] [PERSON_NAME]" at bounding box center [73, 196] width 86 height 8
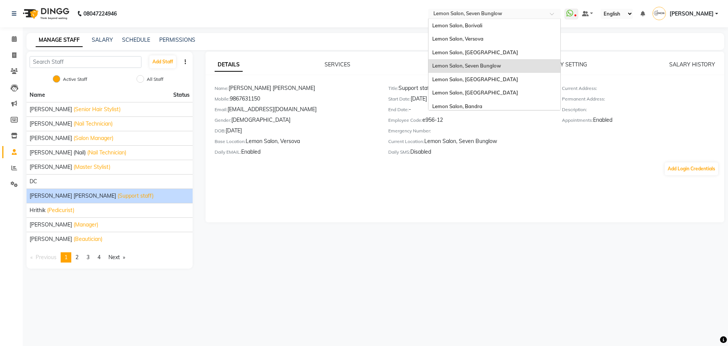
click at [502, 10] on span "Lemon Salon, Seven Bunglow" at bounding box center [467, 13] width 69 height 6
click at [483, 36] on span "Lemon Salon, Versova" at bounding box center [457, 39] width 51 height 6
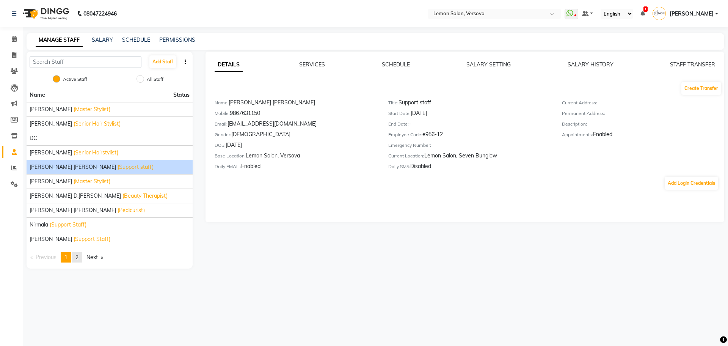
click at [78, 257] on span "2" at bounding box center [76, 257] width 3 height 7
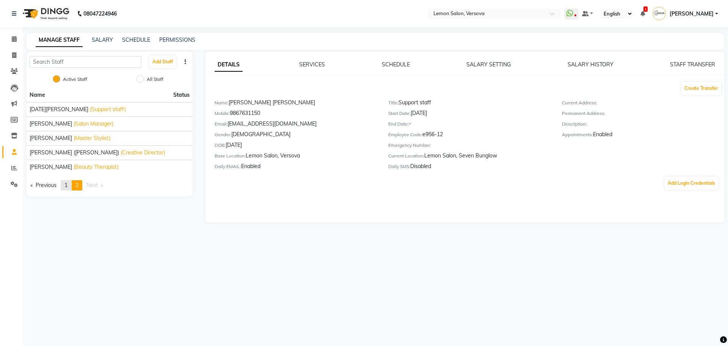
click at [64, 183] on link "page 1" at bounding box center [66, 185] width 11 height 10
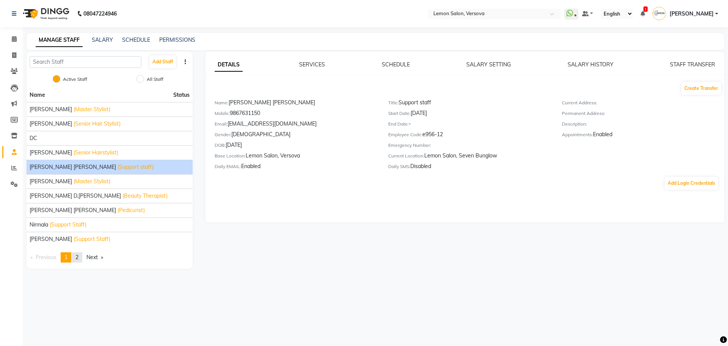
click at [82, 258] on link "page 2" at bounding box center [77, 257] width 11 height 10
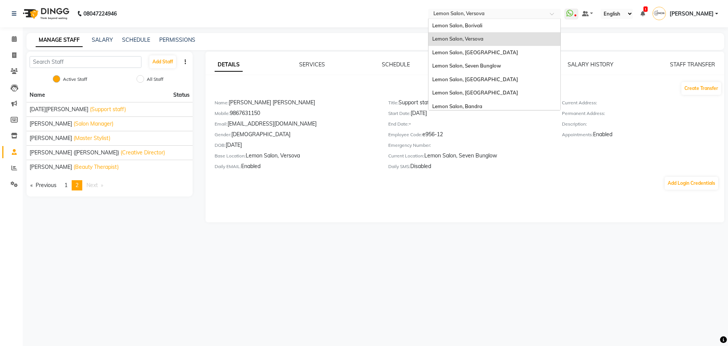
click at [491, 14] on input "text" at bounding box center [487, 15] width 110 height 8
click at [490, 66] on span "Lemon Salon, Seven Bunglow" at bounding box center [466, 66] width 69 height 6
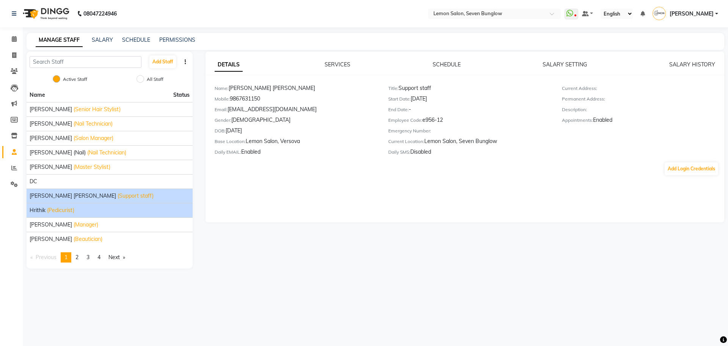
click at [48, 210] on span "(Pedicurist)" at bounding box center [60, 210] width 27 height 8
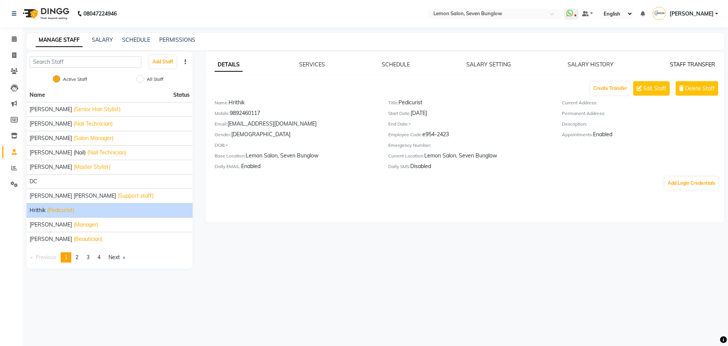
click at [706, 61] on link "STAFF TRANSFER" at bounding box center [692, 64] width 45 height 7
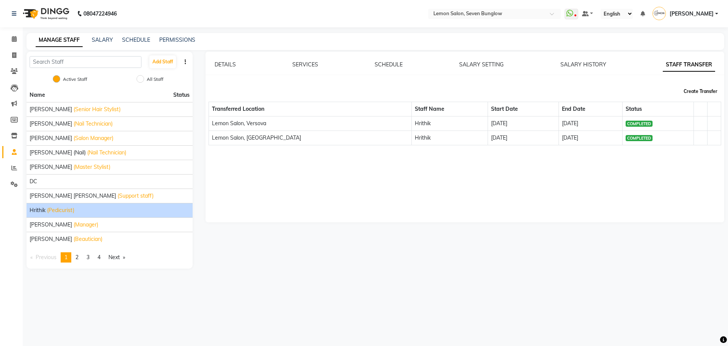
click at [692, 92] on button "Create Transfer" at bounding box center [700, 91] width 40 height 13
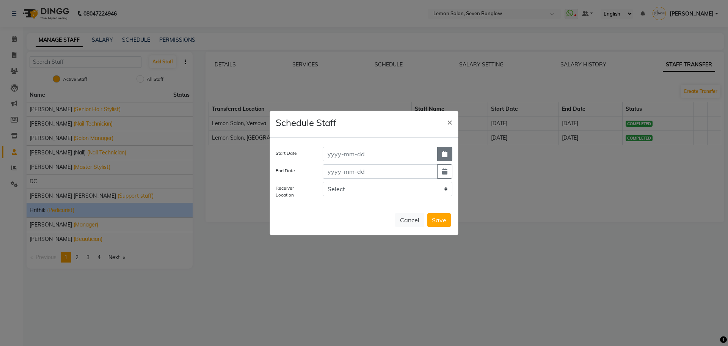
click at [445, 153] on icon "button" at bounding box center [444, 154] width 5 height 6
select select "9"
select select "2025"
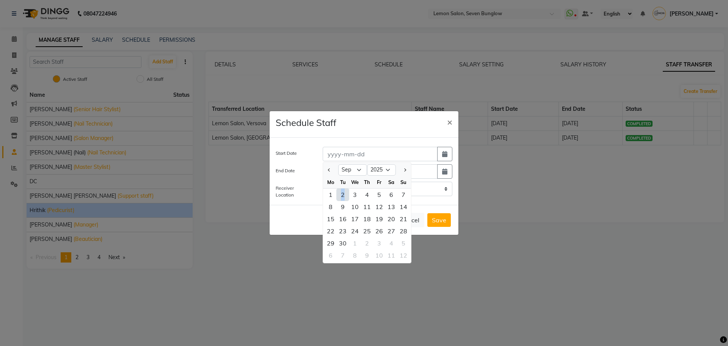
click at [343, 195] on div "2" at bounding box center [343, 194] width 12 height 12
type input "02-09-2025"
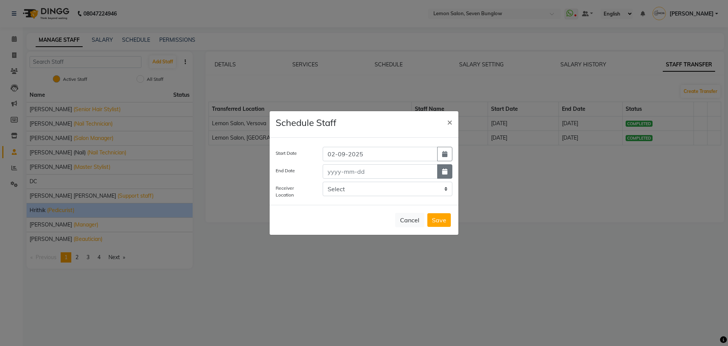
click at [443, 175] on button "button" at bounding box center [444, 171] width 15 height 14
select select "9"
select select "2025"
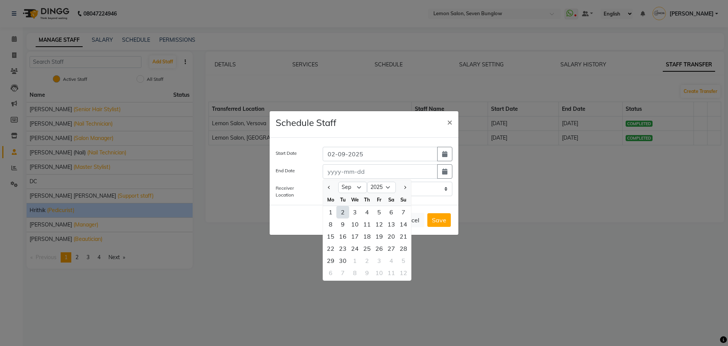
click at [343, 213] on div "2" at bounding box center [343, 212] width 12 height 12
type input "02-09-2025"
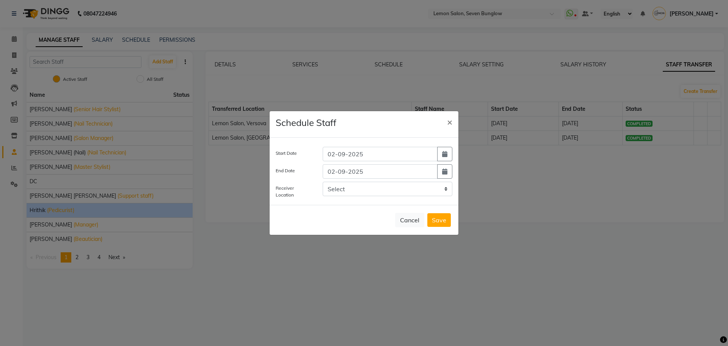
click at [343, 197] on div "Select LEMON SALON, Lokhandwala Lemon Salon, Malad Lemon Salon, Bandra [GEOGRAP…" at bounding box center [387, 190] width 141 height 17
click at [345, 194] on select "Select LEMON SALON, Lokhandwala Lemon Salon, Malad Lemon Salon, Bandra [GEOGRAP…" at bounding box center [387, 189] width 130 height 14
select select "956"
click at [322, 182] on select "Select LEMON SALON, Lokhandwala Lemon Salon, Malad Lemon Salon, Bandra [GEOGRAP…" at bounding box center [387, 189] width 130 height 14
click at [441, 219] on button "Save" at bounding box center [438, 220] width 23 height 14
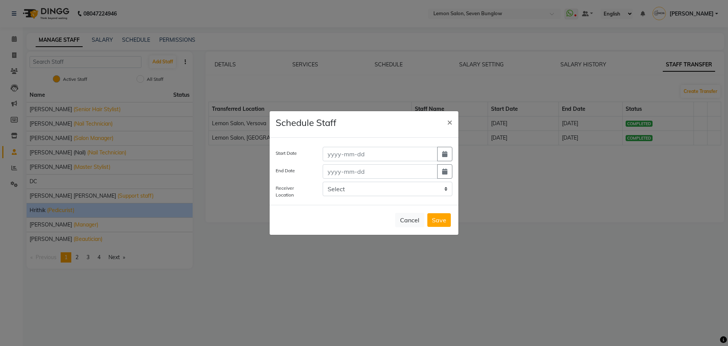
select select
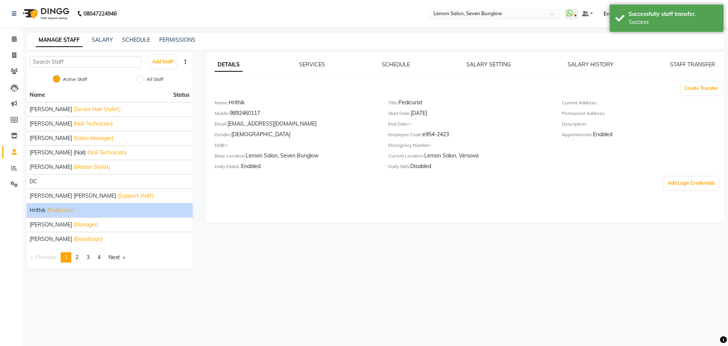
click at [484, 17] on input "text" at bounding box center [487, 15] width 110 height 8
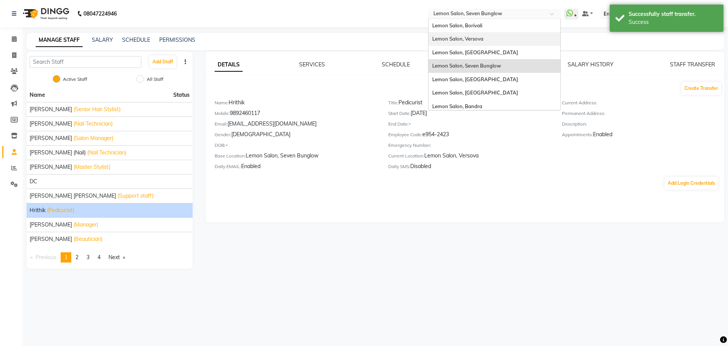
click at [483, 38] on span "Lemon Salon, Versova" at bounding box center [457, 39] width 51 height 6
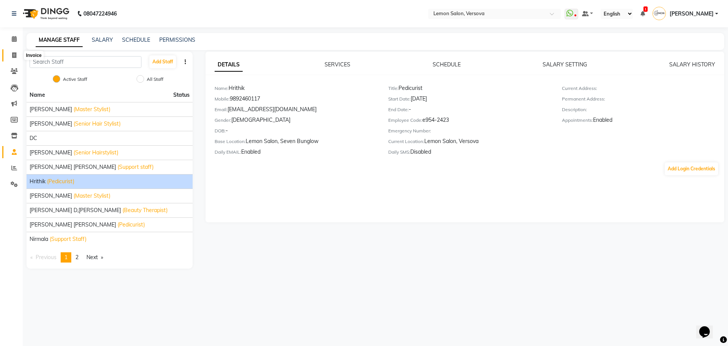
click at [11, 53] on span at bounding box center [14, 55] width 13 height 9
select select "564"
select select "service"
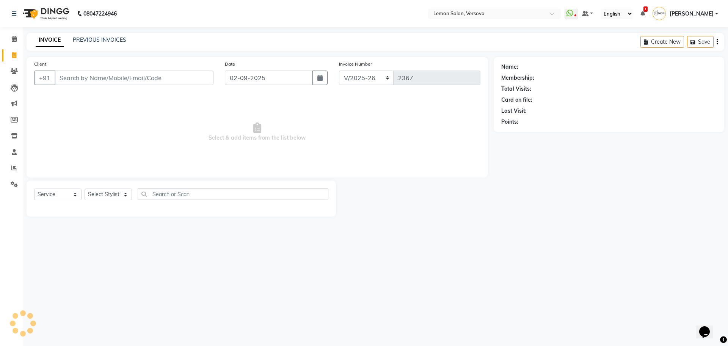
click at [102, 44] on div "PREVIOUS INVOICES" at bounding box center [99, 40] width 53 height 8
click at [103, 38] on link "PREVIOUS INVOICES" at bounding box center [99, 39] width 53 height 7
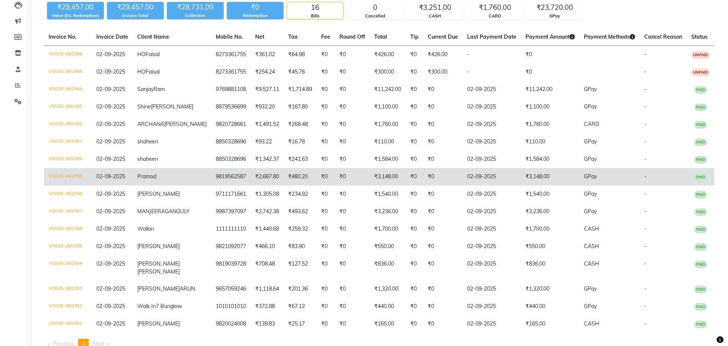
scroll to position [95, 0]
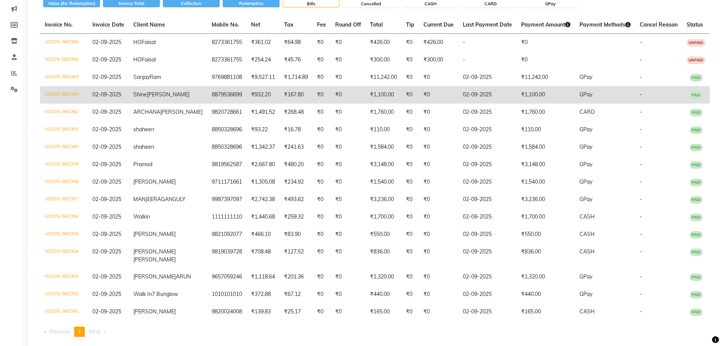
click at [118, 92] on span "02-09-2025" at bounding box center [106, 94] width 29 height 7
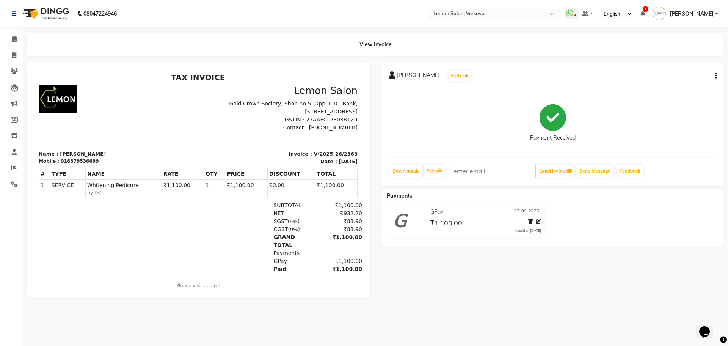
click at [712, 77] on button "button" at bounding box center [714, 76] width 5 height 8
click at [691, 76] on div "Edit Item Staff" at bounding box center [678, 75] width 52 height 9
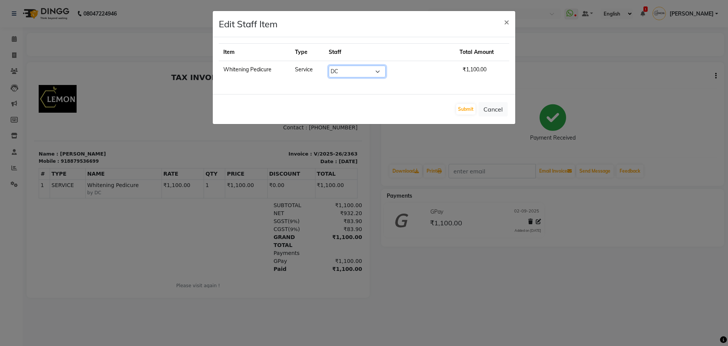
click at [351, 71] on select "Select Alim Shah Asif Salmani DC Gufran Salmani Hrithik Margaret Marshak D,souz…" at bounding box center [357, 72] width 57 height 12
select select "24765"
click at [341, 66] on select "Select Alim Shah Asif Salmani DC Gufran Salmani Hrithik Margaret Marshak D,souz…" at bounding box center [357, 72] width 57 height 12
click at [465, 113] on button "Submit" at bounding box center [465, 109] width 19 height 11
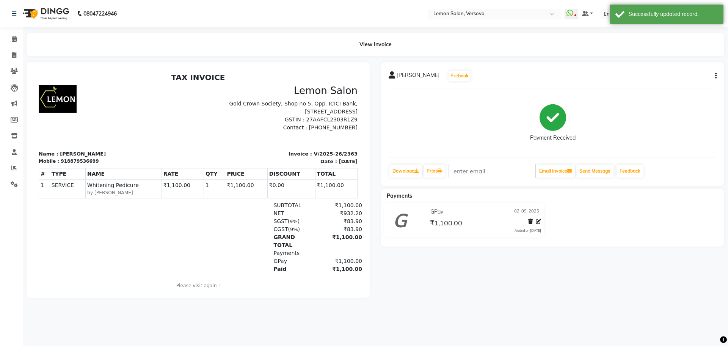
click at [475, 13] on input "text" at bounding box center [487, 15] width 110 height 8
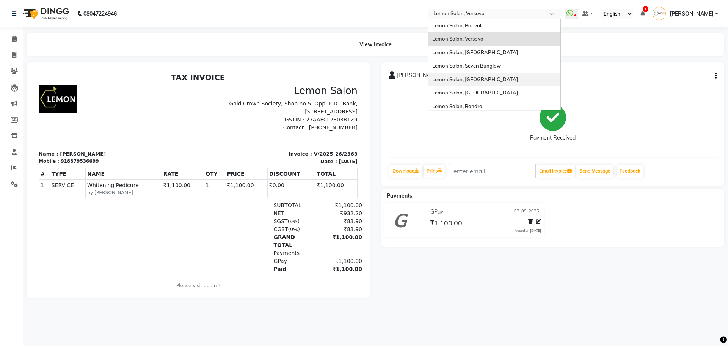
scroll to position [70, 0]
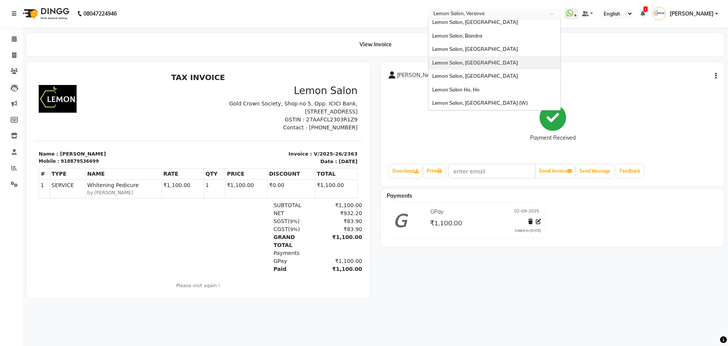
click at [507, 61] on span "Lemon Salon, [GEOGRAPHIC_DATA]" at bounding box center [475, 62] width 86 height 6
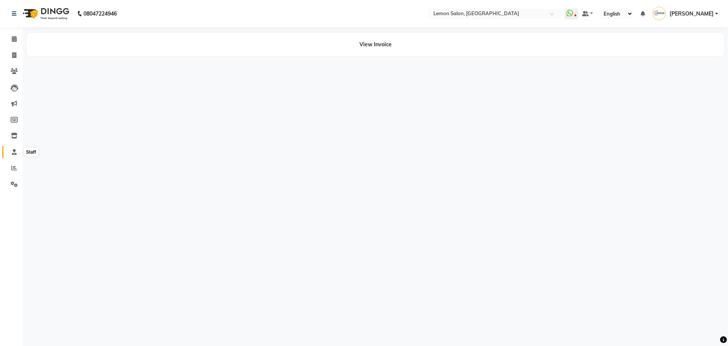
click at [14, 152] on icon at bounding box center [14, 152] width 5 height 6
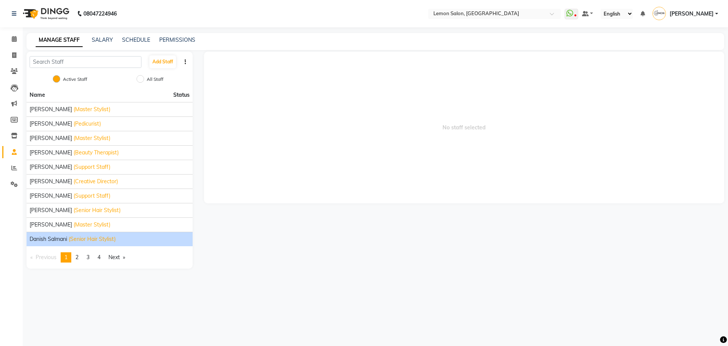
click at [75, 241] on span "(Senior Hair Stylist)" at bounding box center [92, 239] width 47 height 8
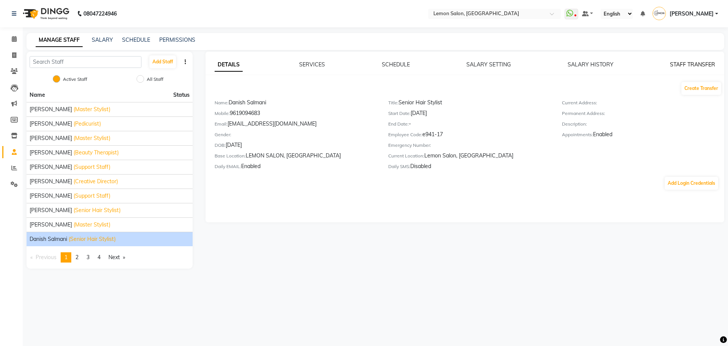
click at [706, 66] on link "STAFF TRANSFER" at bounding box center [692, 64] width 45 height 7
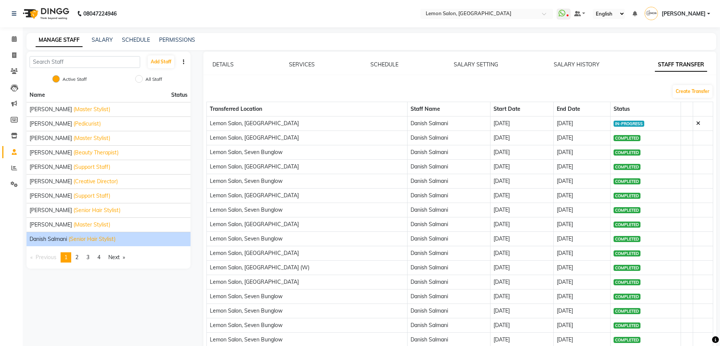
click at [697, 123] on icon at bounding box center [699, 123] width 4 height 5
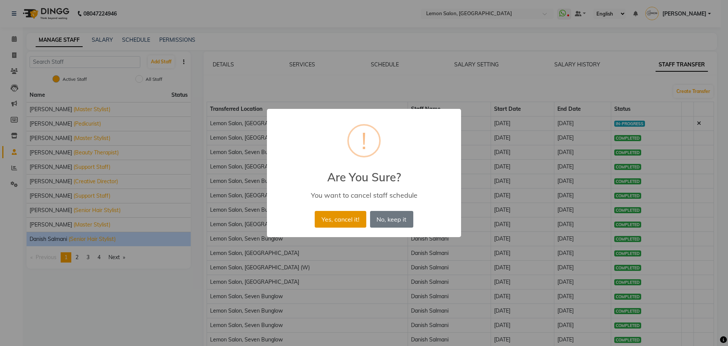
click at [344, 215] on button "Yes, cancel it!" at bounding box center [340, 219] width 51 height 17
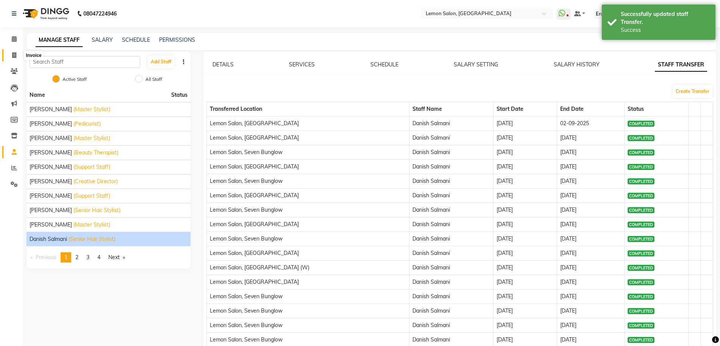
click at [9, 54] on span at bounding box center [14, 55] width 13 height 9
select select "551"
select select "service"
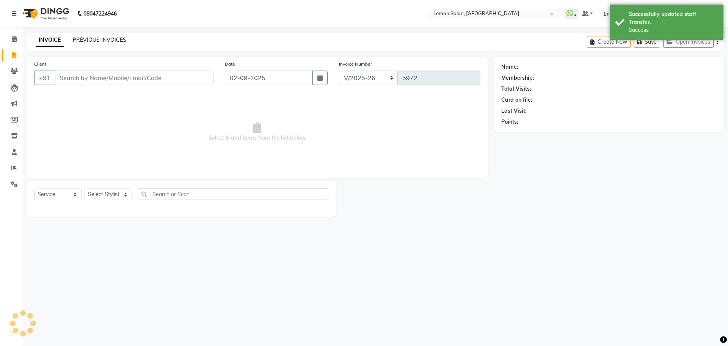
click at [95, 39] on link "PREVIOUS INVOICES" at bounding box center [99, 39] width 53 height 7
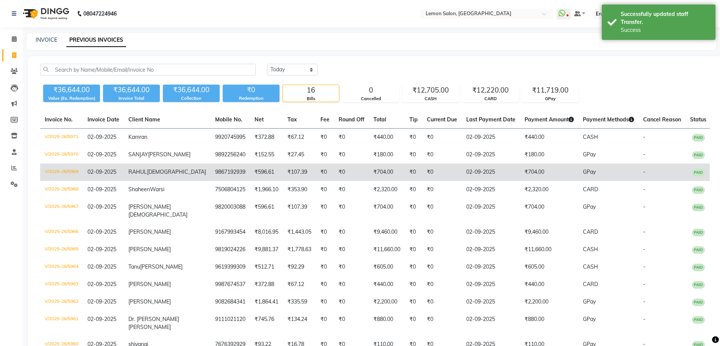
click at [124, 181] on td "02-09-2025" at bounding box center [103, 171] width 41 height 17
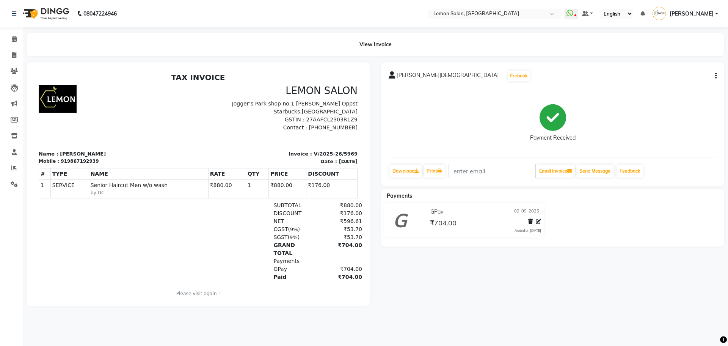
click at [714, 73] on button "button" at bounding box center [714, 76] width 5 height 8
click at [692, 74] on div "Edit Item Staff" at bounding box center [678, 75] width 52 height 9
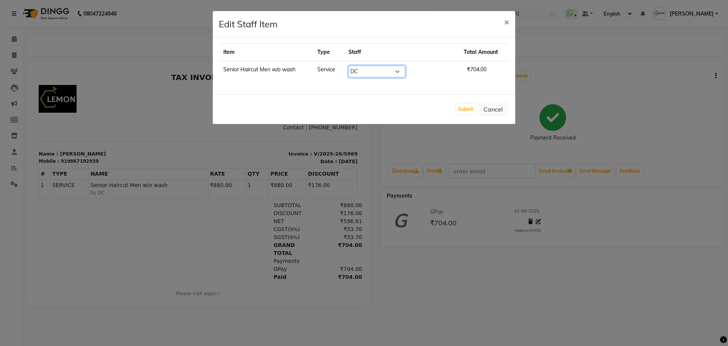
click at [402, 73] on select "Select Aalam [PERSON_NAME] [PERSON_NAME] [PERSON_NAME] [PERSON_NAME] [PERSON_NA…" at bounding box center [376, 72] width 57 height 12
select select "7473"
click at [367, 66] on select "Select Aalam [PERSON_NAME] [PERSON_NAME] [PERSON_NAME] [PERSON_NAME] [PERSON_NA…" at bounding box center [376, 72] width 57 height 12
click at [464, 108] on button "Submit" at bounding box center [465, 109] width 19 height 11
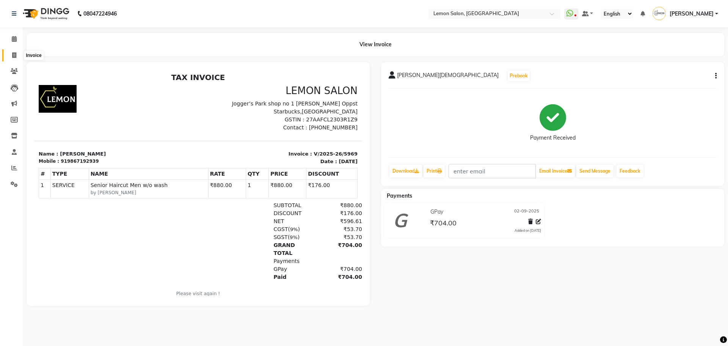
click at [17, 55] on span at bounding box center [14, 55] width 13 height 9
select select "551"
select select "service"
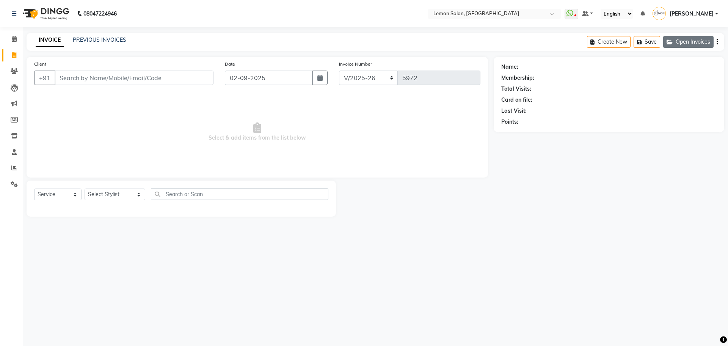
click at [677, 44] on button "Open Invoices" at bounding box center [688, 42] width 50 height 12
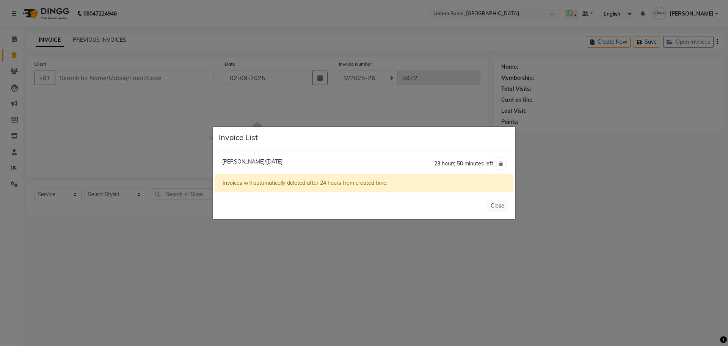
click at [0, 112] on ngb-modal-window "Invoice List Alka Prasad/02 September 2025 23 hours 50 minutes left Invoices wi…" at bounding box center [364, 173] width 728 height 346
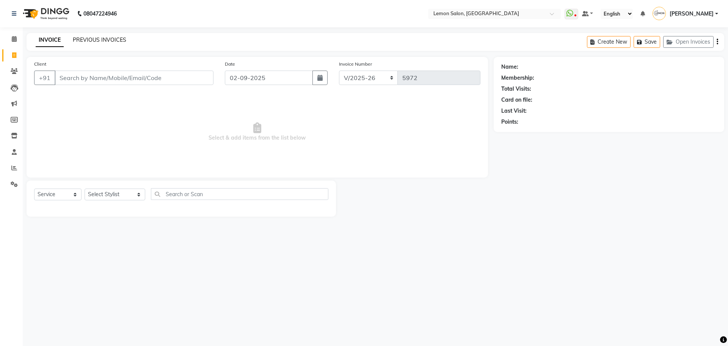
click at [97, 38] on link "PREVIOUS INVOICES" at bounding box center [99, 39] width 53 height 7
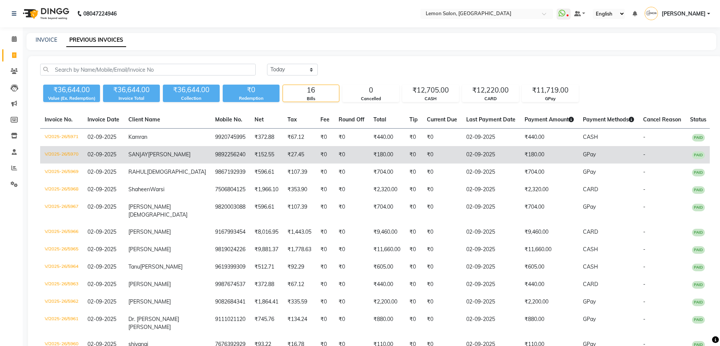
click at [67, 150] on td "V/2025-26/5970" at bounding box center [61, 154] width 43 height 17
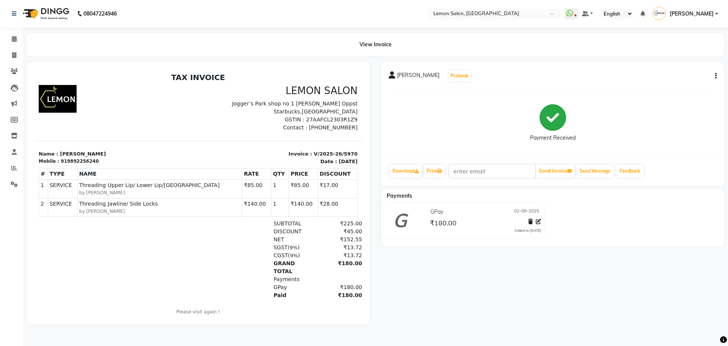
click at [711, 76] on div "[PERSON_NAME] Prebook" at bounding box center [552, 76] width 328 height 12
click at [714, 75] on button "button" at bounding box center [714, 76] width 5 height 8
click at [691, 85] on div "Edit Invoice" at bounding box center [678, 85] width 52 height 9
select select "service"
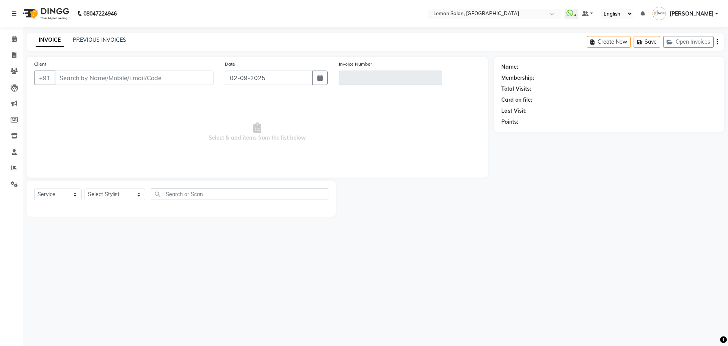
type input "9892256240"
type input "V/2025-26/5970"
select select "1: Object"
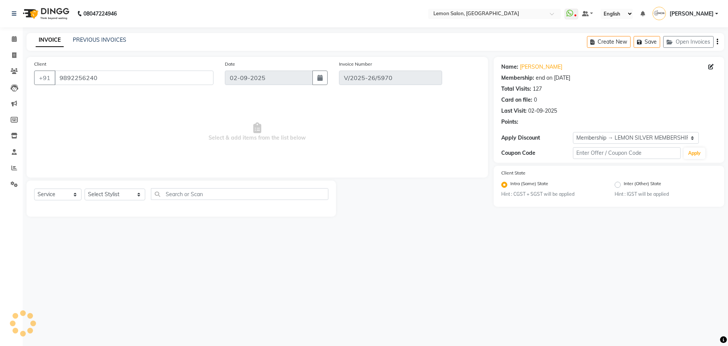
select select "select"
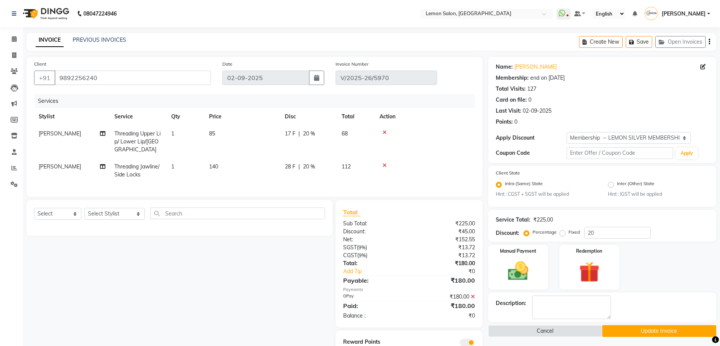
scroll to position [30, 0]
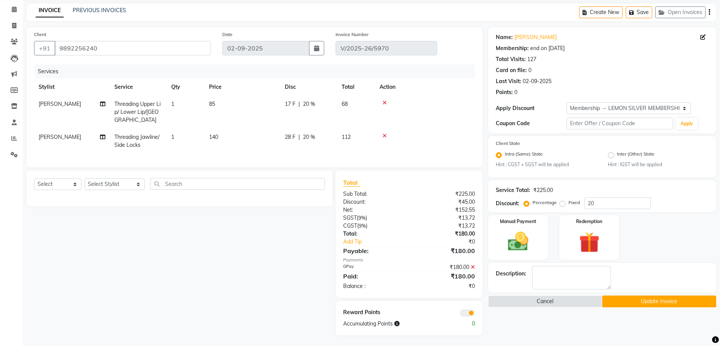
click at [610, 188] on div "Service Total: ₹225.00" at bounding box center [602, 190] width 213 height 8
click at [598, 208] on div "20" at bounding box center [618, 203] width 66 height 12
drag, startPoint x: 598, startPoint y: 208, endPoint x: 587, endPoint y: 208, distance: 11.8
click at [587, 208] on input "20" at bounding box center [618, 203] width 66 height 12
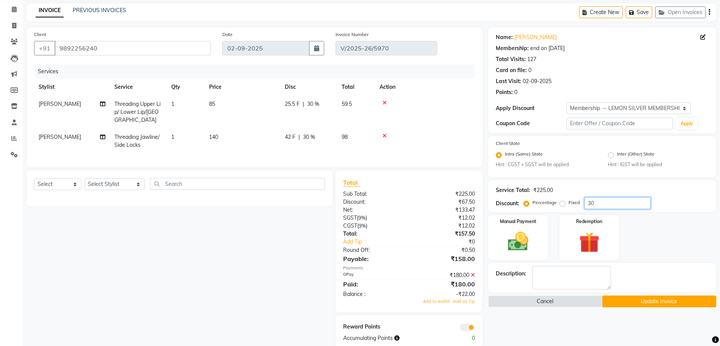
type input "30"
click at [474, 274] on icon at bounding box center [473, 274] width 4 height 5
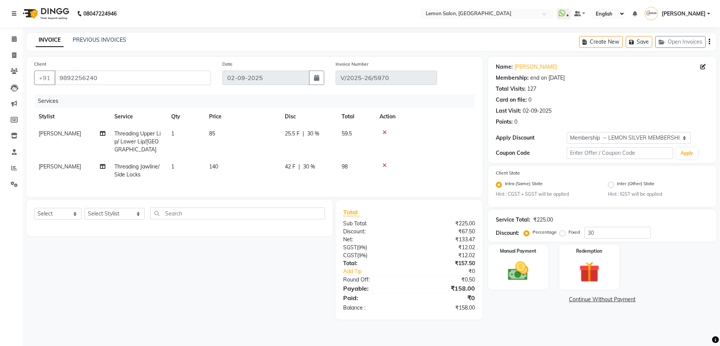
scroll to position [0, 0]
click at [590, 259] on img at bounding box center [595, 272] width 35 height 27
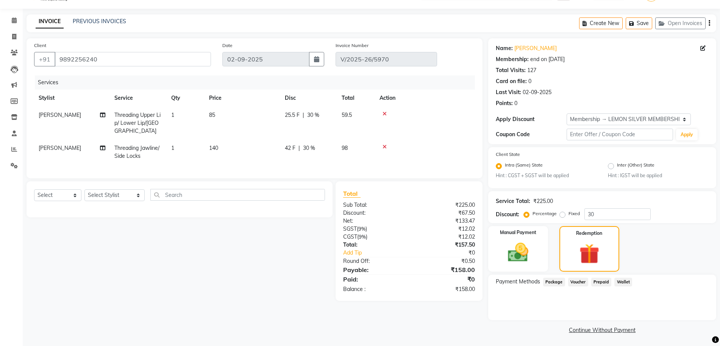
scroll to position [20, 0]
click at [570, 280] on span "Voucher" at bounding box center [578, 280] width 20 height 9
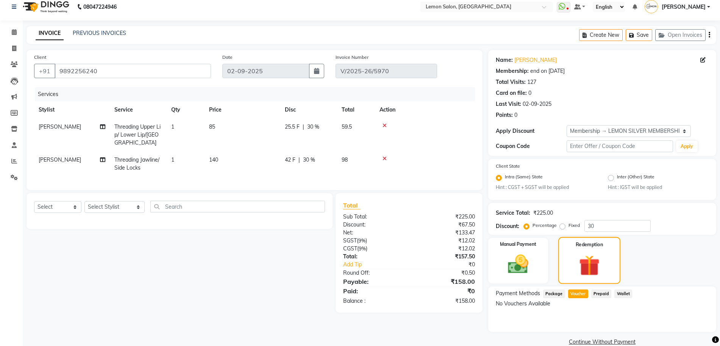
scroll to position [0, 0]
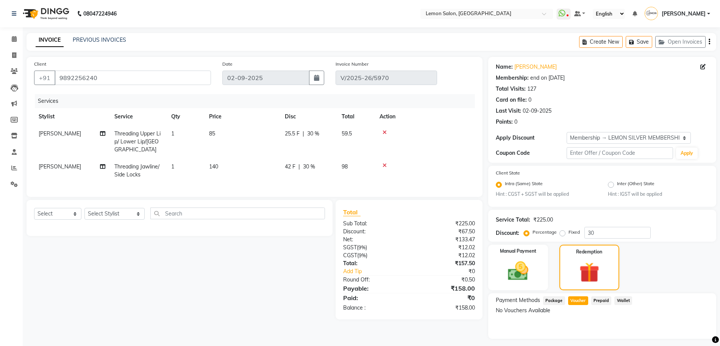
click at [91, 43] on div "PREVIOUS INVOICES" at bounding box center [99, 40] width 53 height 8
click at [96, 30] on div "08047224946 Select Location × Lemon Salon, Lokhandwala WhatsApp Status ✕ Status…" at bounding box center [360, 182] width 720 height 365
click at [96, 46] on div "INVOICE PREVIOUS INVOICES Create New Save Open Invoices" at bounding box center [372, 42] width 690 height 18
click at [100, 42] on link "PREVIOUS INVOICES" at bounding box center [99, 39] width 53 height 7
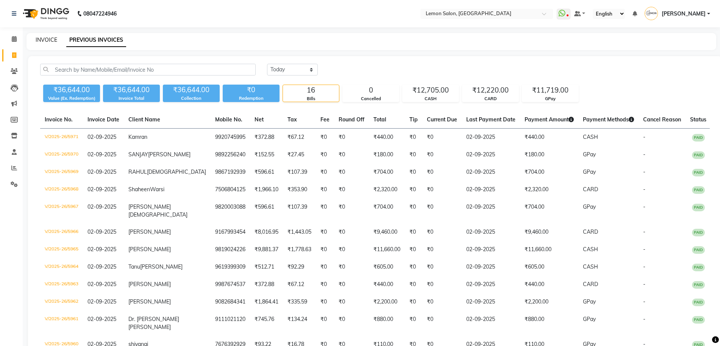
click at [52, 40] on link "INVOICE" at bounding box center [47, 39] width 22 height 7
select select "551"
select select "service"
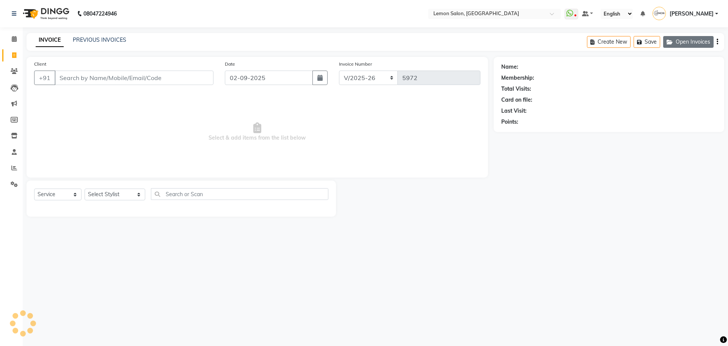
click at [693, 40] on button "Open Invoices" at bounding box center [688, 42] width 50 height 12
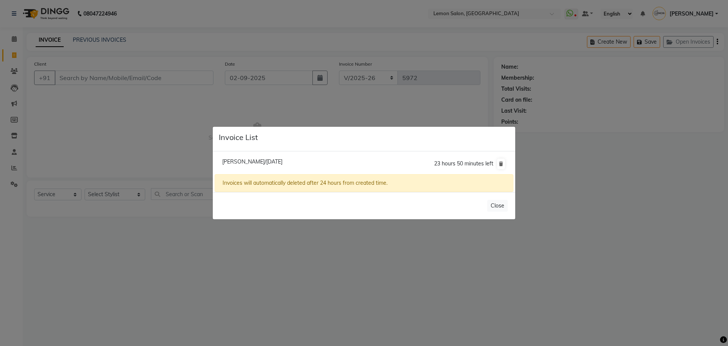
click at [230, 165] on li "Alka Prasad/02 September 2025 23 hours 50 minutes left" at bounding box center [363, 163] width 299 height 21
click at [278, 161] on span "Alka Prasad/02 September 2025" at bounding box center [252, 161] width 60 height 7
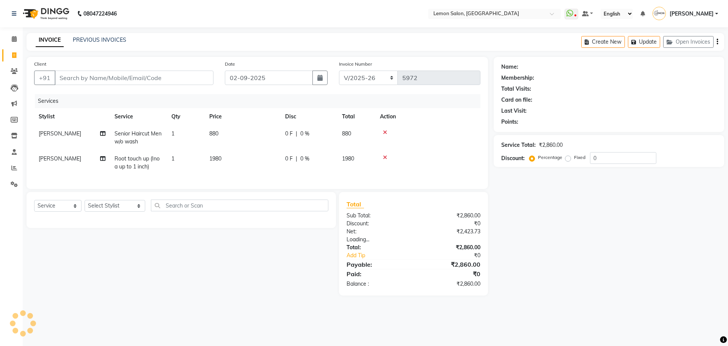
type input "9082501629"
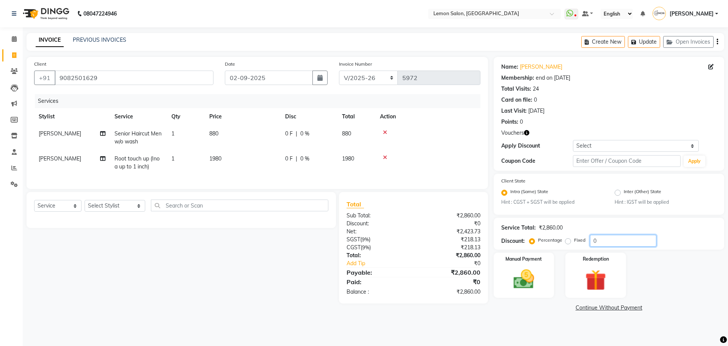
drag, startPoint x: 601, startPoint y: 243, endPoint x: 558, endPoint y: 238, distance: 43.0
click at [560, 239] on div "Percentage Fixed 0" at bounding box center [593, 241] width 125 height 12
type input "30"
click at [600, 285] on img at bounding box center [595, 280] width 35 height 27
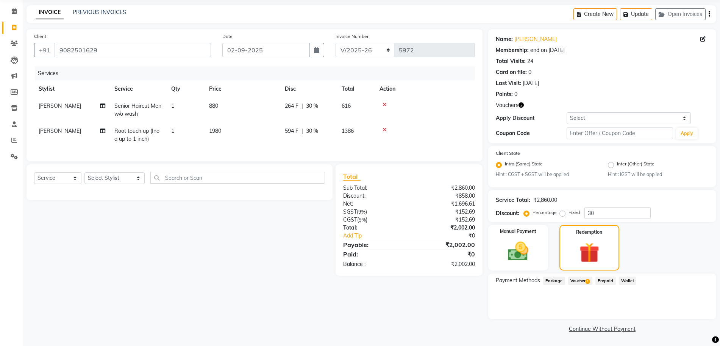
click at [578, 281] on span "Voucher 1" at bounding box center [580, 280] width 24 height 9
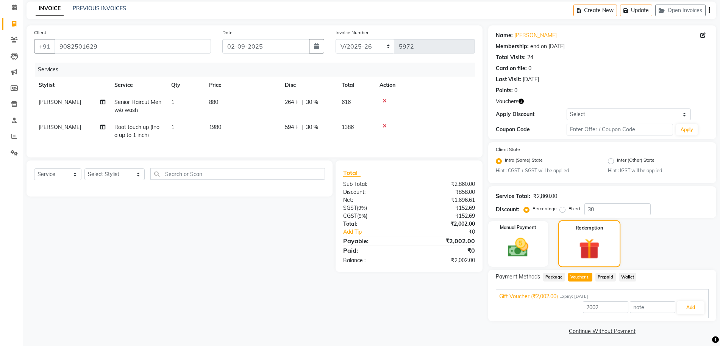
scroll to position [34, 0]
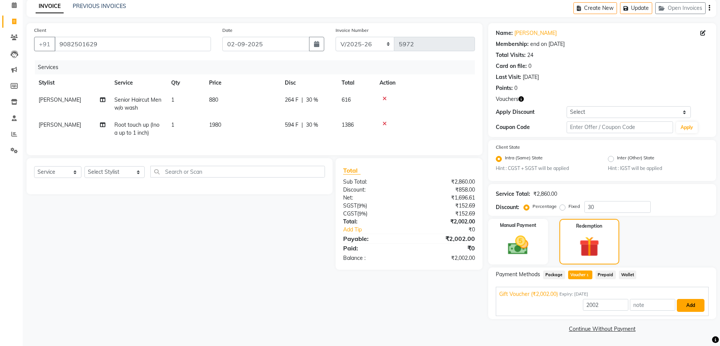
click at [691, 311] on button "Add" at bounding box center [691, 305] width 28 height 13
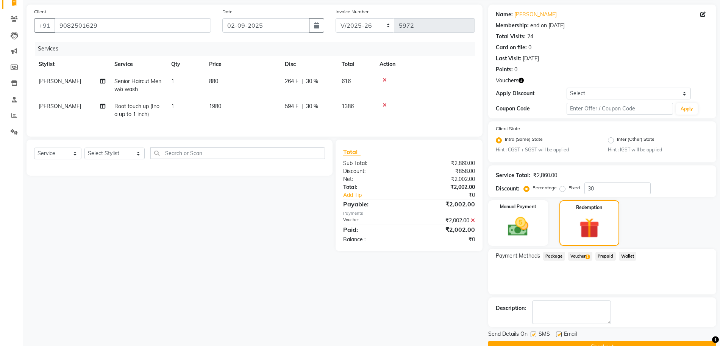
scroll to position [70, 0]
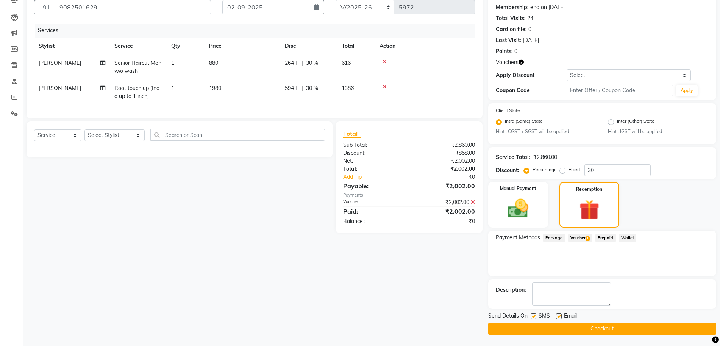
click at [606, 330] on button "Checkout" at bounding box center [602, 328] width 228 height 12
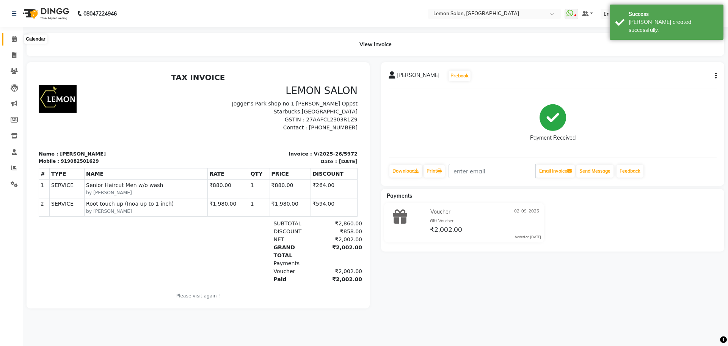
click at [14, 41] on icon at bounding box center [14, 39] width 5 height 6
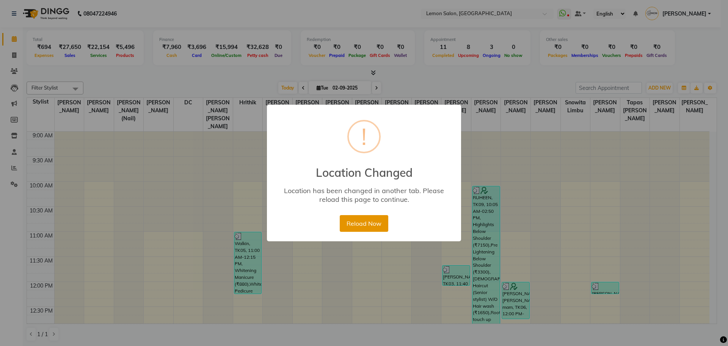
click at [374, 216] on button "Reload Now" at bounding box center [364, 223] width 48 height 17
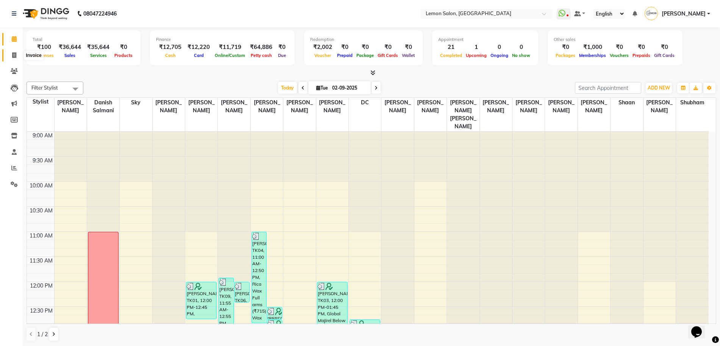
drag, startPoint x: 11, startPoint y: 58, endPoint x: 389, endPoint y: 0, distance: 382.1
click at [11, 58] on span at bounding box center [14, 55] width 13 height 9
select select "551"
select select "service"
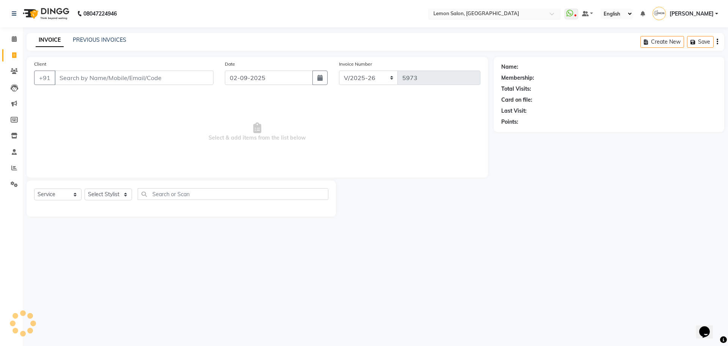
click at [534, 13] on input "text" at bounding box center [487, 15] width 110 height 8
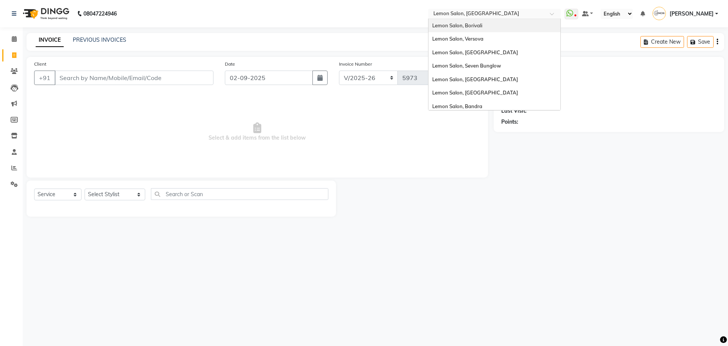
click at [501, 31] on div "Lemon Salon, Borivali" at bounding box center [494, 26] width 132 height 14
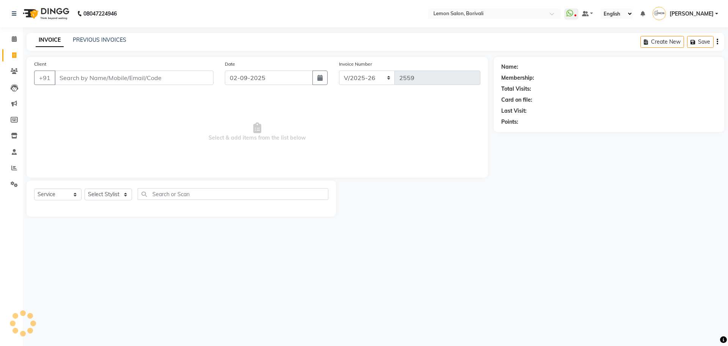
select select "567"
select select "service"
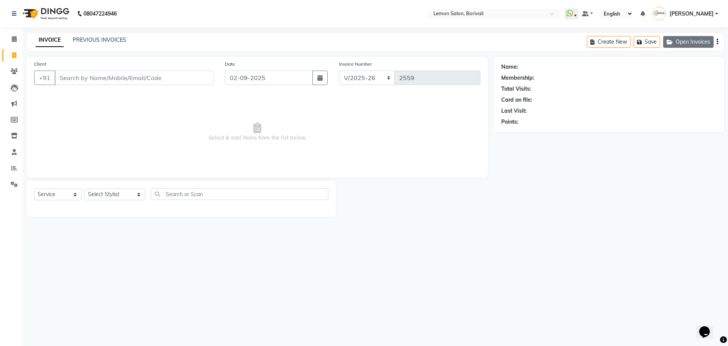
click at [689, 43] on button "Open Invoices" at bounding box center [688, 42] width 50 height 12
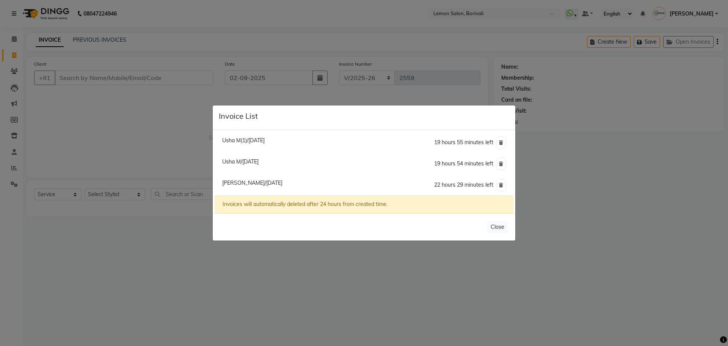
click at [239, 185] on span "Khushi Shah/02 September 2025" at bounding box center [252, 182] width 60 height 7
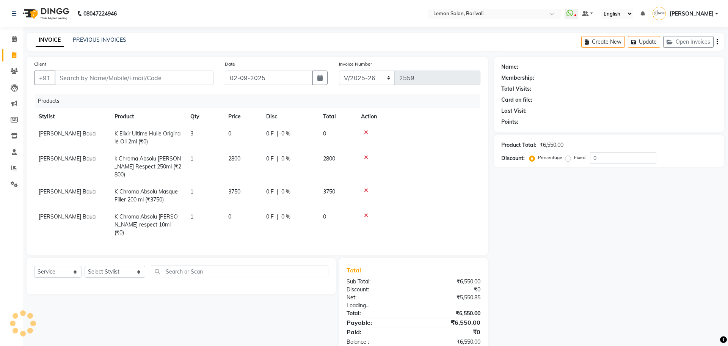
type input "7738888985"
select select "1: Object"
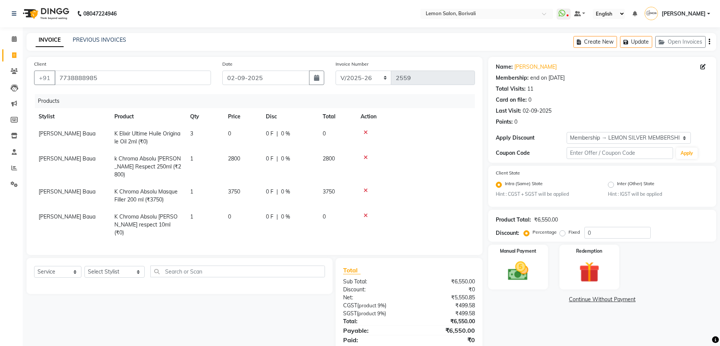
click at [236, 159] on span "2800" at bounding box center [234, 158] width 12 height 7
select select "60404"
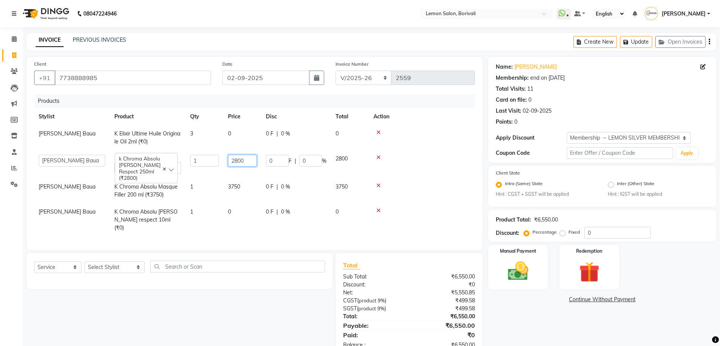
click at [236, 159] on input "2800" at bounding box center [242, 161] width 29 height 12
type input "2950"
click at [233, 190] on td "3750" at bounding box center [243, 190] width 38 height 25
select select "60404"
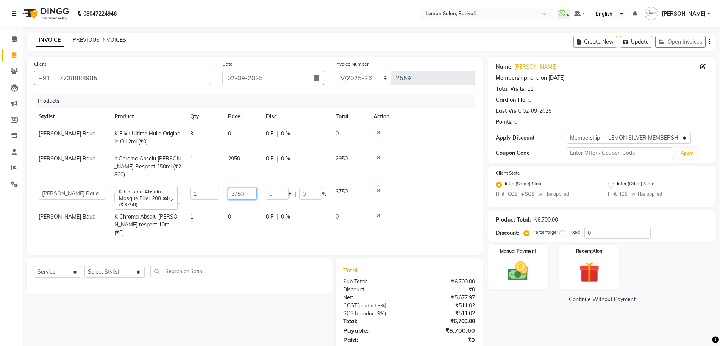
click at [233, 188] on input "3750" at bounding box center [242, 194] width 29 height 12
type input "3850"
click at [295, 304] on div "Select Service Product Membership Package Voucher Prepaid Gift Card Select Styl…" at bounding box center [177, 309] width 312 height 103
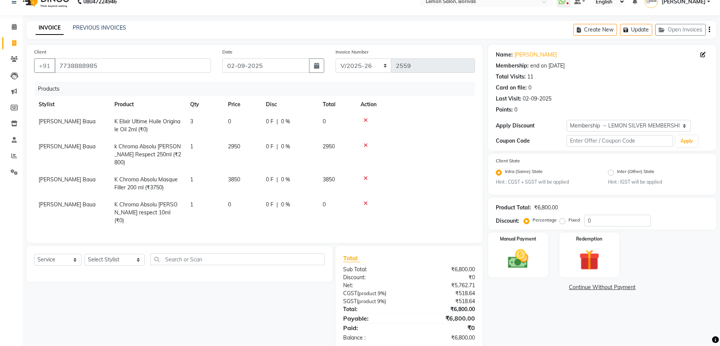
scroll to position [18, 0]
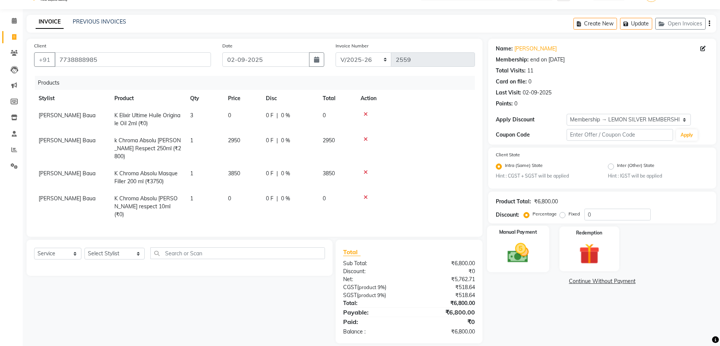
click at [526, 261] on img at bounding box center [518, 253] width 35 height 25
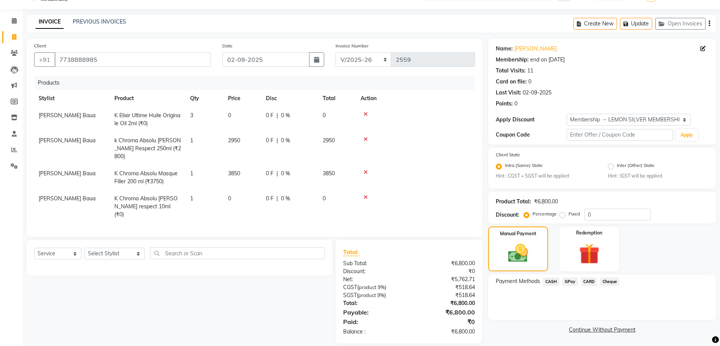
click at [589, 282] on span "CARD" at bounding box center [589, 281] width 16 height 9
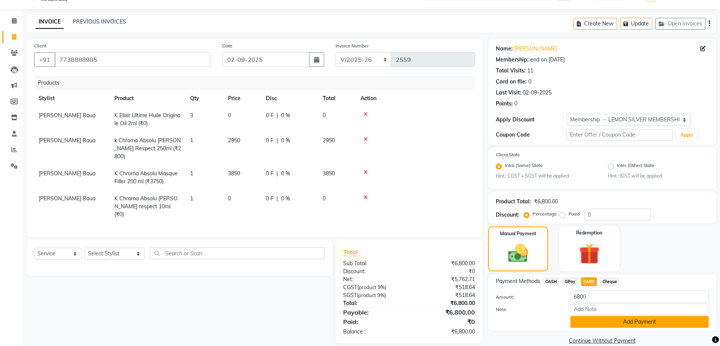
click at [598, 323] on button "Add Payment" at bounding box center [640, 322] width 138 height 12
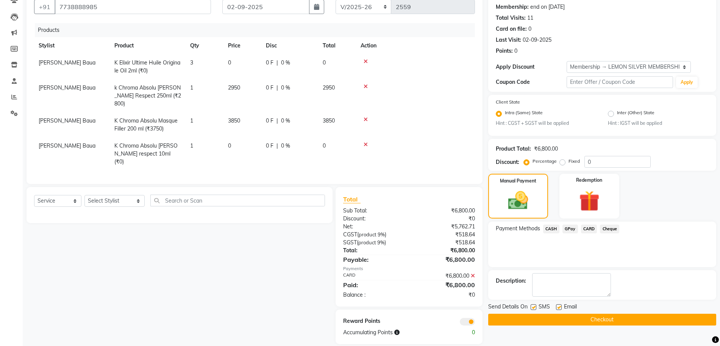
scroll to position [72, 0]
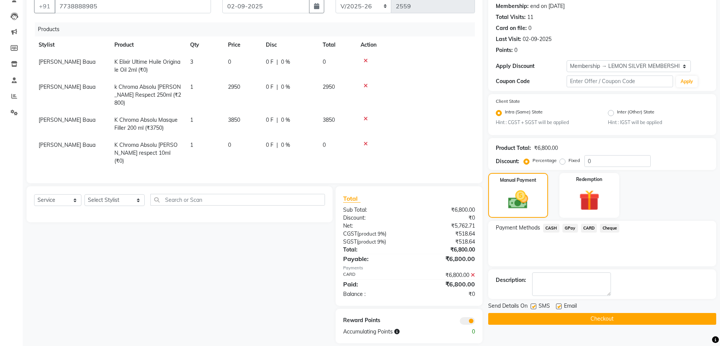
click at [612, 315] on button "Checkout" at bounding box center [602, 319] width 228 height 12
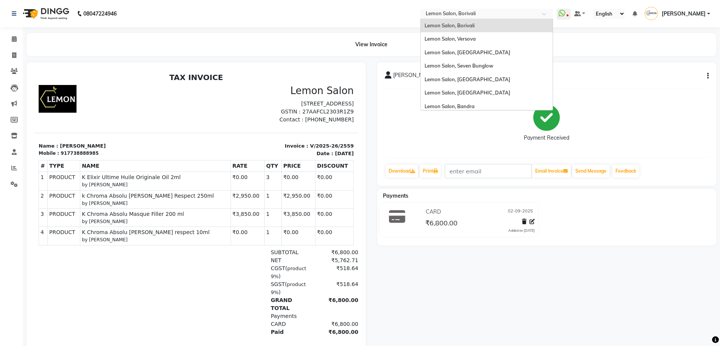
click at [513, 11] on input "text" at bounding box center [479, 15] width 110 height 8
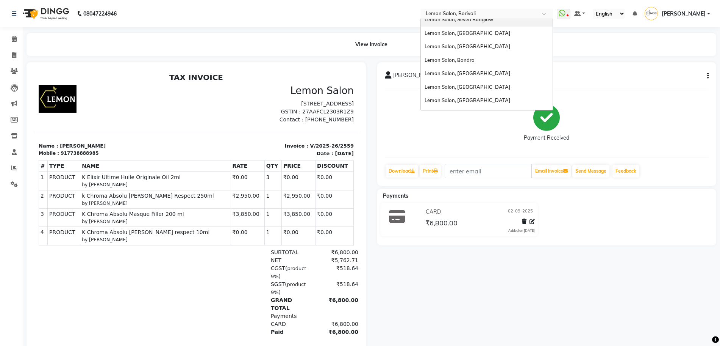
scroll to position [47, 0]
click at [498, 63] on div "Lemon Salon, Bandra" at bounding box center [487, 59] width 132 height 14
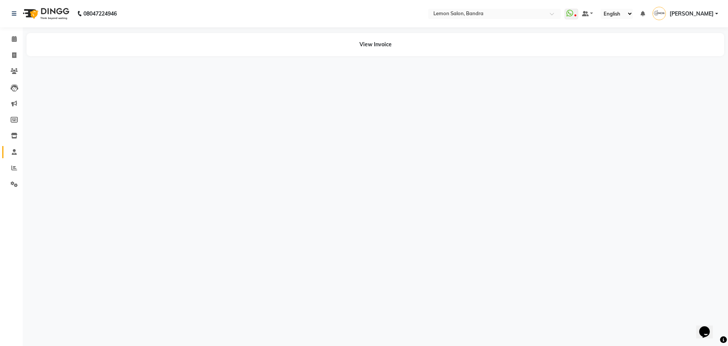
click at [17, 157] on link "Staff" at bounding box center [11, 152] width 18 height 13
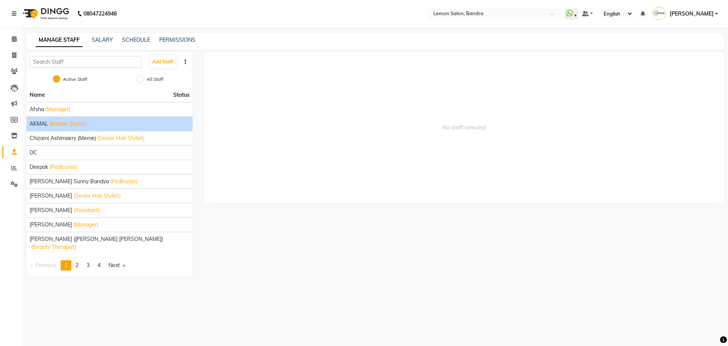
click at [46, 121] on span "AKMAL" at bounding box center [39, 124] width 19 height 8
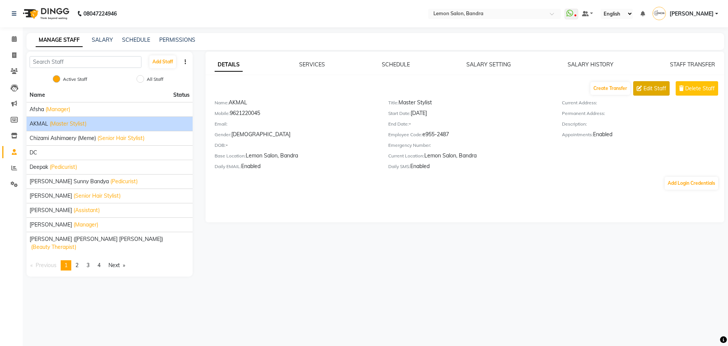
click at [650, 86] on span "Edit Staff" at bounding box center [654, 89] width 23 height 8
select select "[DEMOGRAPHIC_DATA]"
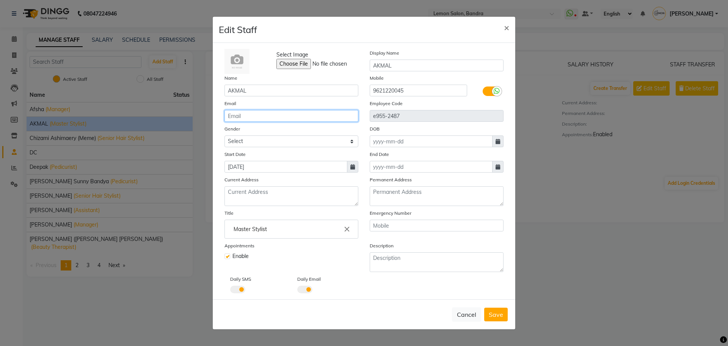
click at [260, 119] on input "email" at bounding box center [291, 116] width 134 height 12
type input "[EMAIL_ADDRESS][DOMAIN_NAME]"
click at [495, 314] on span "Save" at bounding box center [495, 314] width 14 height 8
select select
checkbox input "false"
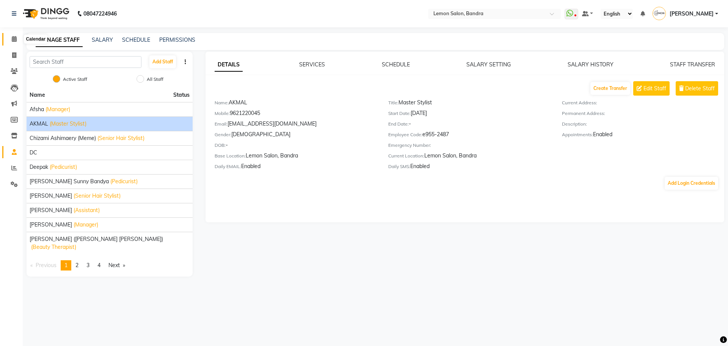
click at [12, 41] on icon at bounding box center [14, 39] width 5 height 6
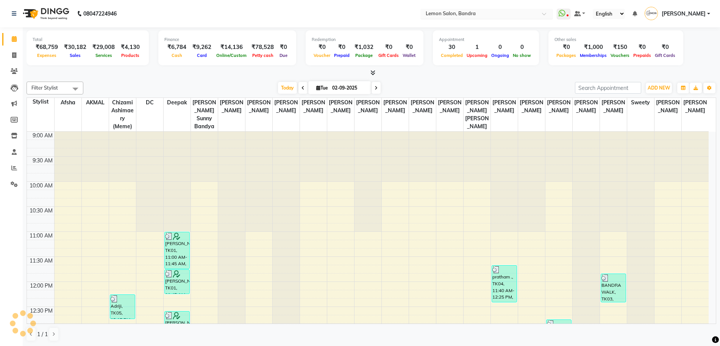
click at [493, 13] on input "text" at bounding box center [479, 15] width 110 height 8
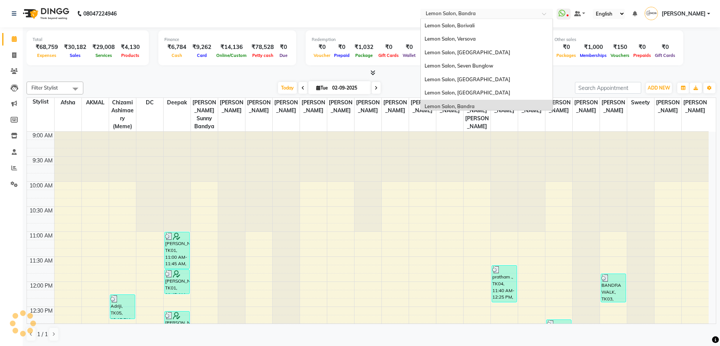
scroll to position [70, 0]
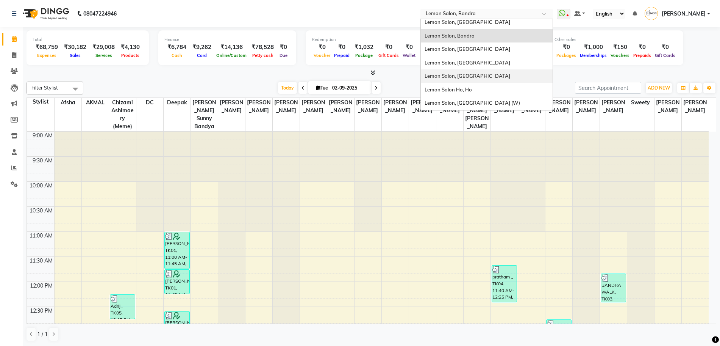
click at [501, 72] on div "Lemon Salon, [GEOGRAPHIC_DATA]" at bounding box center [487, 76] width 132 height 14
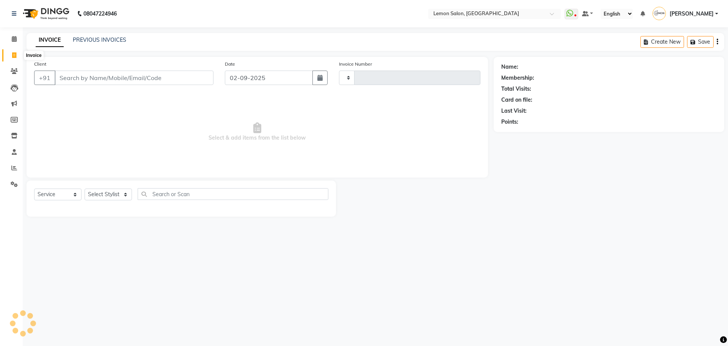
select select "service"
click at [105, 36] on div "PREVIOUS INVOICES" at bounding box center [99, 40] width 53 height 8
select select "566"
type input "5634"
click at [100, 38] on link "PREVIOUS INVOICES" at bounding box center [99, 39] width 53 height 7
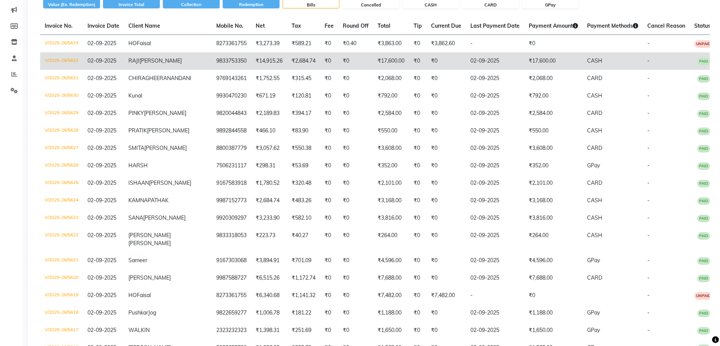
scroll to position [95, 0]
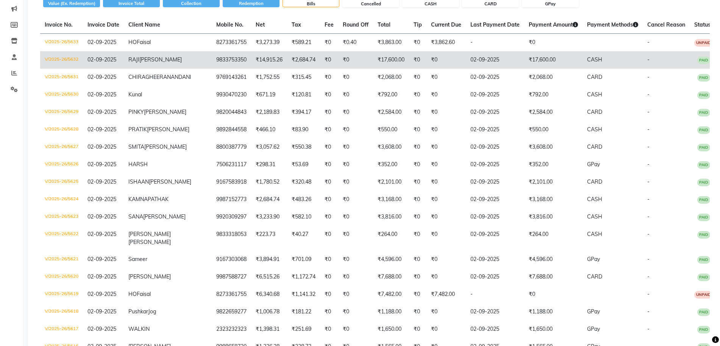
click at [113, 62] on span "02-09-2025" at bounding box center [102, 59] width 29 height 7
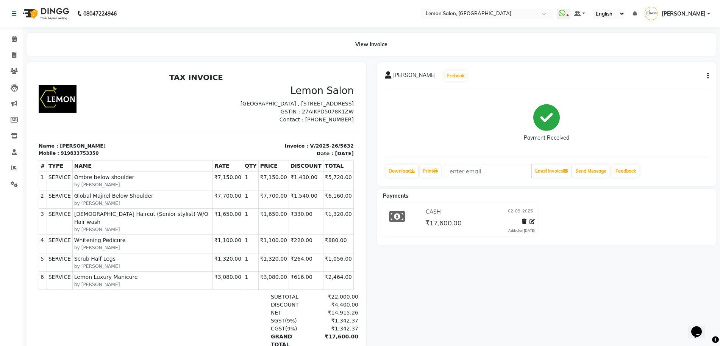
click at [707, 77] on button "button" at bounding box center [706, 76] width 5 height 8
click at [675, 81] on div "Edit Invoice" at bounding box center [671, 85] width 52 height 9
select select "service"
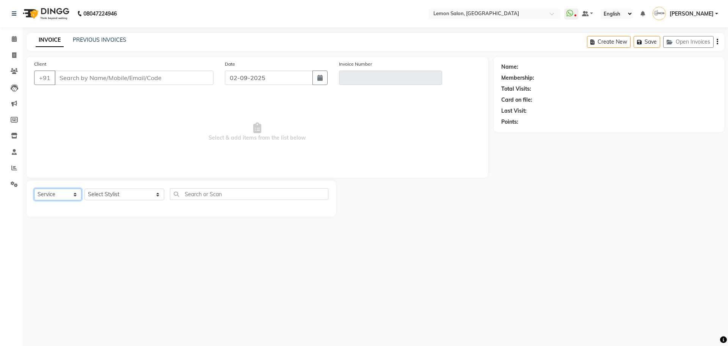
type input "9833753350"
type input "V/2025-26/5632"
click at [61, 188] on select "Select Service Product Membership Package Voucher Prepaid Gift Card" at bounding box center [57, 194] width 47 height 12
select select "1: Object"
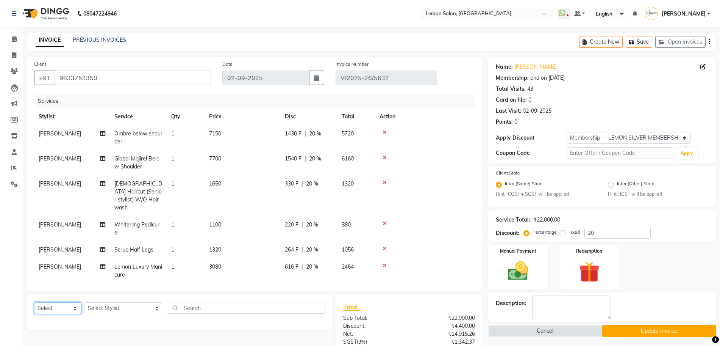
select select "product"
click at [34, 302] on select "Select Service Product Membership Package Voucher Prepaid Gift Card" at bounding box center [57, 308] width 47 height 12
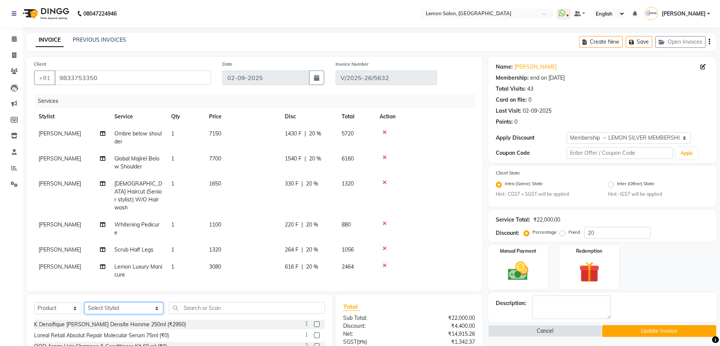
click at [109, 308] on select "Select Stylist [PERSON_NAME] [PERSON_NAME] Danish Salmani DC [PERSON_NAME] [PER…" at bounding box center [124, 308] width 79 height 12
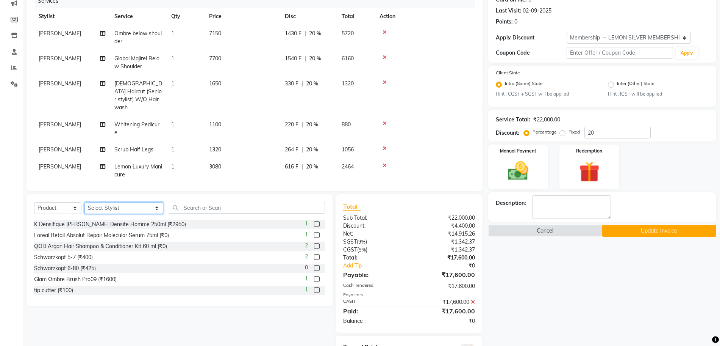
scroll to position [41, 0]
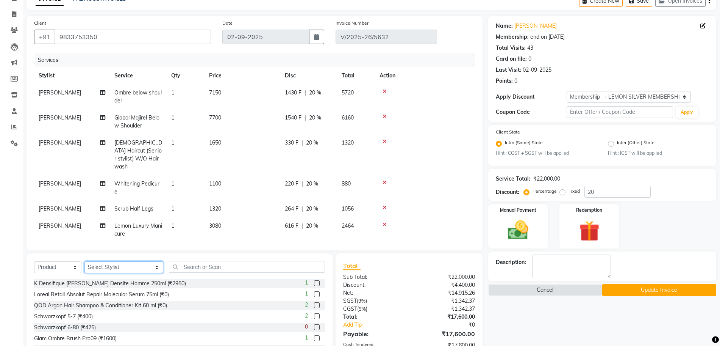
click at [120, 265] on select "Select Stylist [PERSON_NAME] [PERSON_NAME] Danish Salmani DC [PERSON_NAME] [PER…" at bounding box center [124, 267] width 79 height 12
select select "7391"
click at [85, 261] on select "Select Stylist [PERSON_NAME] [PERSON_NAME] Danish Salmani DC [PERSON_NAME] [PER…" at bounding box center [124, 267] width 79 height 12
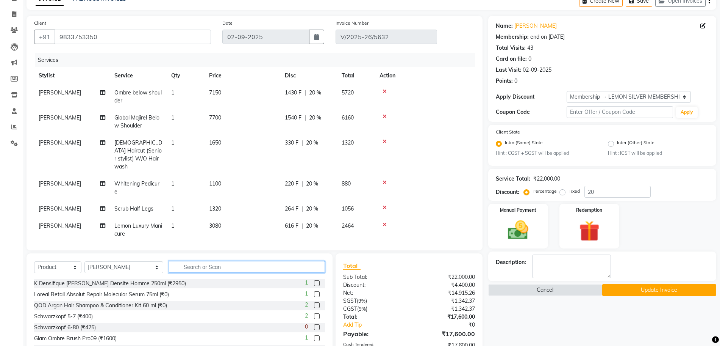
click at [191, 267] on input "text" at bounding box center [247, 267] width 156 height 12
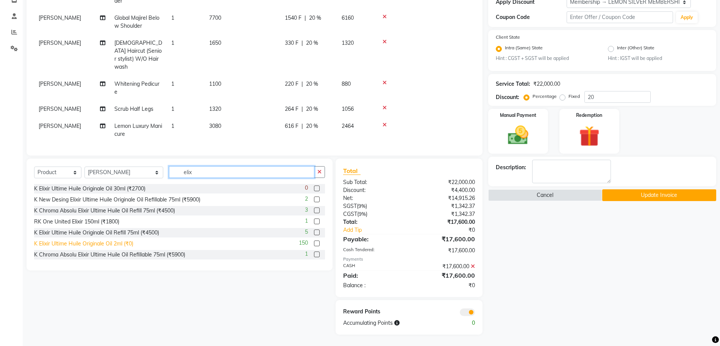
scroll to position [12, 0]
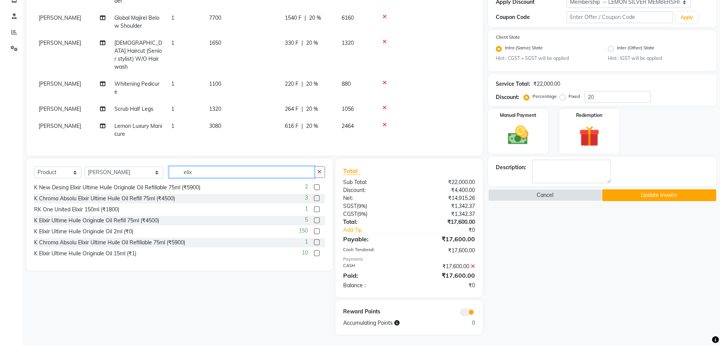
type input "elix"
click at [314, 232] on label at bounding box center [317, 231] width 6 height 6
click at [314, 232] on input "checkbox" at bounding box center [316, 231] width 5 height 5
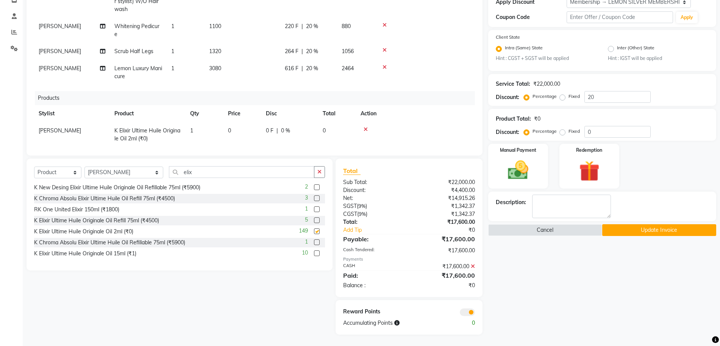
checkbox input "false"
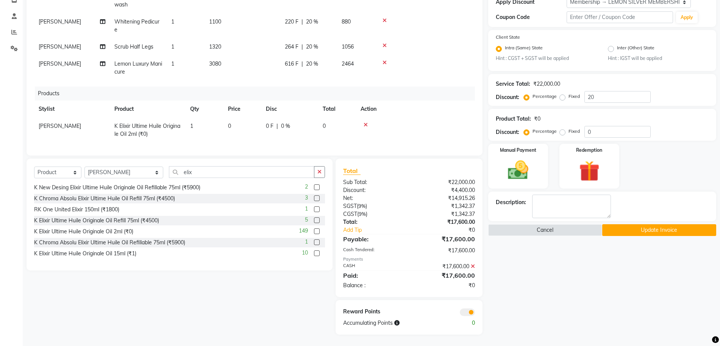
click at [192, 122] on span "1" at bounding box center [191, 125] width 3 height 7
select select "7391"
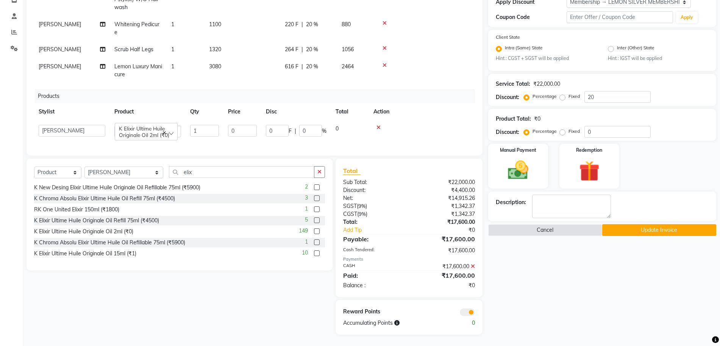
scroll to position [64, 0]
click at [185, 124] on tr "[PERSON_NAME] [PERSON_NAME] Danish Salmani DC [PERSON_NAME] [PERSON_NAME] ([PER…" at bounding box center [254, 132] width 441 height 22
type input "2"
click at [585, 275] on div "Name: [PERSON_NAME] Membership: end on [DATE] Total Visits: 43 Card on file: 0 …" at bounding box center [605, 127] width 234 height 413
click at [647, 222] on div "Name: [PERSON_NAME] Membership: end on [DATE] Total Visits: 43 Card on file: 0 …" at bounding box center [605, 127] width 234 height 413
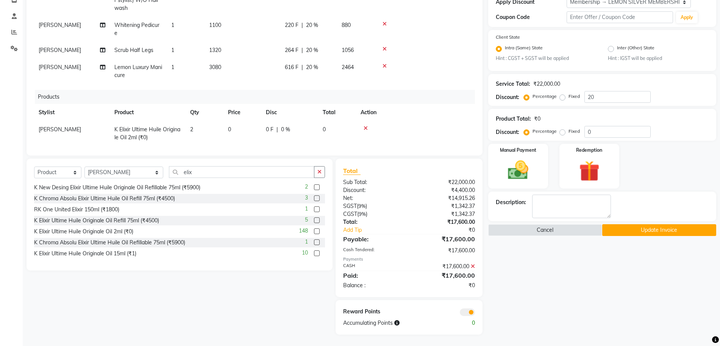
click at [646, 233] on button "Update Invoice" at bounding box center [660, 230] width 114 height 12
